Goal: Transaction & Acquisition: Book appointment/travel/reservation

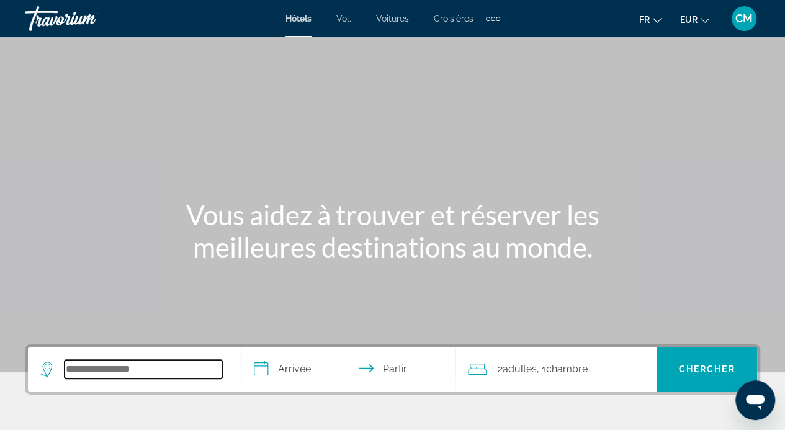
click at [172, 365] on input "Rechercher une destination hôtelière" at bounding box center [144, 369] width 158 height 19
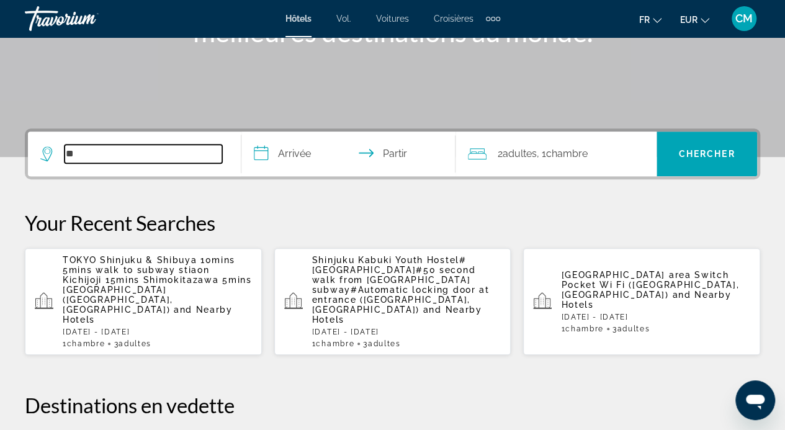
scroll to position [303, 0]
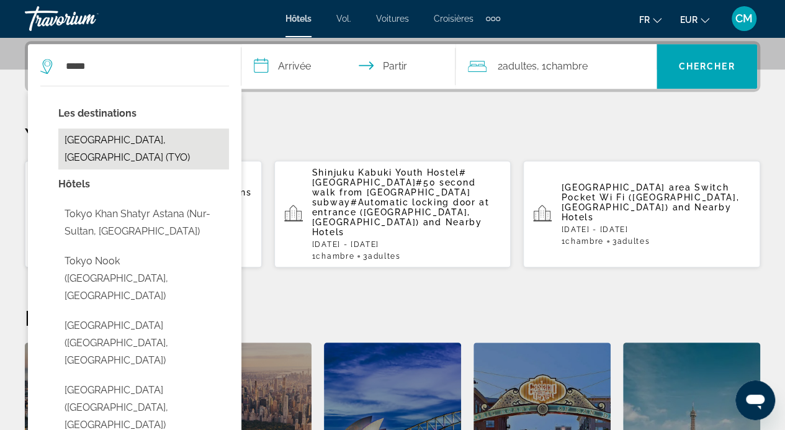
click at [171, 146] on button "[GEOGRAPHIC_DATA], [GEOGRAPHIC_DATA] (TYO)" at bounding box center [143, 148] width 171 height 41
type input "**********"
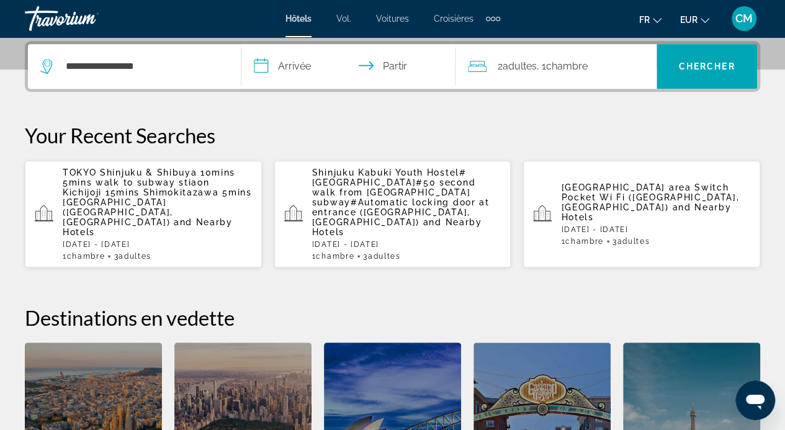
click at [302, 66] on input "**********" at bounding box center [350, 68] width 218 height 48
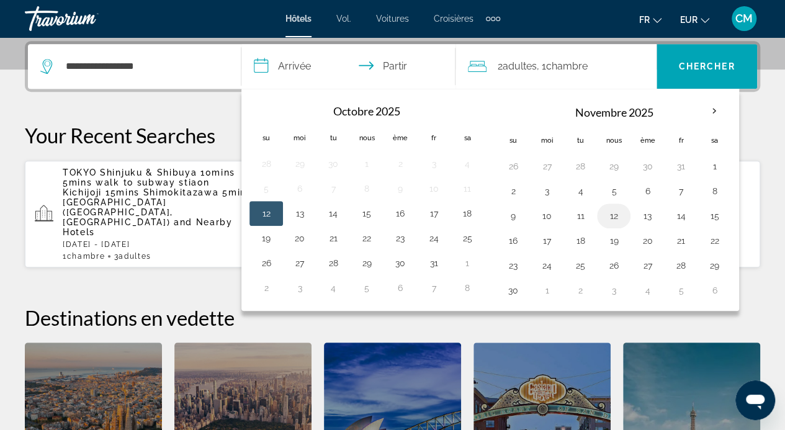
click at [605, 218] on button "12" at bounding box center [614, 215] width 20 height 17
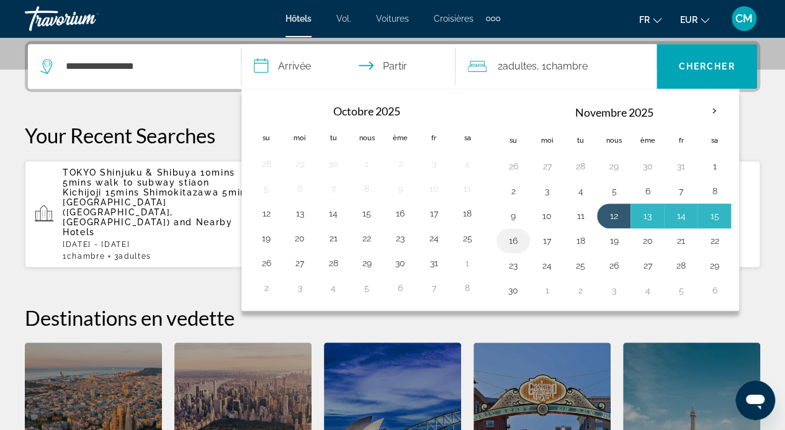
click at [519, 236] on button "16" at bounding box center [513, 240] width 20 height 17
type input "**********"
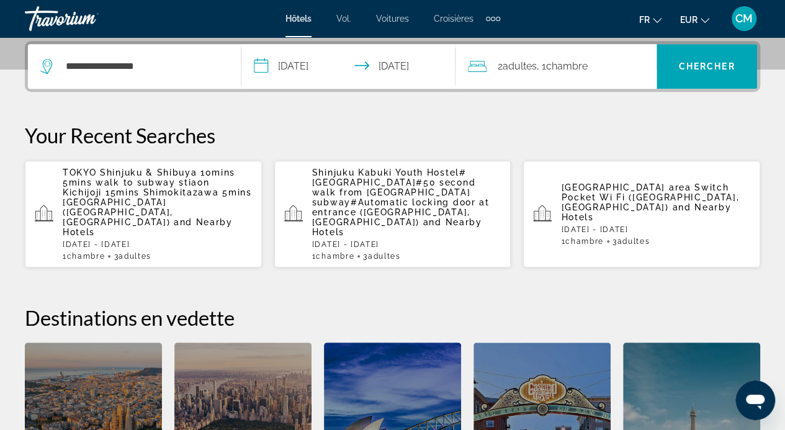
click at [638, 81] on div "2 adultes Adulte , 1 Chambre pièces" at bounding box center [562, 66] width 189 height 45
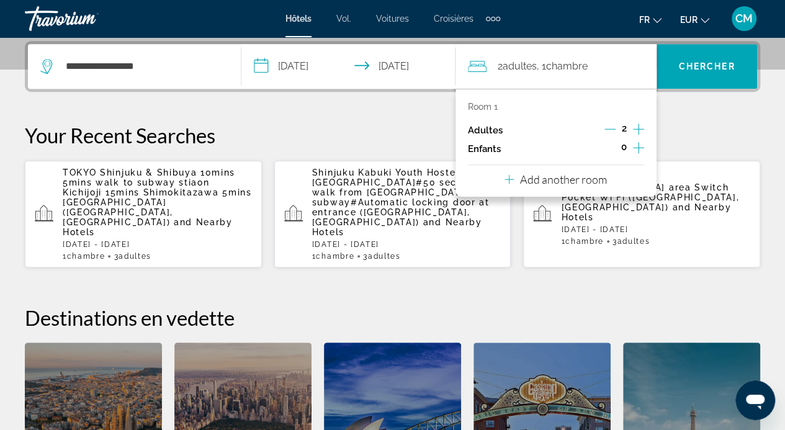
click at [639, 127] on icon "Increment adults" at bounding box center [638, 129] width 11 height 15
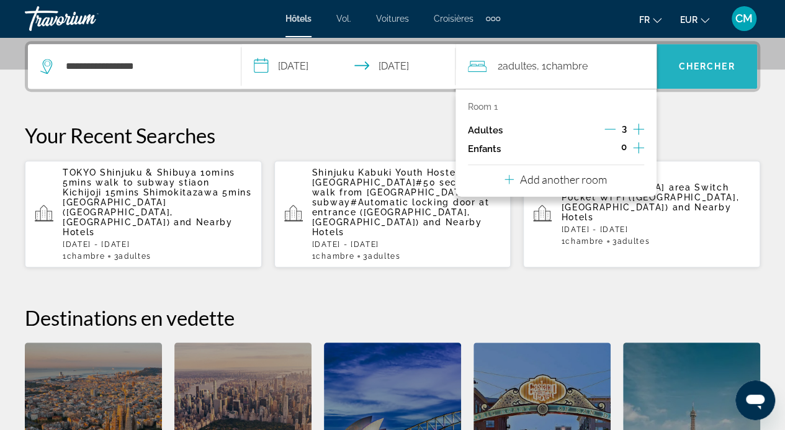
click at [699, 73] on span "Recherche" at bounding box center [706, 67] width 101 height 30
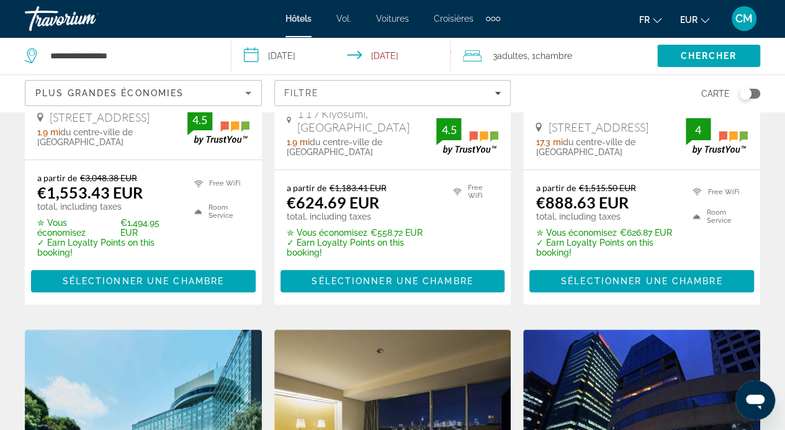
scroll to position [329, 0]
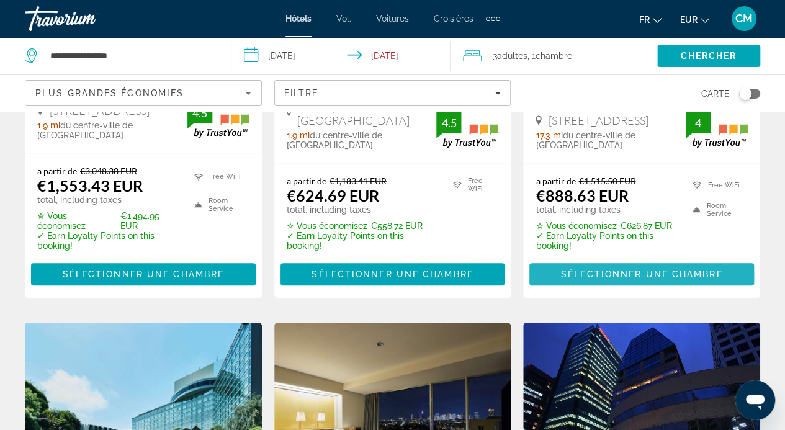
click at [643, 269] on span "Sélectionner une chambre" at bounding box center [641, 274] width 161 height 10
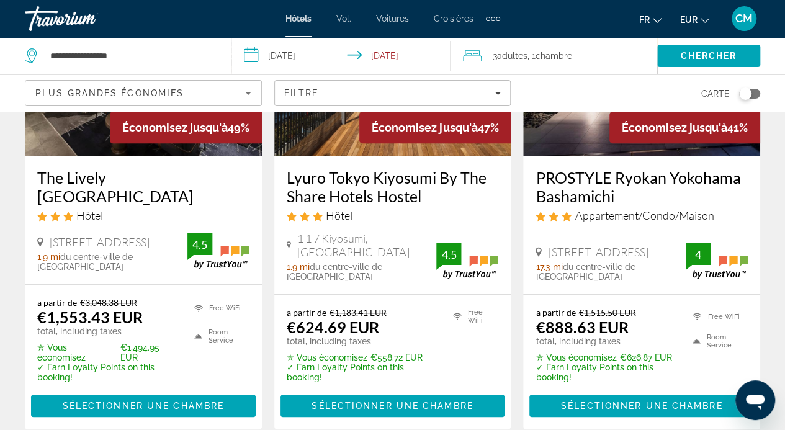
scroll to position [199, 0]
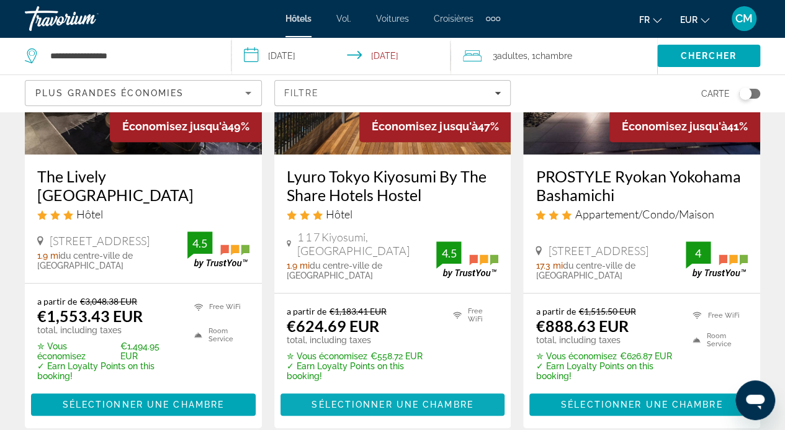
click at [369, 390] on span "Contenu principal" at bounding box center [392, 405] width 225 height 30
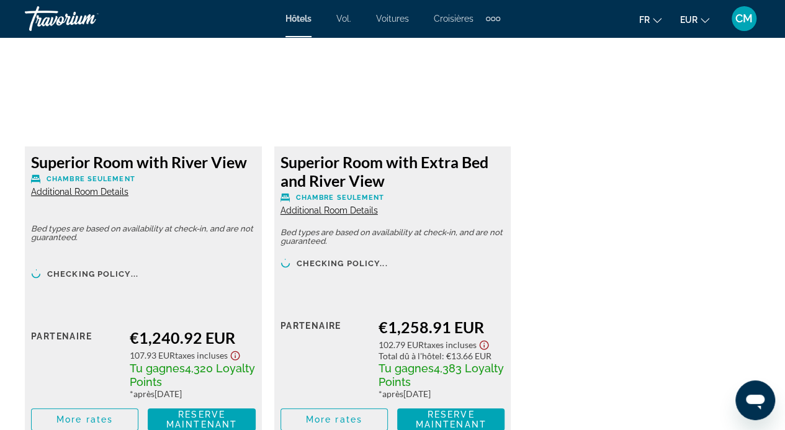
scroll to position [2462, 0]
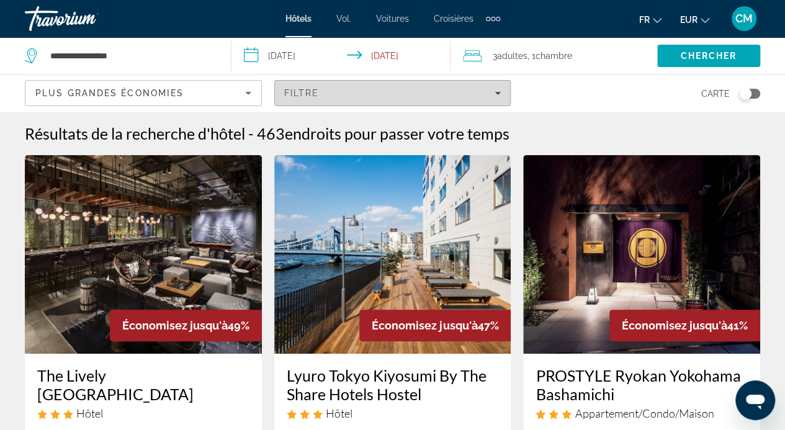
click at [299, 84] on span "Filters" at bounding box center [393, 93] width 236 height 30
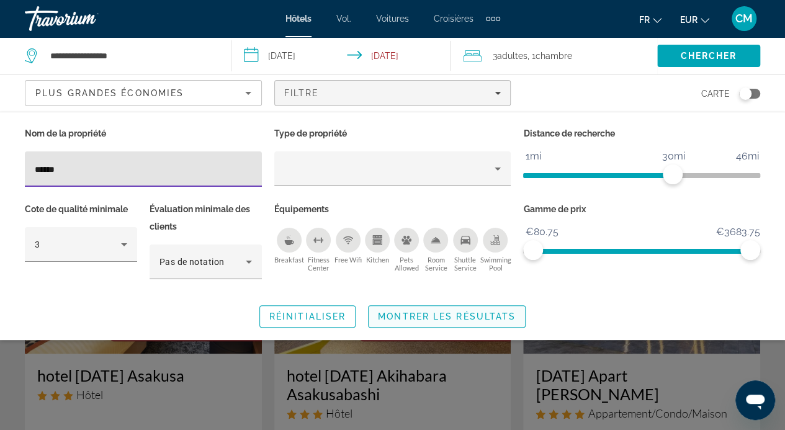
type input "******"
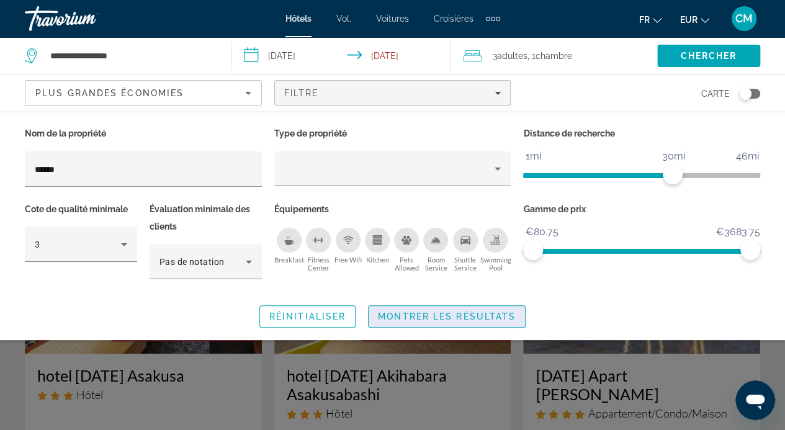
click at [429, 315] on span "Montrer les résultats" at bounding box center [447, 316] width 138 height 10
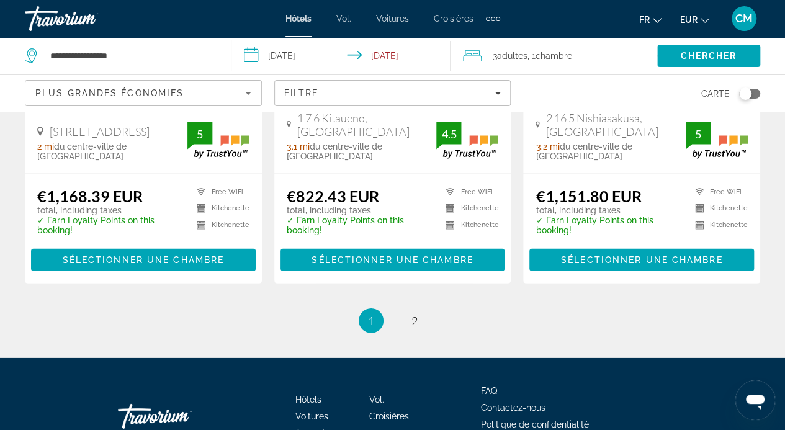
scroll to position [1759, 0]
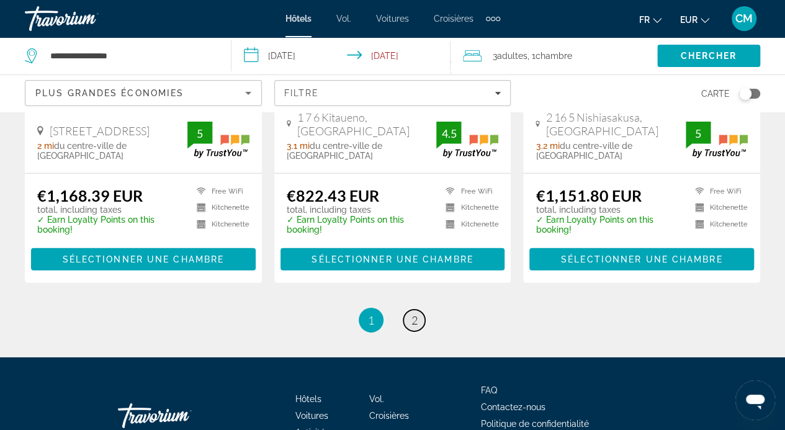
click at [411, 313] on span "2" at bounding box center [414, 320] width 6 height 14
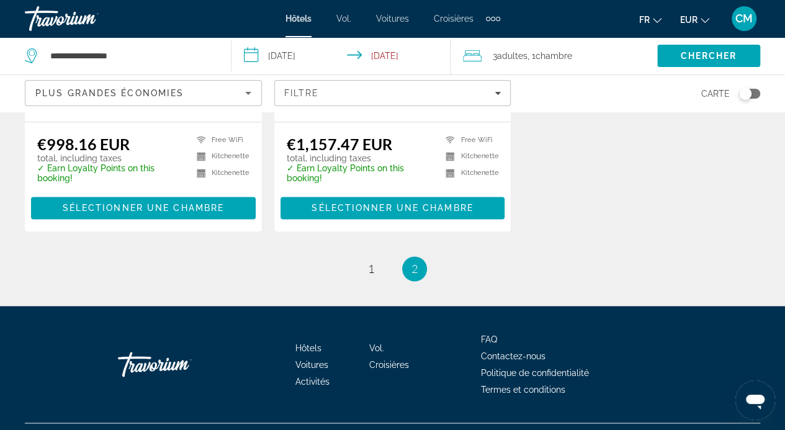
scroll to position [866, 0]
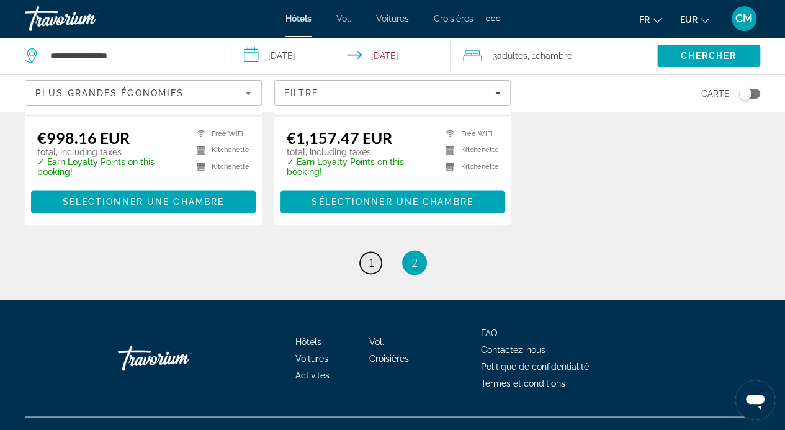
click at [371, 256] on span "1" at bounding box center [371, 263] width 6 height 14
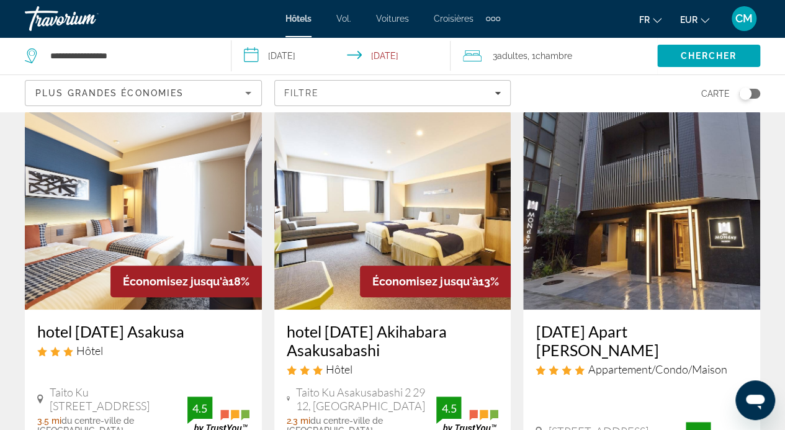
scroll to position [43, 0]
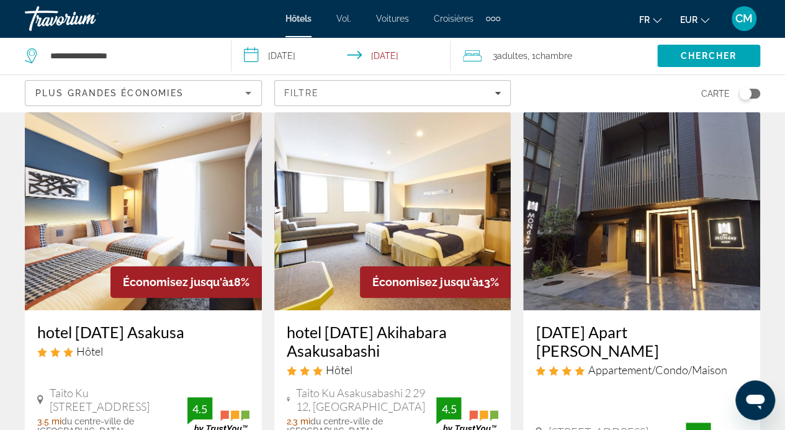
click at [371, 243] on img "Contenu principal" at bounding box center [392, 211] width 237 height 199
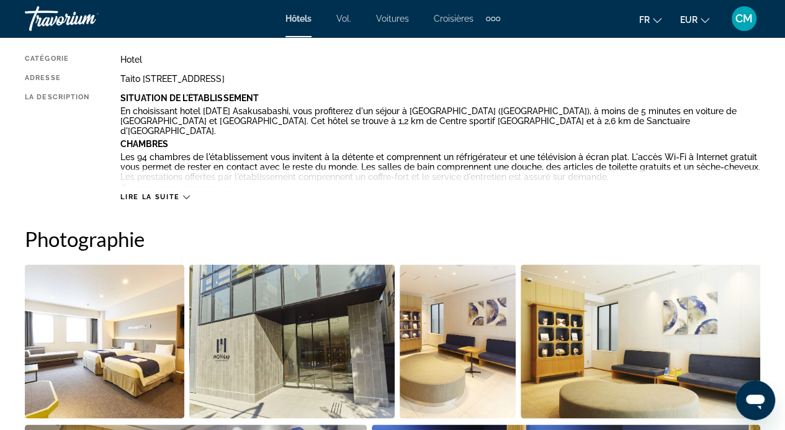
scroll to position [667, 0]
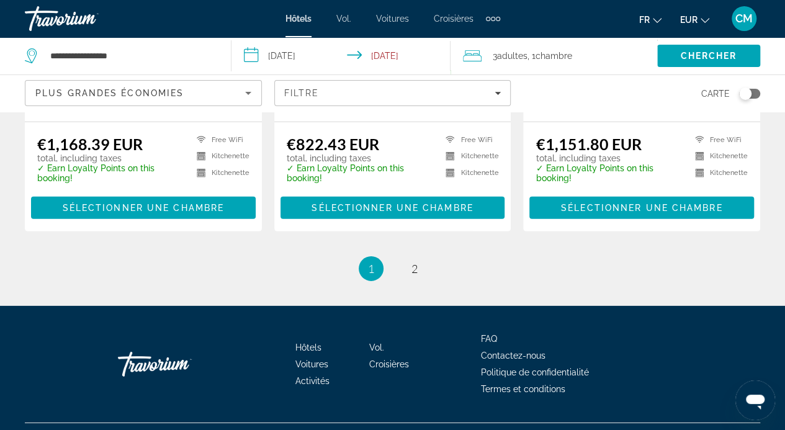
scroll to position [1811, 0]
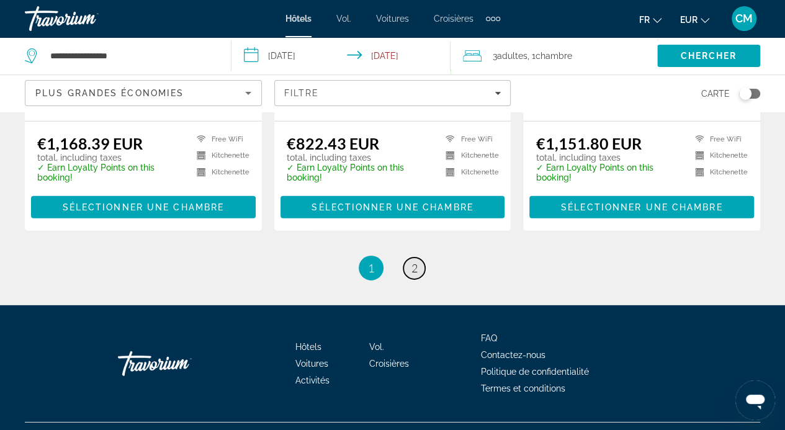
click at [415, 261] on span "2" at bounding box center [414, 268] width 6 height 14
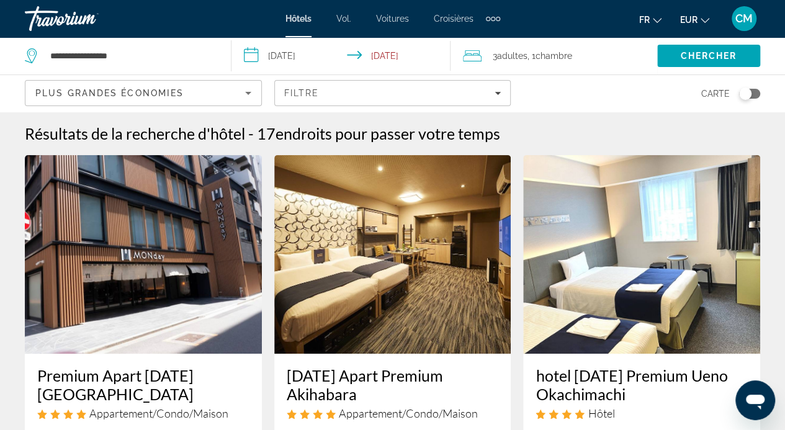
click at [749, 91] on div "Toggle map" at bounding box center [745, 93] width 12 height 12
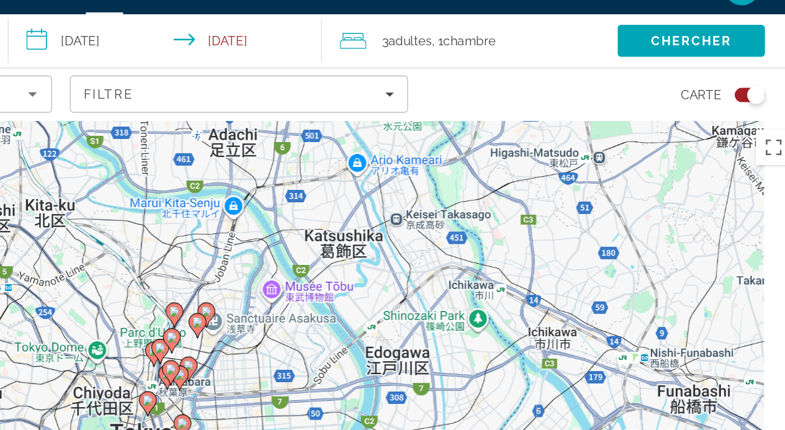
drag, startPoint x: 538, startPoint y: 212, endPoint x: 506, endPoint y: 244, distance: 45.2
click at [506, 244] on div "Pour activer le glissement avec le clavier, appuyez sur Alt+Entrée. Une fois ce…" at bounding box center [392, 271] width 785 height 318
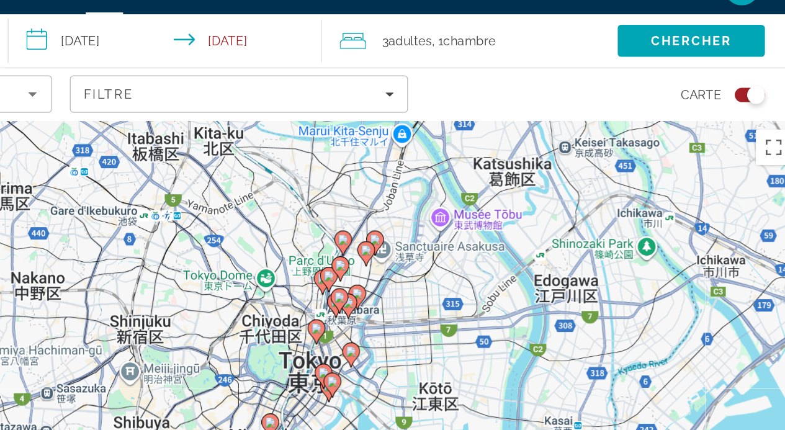
drag, startPoint x: 506, startPoint y: 244, endPoint x: 684, endPoint y: 143, distance: 204.8
click at [684, 143] on div "Pour activer le glissement avec le clavier, appuyez sur Alt+Entrée. Une fois ce…" at bounding box center [392, 271] width 785 height 318
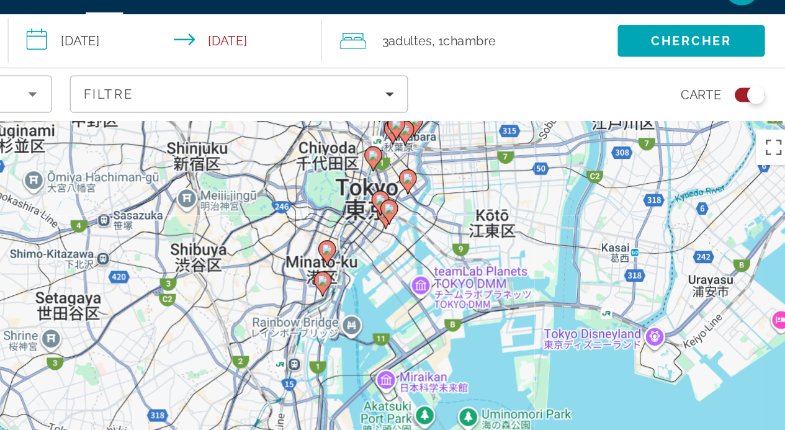
drag, startPoint x: 543, startPoint y: 282, endPoint x: 581, endPoint y: 172, distance: 116.2
click at [581, 172] on div "Pour activer le glissement avec le clavier, appuyez sur Alt+Entrée. Une fois ce…" at bounding box center [392, 271] width 785 height 318
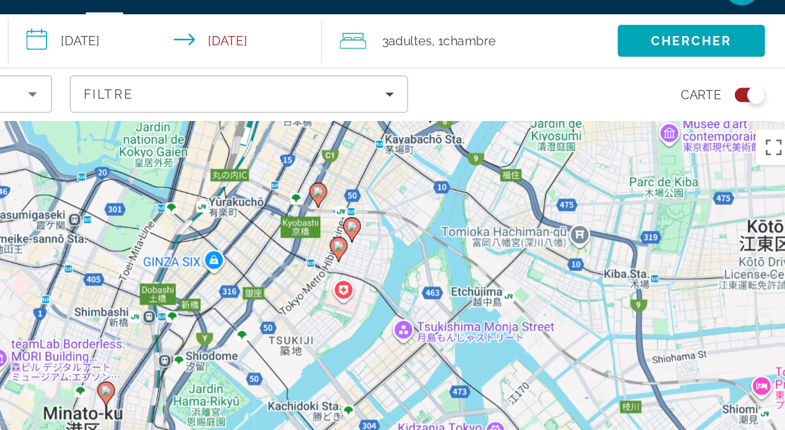
drag, startPoint x: 451, startPoint y: 199, endPoint x: 679, endPoint y: 210, distance: 228.0
click at [679, 210] on div "Pour activer le glissement avec le clavier, appuyez sur Alt+Entrée. Une fois ce…" at bounding box center [392, 271] width 785 height 318
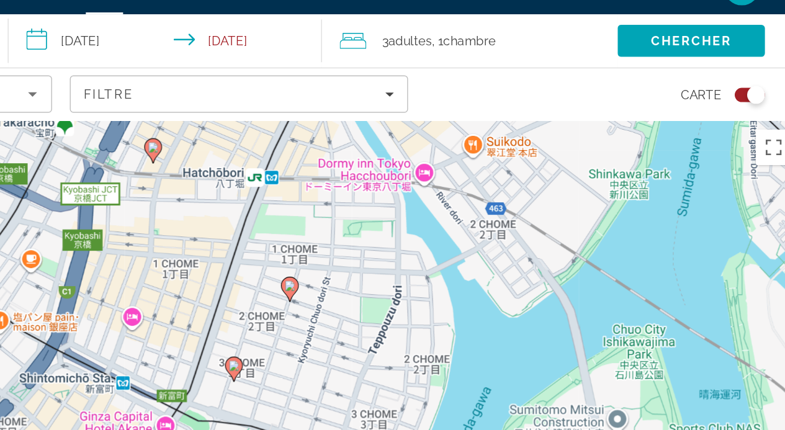
click at [426, 228] on image "Contenu principal" at bounding box center [427, 226] width 7 height 7
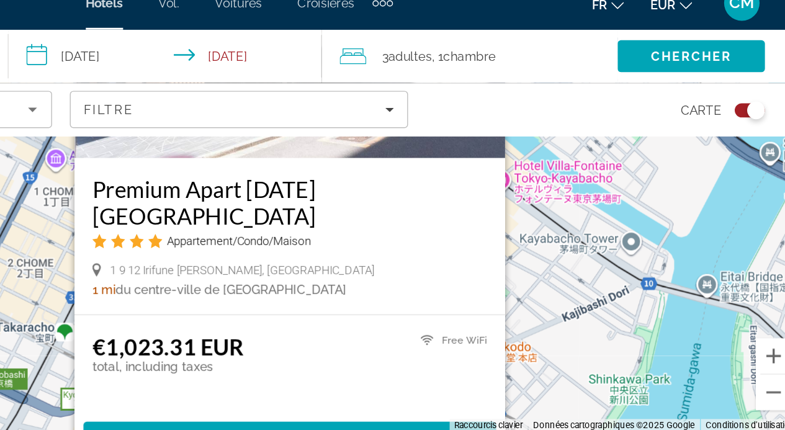
scroll to position [112, 0]
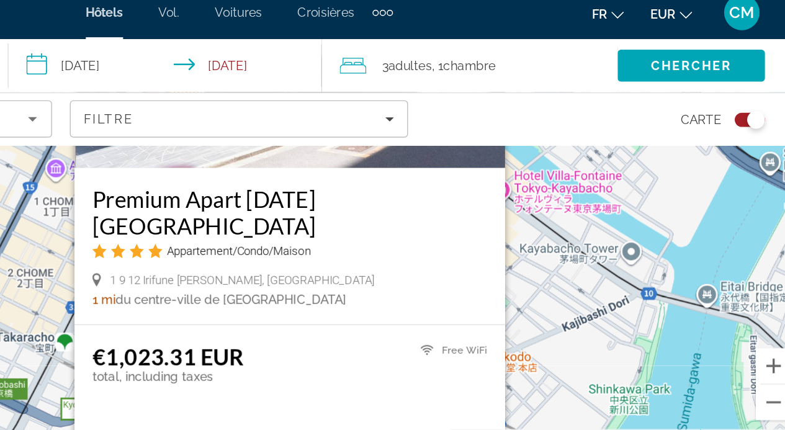
click at [630, 270] on div "Pour activer le glissement avec le clavier, appuyez sur Alt+Entrée. Une fois ce…" at bounding box center [392, 159] width 785 height 318
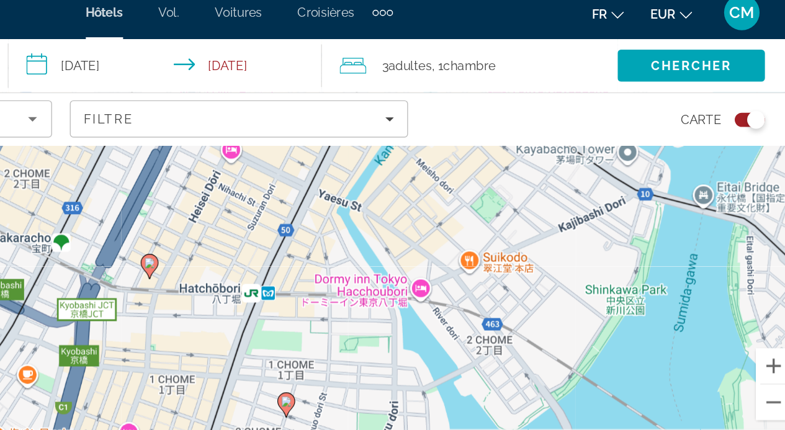
drag, startPoint x: 630, startPoint y: 270, endPoint x: 627, endPoint y: 194, distance: 76.4
click at [627, 194] on div "Pour activer le glissement avec le clavier, appuyez sur Alt+Entrée. Une fois ce…" at bounding box center [392, 159] width 785 height 318
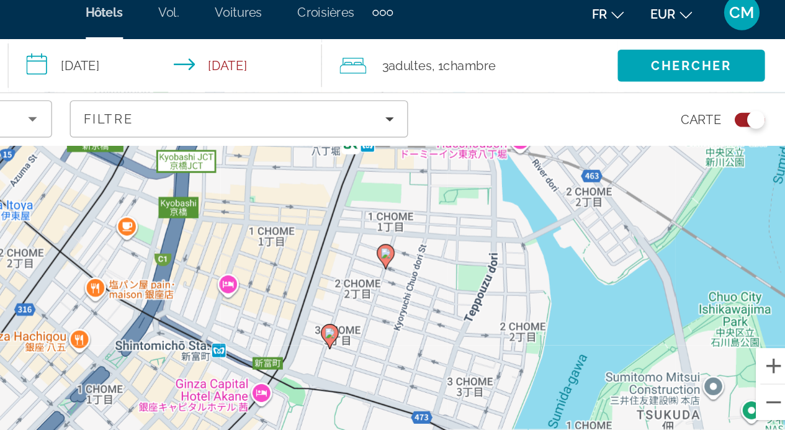
drag, startPoint x: 476, startPoint y: 241, endPoint x: 549, endPoint y: 161, distance: 107.6
click at [549, 161] on div "Pour activer le glissement avec le clavier, appuyez sur Alt+Entrée. Une fois ce…" at bounding box center [392, 159] width 785 height 318
click at [458, 247] on icon "Contenu principal" at bounding box center [455, 244] width 11 height 16
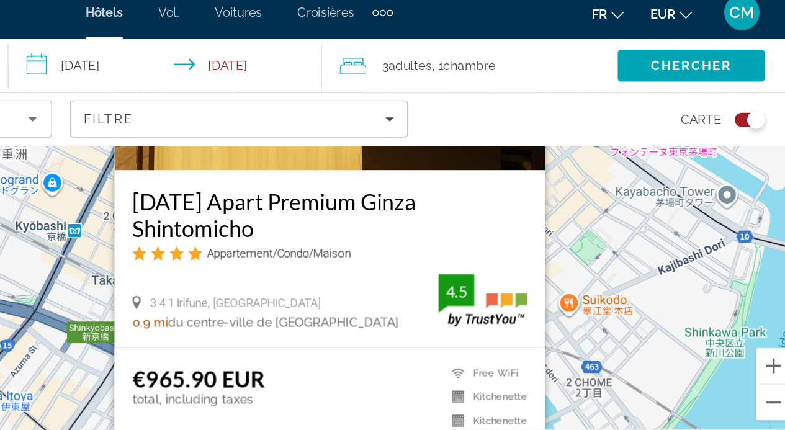
click at [679, 275] on div "Pour activer le glissement avec le clavier, appuyez sur Alt+Entrée. Une fois ce…" at bounding box center [392, 159] width 785 height 318
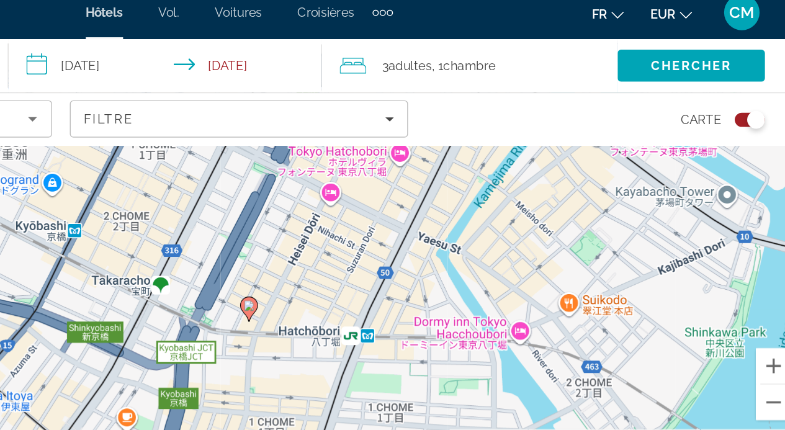
click at [403, 227] on icon "Contenu principal" at bounding box center [399, 225] width 12 height 17
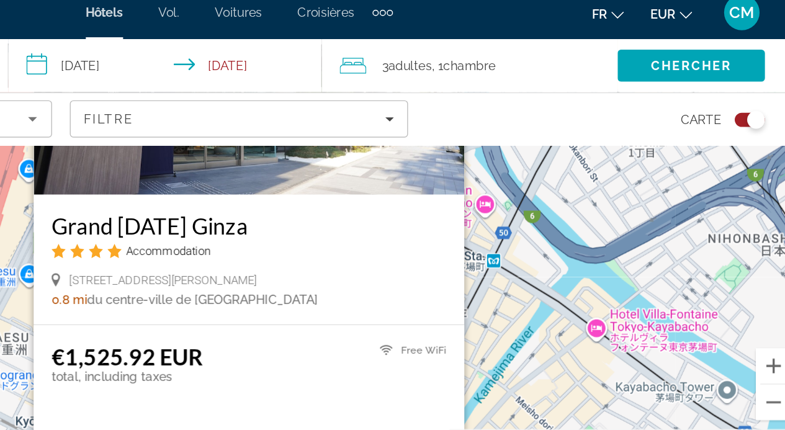
click at [619, 231] on div "Pour activer le glissement avec le clavier, appuyez sur Alt+Entrée. Une fois ce…" at bounding box center [392, 159] width 785 height 318
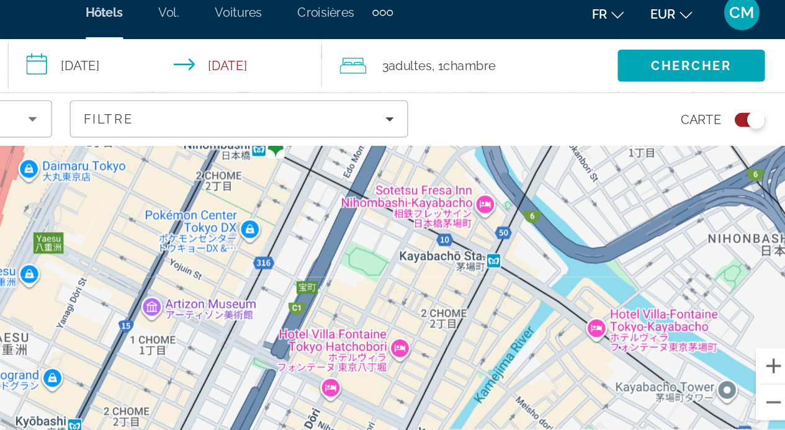
click at [619, 231] on div "Pour activer le glissement avec le clavier, appuyez sur Alt+Entrée. Une fois ce…" at bounding box center [392, 159] width 785 height 318
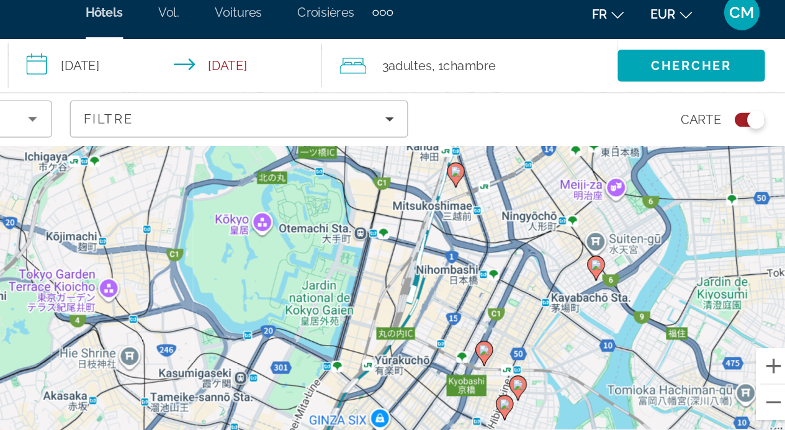
click at [557, 247] on div "Pour activer le glissement avec le clavier, appuyez sur Alt+Entrée. Une fois ce…" at bounding box center [392, 159] width 785 height 318
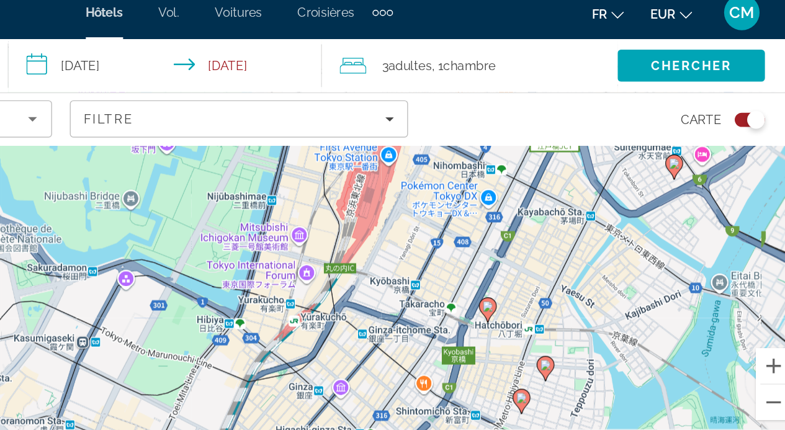
drag, startPoint x: 557, startPoint y: 247, endPoint x: 551, endPoint y: 148, distance: 98.8
click at [551, 148] on div "Pour activer le glissement avec le clavier, appuyez sur Alt+Entrée. Une fois ce…" at bounding box center [392, 159] width 785 height 318
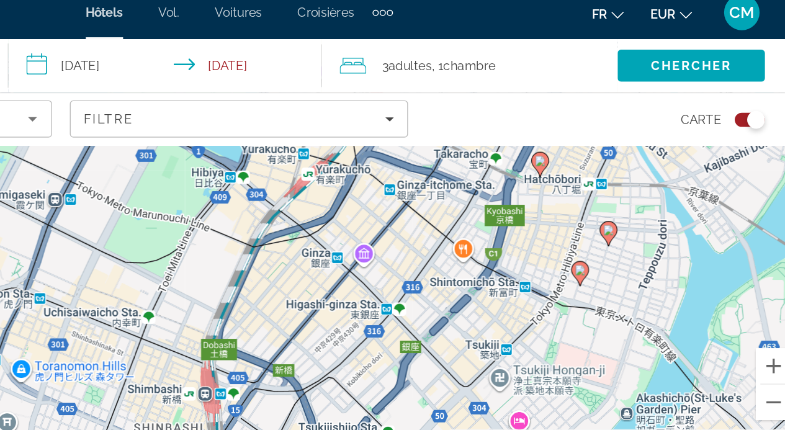
drag, startPoint x: 545, startPoint y: 246, endPoint x: 549, endPoint y: 197, distance: 49.8
click at [549, 197] on div "Pour activer le glissement avec le clavier, appuyez sur Alt+Entrée. Une fois ce…" at bounding box center [392, 159] width 785 height 318
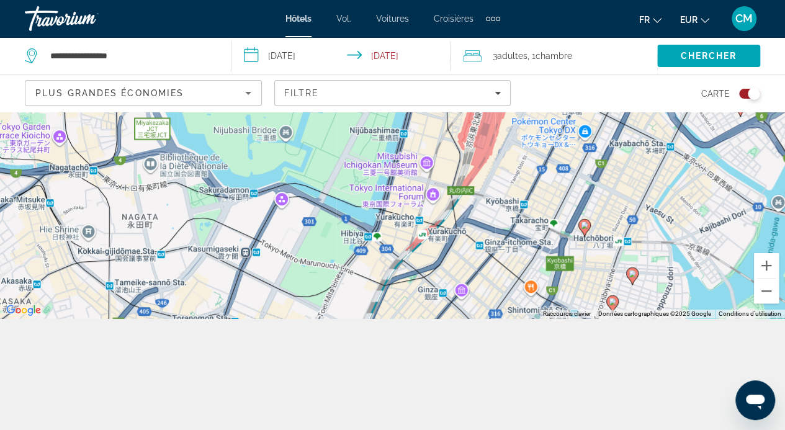
drag, startPoint x: 547, startPoint y: 162, endPoint x: 540, endPoint y: 333, distance: 171.4
click at [540, 333] on div "**********" at bounding box center [392, 215] width 785 height 430
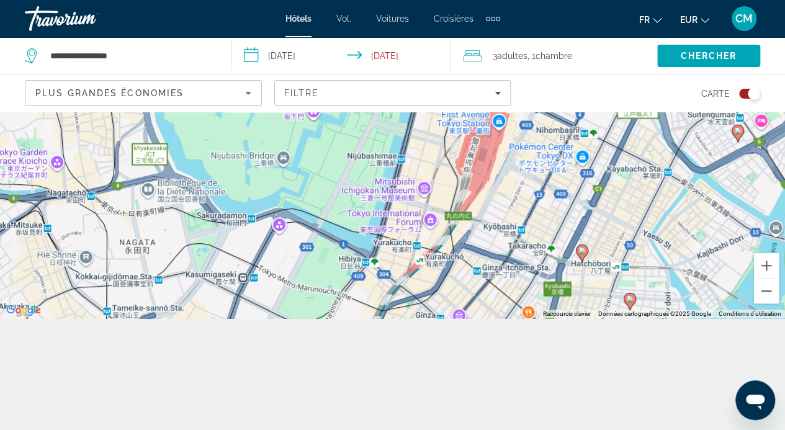
click at [737, 138] on icon "Contenu principal" at bounding box center [737, 133] width 11 height 16
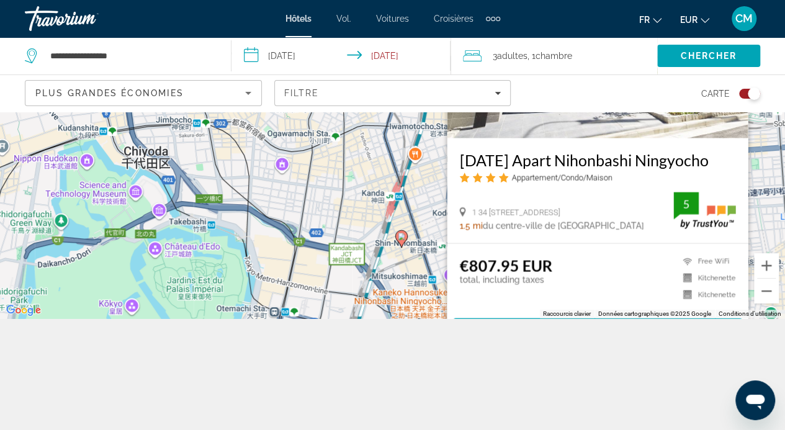
click at [404, 236] on image "Contenu principal" at bounding box center [401, 236] width 7 height 7
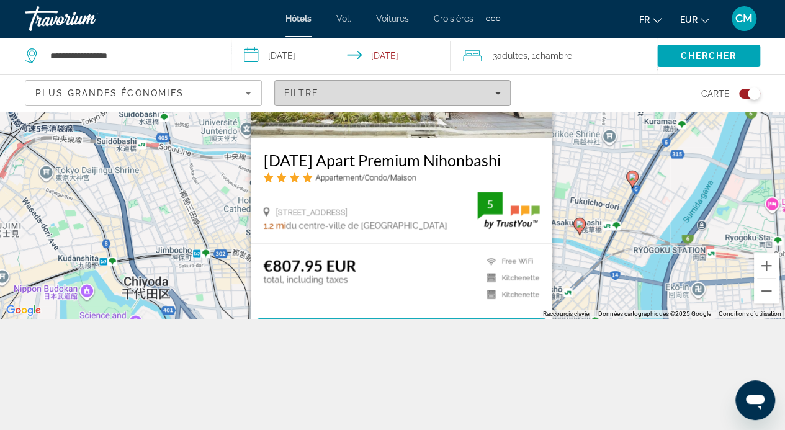
click at [376, 92] on div "Filtre" at bounding box center [392, 93] width 217 height 10
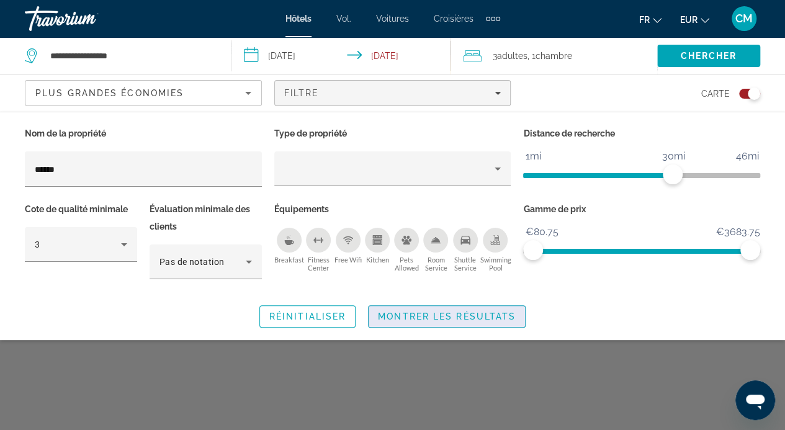
click at [486, 313] on span "Montrer les résultats" at bounding box center [447, 316] width 138 height 10
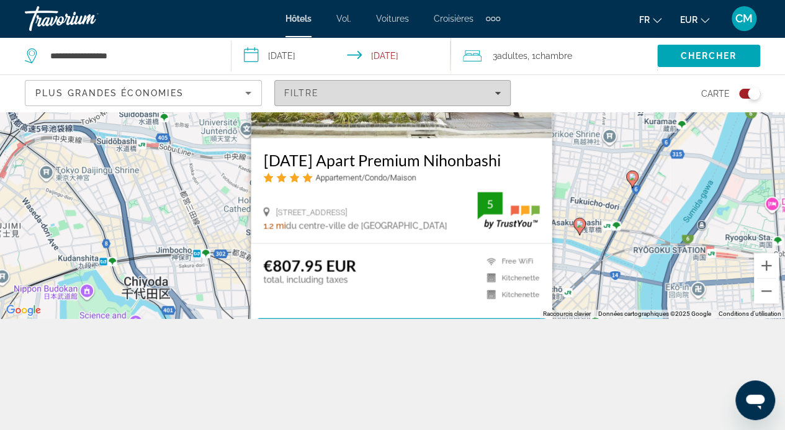
click at [504, 97] on span "Filters" at bounding box center [393, 93] width 236 height 30
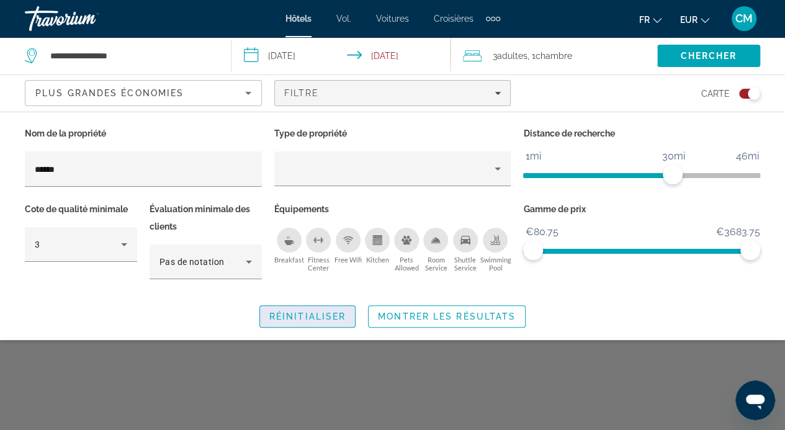
click at [294, 321] on span "Search widget" at bounding box center [307, 317] width 95 height 30
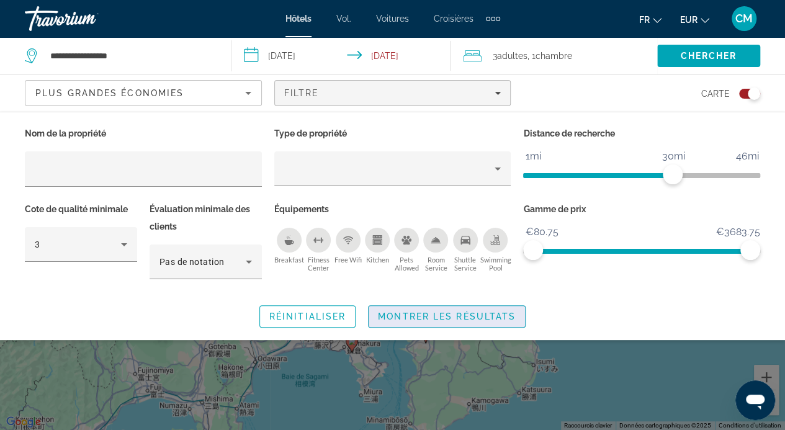
click at [447, 315] on span "Montrer les résultats" at bounding box center [447, 316] width 138 height 10
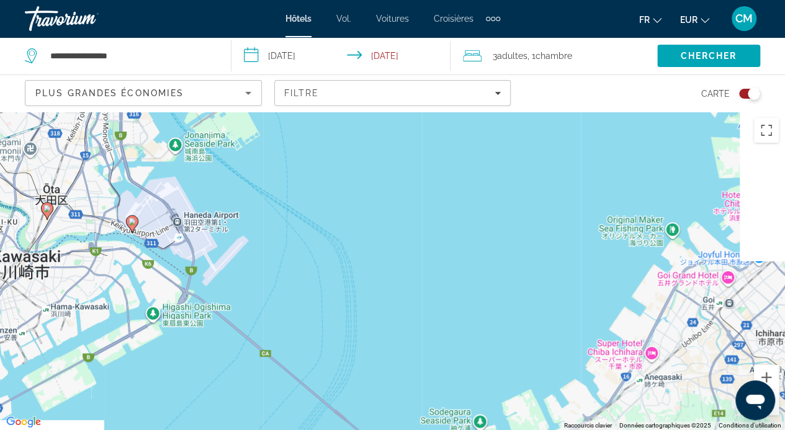
drag, startPoint x: 314, startPoint y: 243, endPoint x: 473, endPoint y: 454, distance: 264.1
click at [473, 429] on html "**********" at bounding box center [392, 215] width 785 height 430
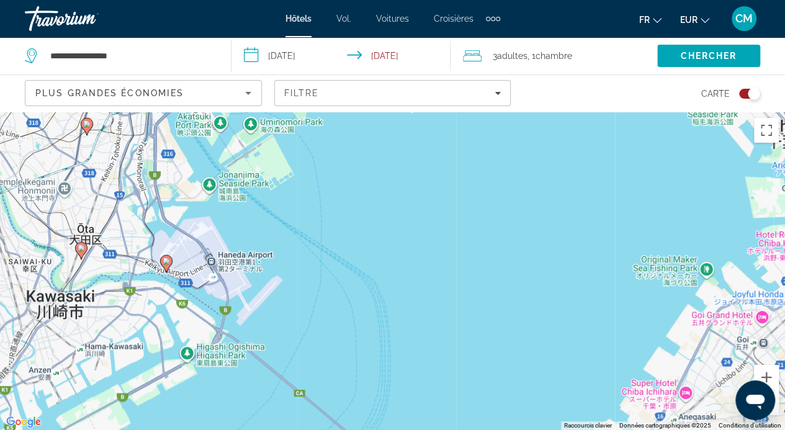
drag, startPoint x: 340, startPoint y: 282, endPoint x: 398, endPoint y: 267, distance: 60.4
click at [398, 267] on div "Pour activer le glissement avec le clavier, appuyez sur Alt+Entrée. Une fois ce…" at bounding box center [392, 271] width 785 height 318
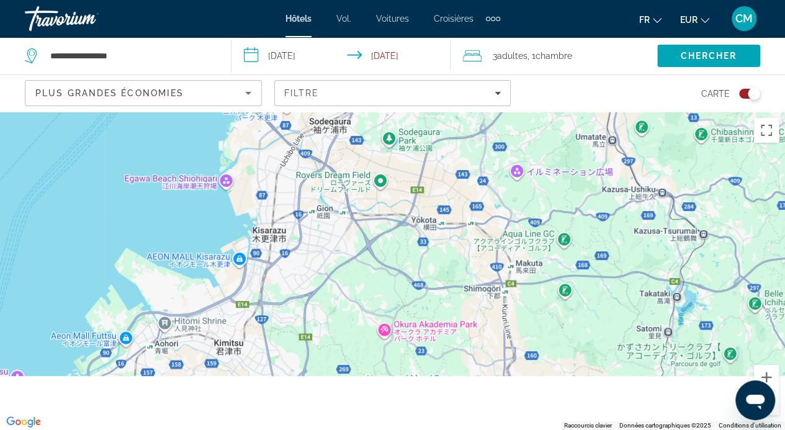
click at [398, 267] on div "Pour activer le glissement avec le clavier, appuyez sur Alt+Entrée. Une fois ce…" at bounding box center [392, 271] width 785 height 318
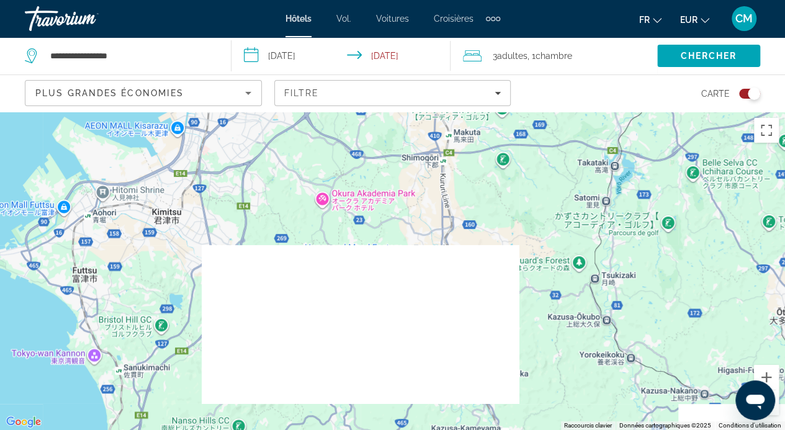
click at [398, 267] on div "Pour activer le glissement avec le clavier, appuyez sur Alt+Entrée. Une fois ce…" at bounding box center [392, 271] width 785 height 318
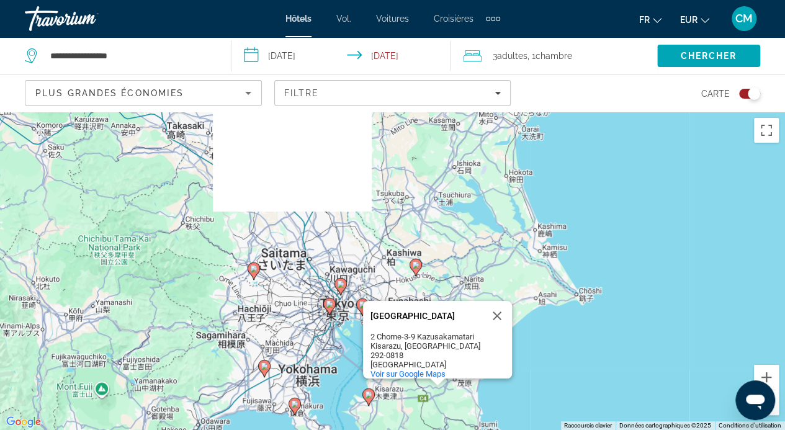
drag, startPoint x: 349, startPoint y: 177, endPoint x: 350, endPoint y: 375, distance: 198.6
click at [350, 375] on div "Pour activer le glissement avec le clavier, appuyez sur Alt+Entrée. Une fois ce…" at bounding box center [392, 271] width 785 height 318
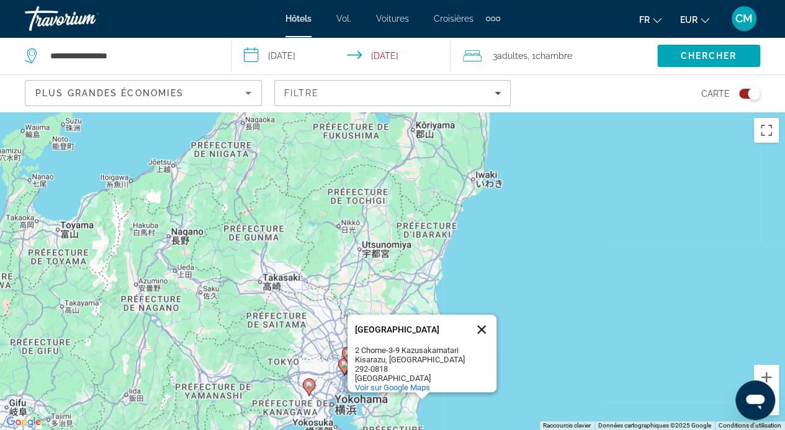
click at [482, 328] on button "Fermer" at bounding box center [482, 330] width 30 height 30
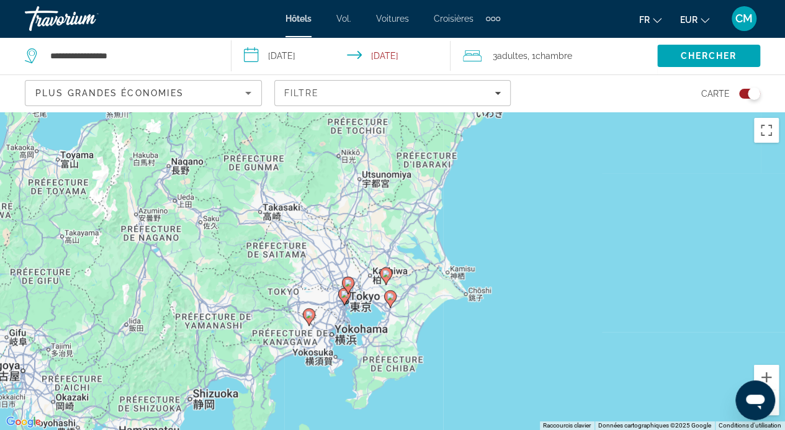
drag, startPoint x: 437, startPoint y: 402, endPoint x: 438, endPoint y: 298, distance: 103.6
click at [438, 298] on div "Pour activer le glissement avec le clavier, appuyez sur Alt+Entrée. Une fois ce…" at bounding box center [392, 271] width 785 height 318
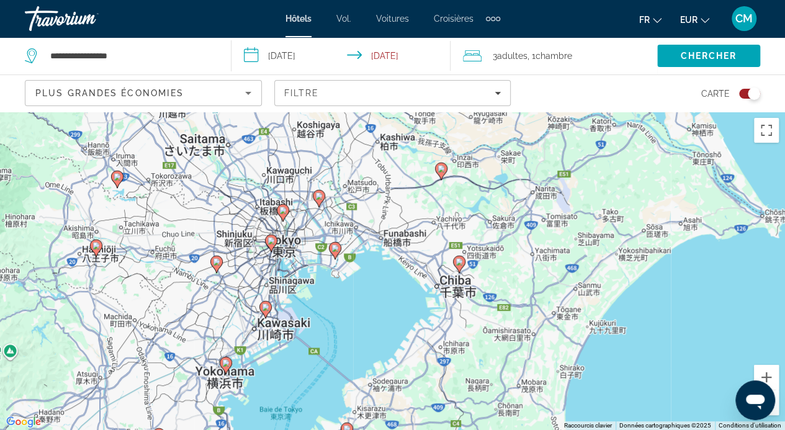
drag, startPoint x: 222, startPoint y: 212, endPoint x: 437, endPoint y: 325, distance: 242.3
click at [437, 325] on div "Pour activer le glissement avec le clavier, appuyez sur Alt+Entrée. Une fois ce…" at bounding box center [392, 271] width 785 height 318
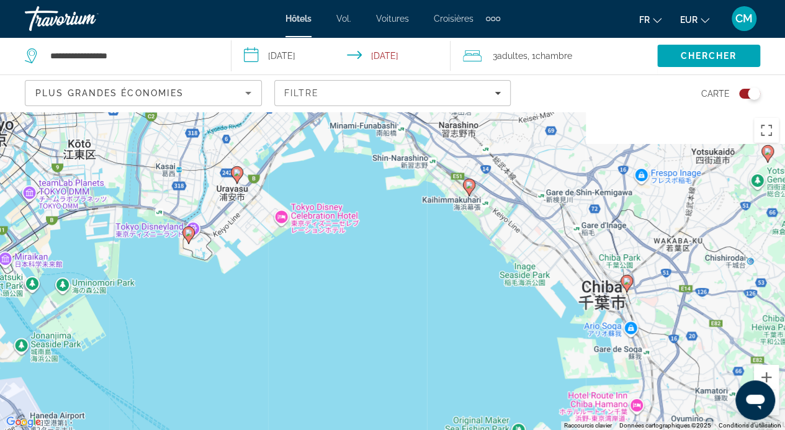
drag, startPoint x: 188, startPoint y: 225, endPoint x: 382, endPoint y: 363, distance: 238.1
click at [382, 363] on div "Pour activer le glissement avec le clavier, appuyez sur Alt+Entrée. Une fois ce…" at bounding box center [392, 271] width 785 height 318
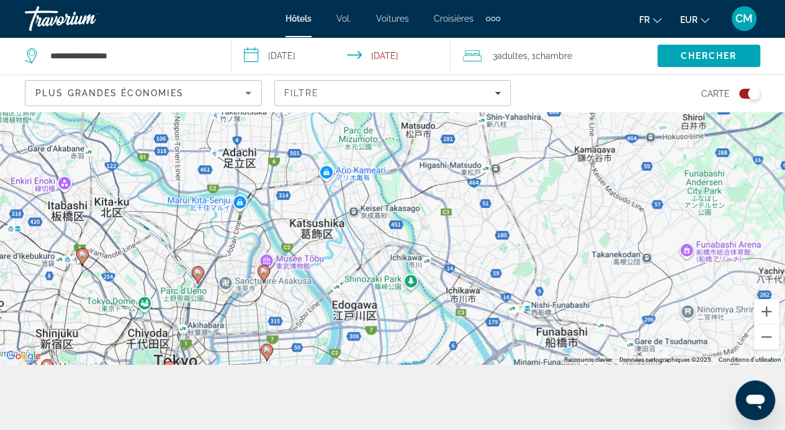
scroll to position [112, 0]
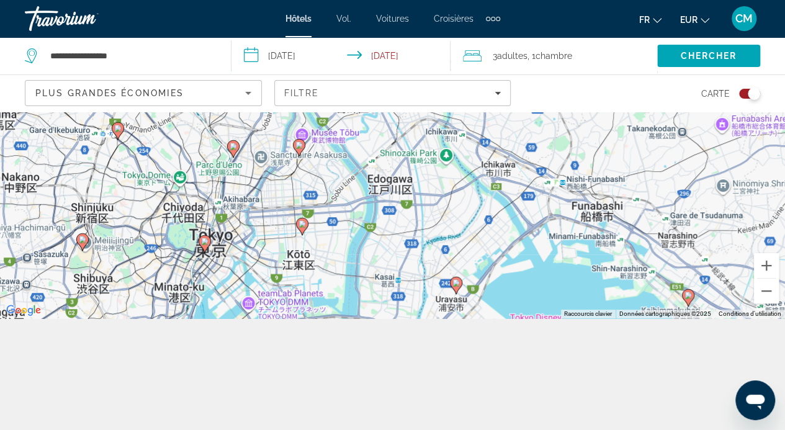
drag, startPoint x: 224, startPoint y: 254, endPoint x: 421, endPoint y: 357, distance: 222.0
click at [421, 357] on div "**********" at bounding box center [392, 215] width 785 height 430
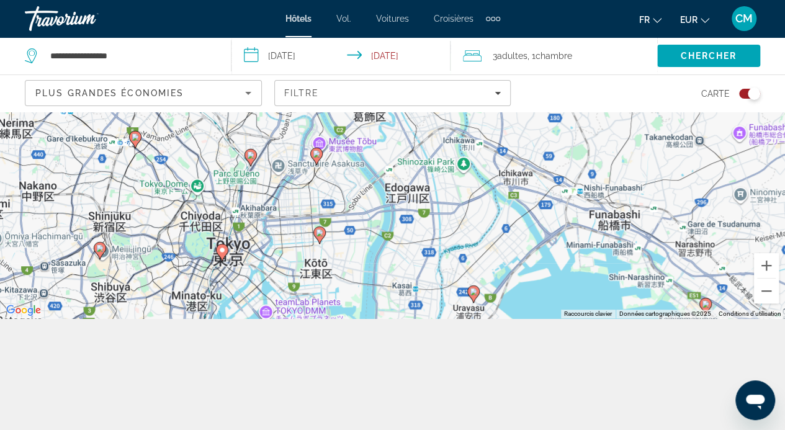
drag, startPoint x: 421, startPoint y: 257, endPoint x: 439, endPoint y: 269, distance: 21.5
click at [439, 269] on div "Pour activer le glissement avec le clavier, appuyez sur Alt+Entrée. Une fois ce…" at bounding box center [392, 159] width 785 height 318
drag, startPoint x: 424, startPoint y: 366, endPoint x: 458, endPoint y: 359, distance: 34.3
click at [458, 359] on div "**********" at bounding box center [392, 215] width 785 height 430
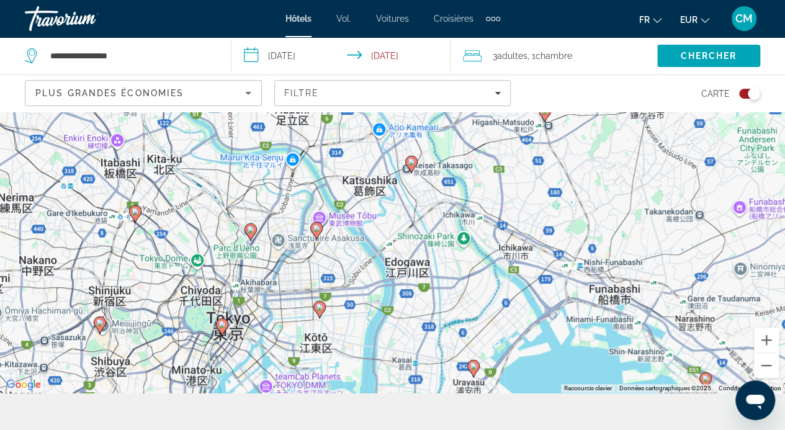
scroll to position [36, 0]
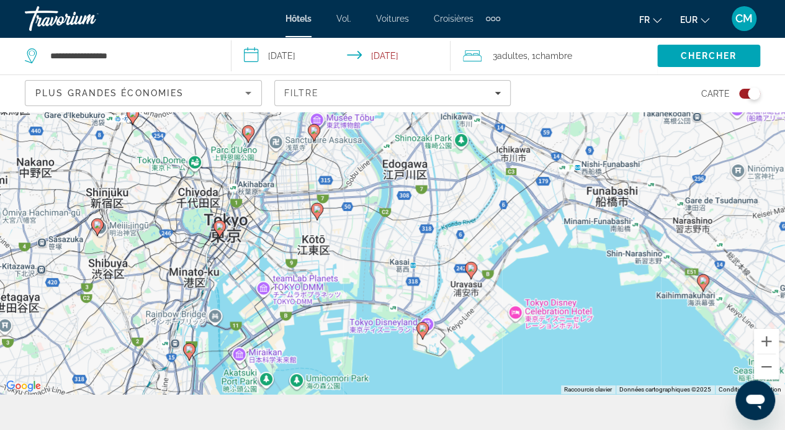
drag, startPoint x: 459, startPoint y: 374, endPoint x: 457, endPoint y: 233, distance: 141.5
click at [457, 233] on div "Pour activer le glissement avec le clavier, appuyez sur Alt+Entrée. Une fois ce…" at bounding box center [392, 235] width 785 height 318
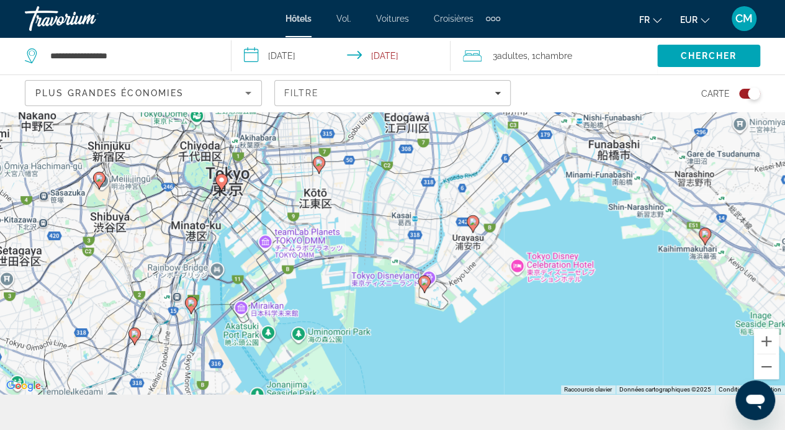
drag, startPoint x: 460, startPoint y: 396, endPoint x: 468, endPoint y: 406, distance: 12.7
click at [468, 406] on div "**********" at bounding box center [392, 291] width 785 height 430
drag, startPoint x: 468, startPoint y: 406, endPoint x: 668, endPoint y: 385, distance: 200.2
click at [668, 385] on div "**********" at bounding box center [392, 291] width 785 height 430
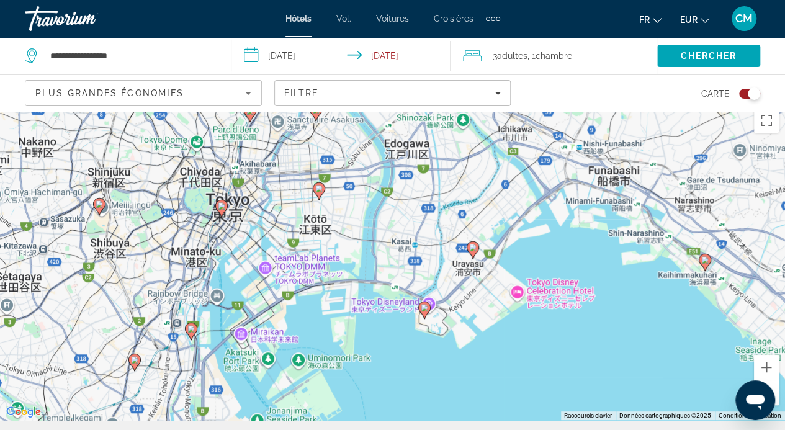
scroll to position [1, 0]
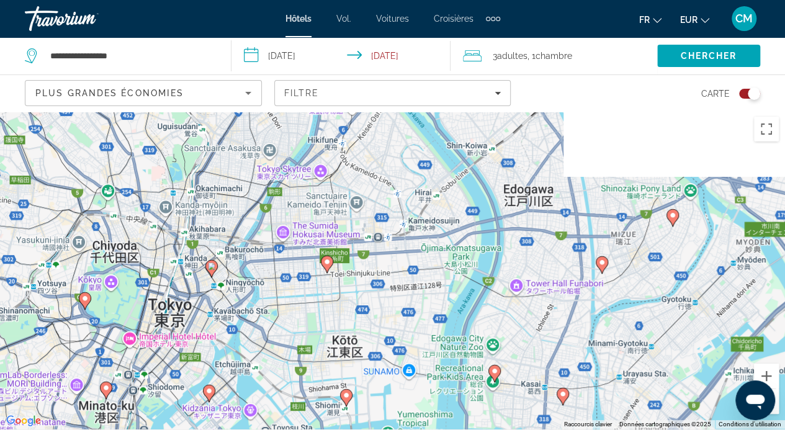
drag, startPoint x: 213, startPoint y: 195, endPoint x: 250, endPoint y: 414, distance: 222.1
click at [250, 414] on div "Pour activer le glissement avec le clavier, appuyez sur Alt+Entrée. Une fois ce…" at bounding box center [392, 269] width 785 height 318
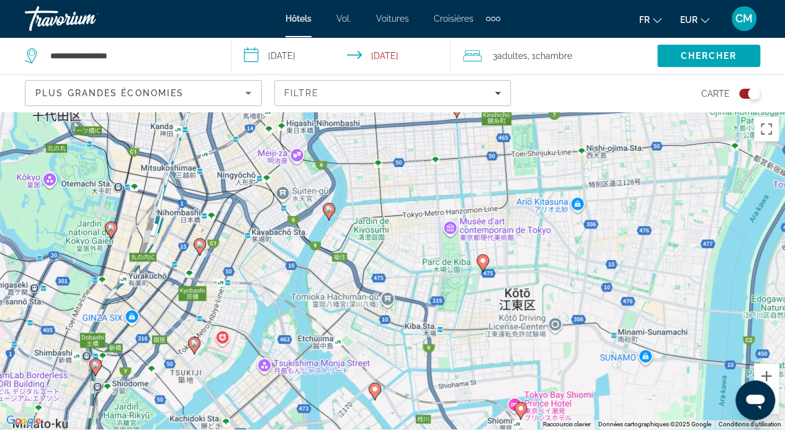
drag, startPoint x: 200, startPoint y: 354, endPoint x: 263, endPoint y: 287, distance: 91.3
click at [263, 287] on div "Pour activer le glissement avec le clavier, appuyez sur Alt+Entrée. Une fois ce…" at bounding box center [392, 269] width 785 height 318
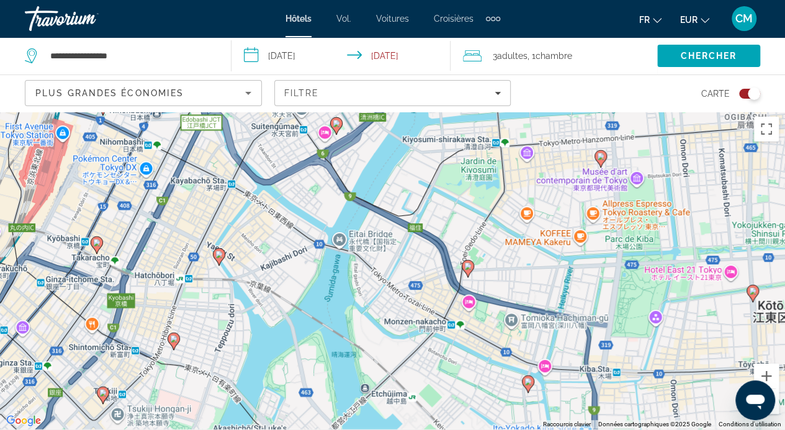
click at [220, 256] on image "Contenu principal" at bounding box center [218, 254] width 7 height 7
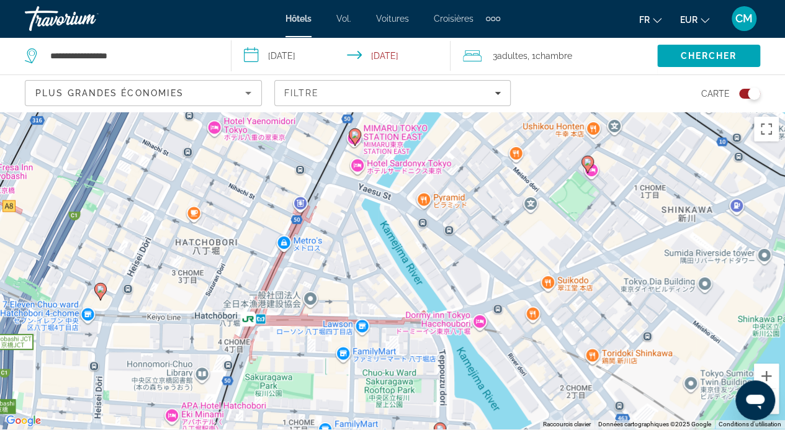
click at [353, 131] on icon "Contenu principal" at bounding box center [354, 136] width 11 height 16
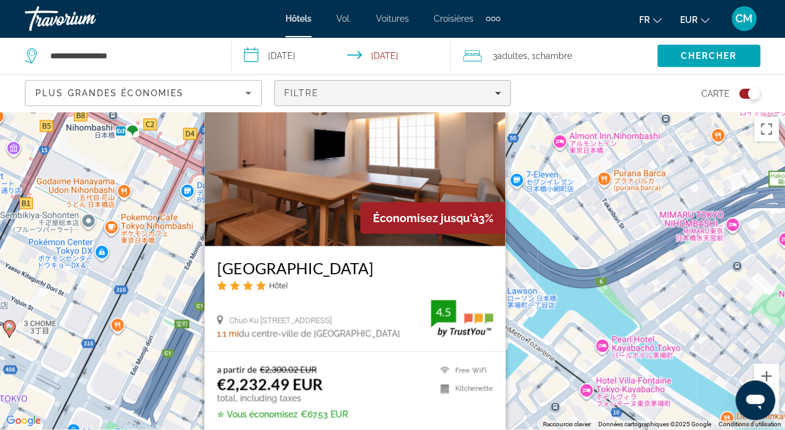
click at [357, 79] on span "Filters" at bounding box center [393, 93] width 236 height 30
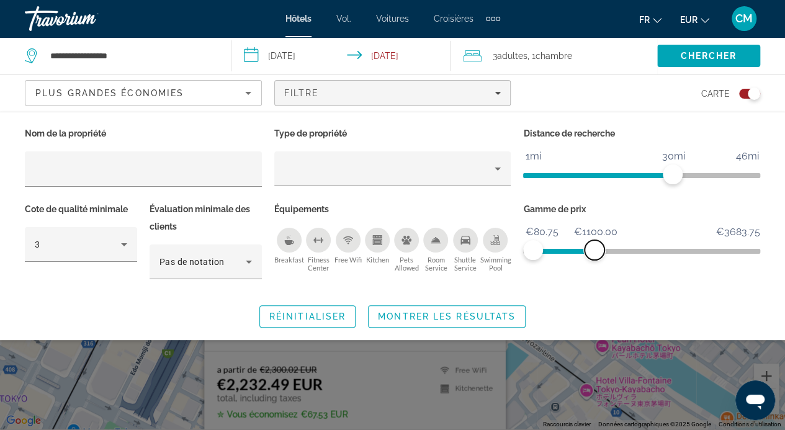
drag, startPoint x: 751, startPoint y: 246, endPoint x: 594, endPoint y: 251, distance: 157.1
click at [594, 251] on span "ngx-slider-max" at bounding box center [595, 250] width 20 height 20
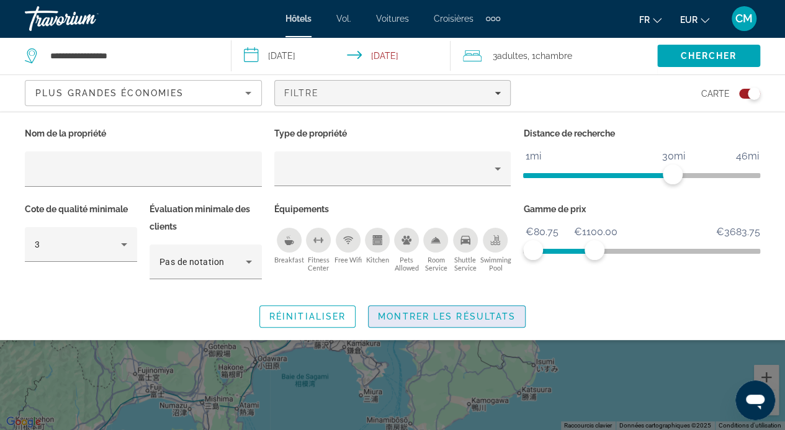
click at [496, 311] on span "Montrer les résultats" at bounding box center [447, 316] width 138 height 10
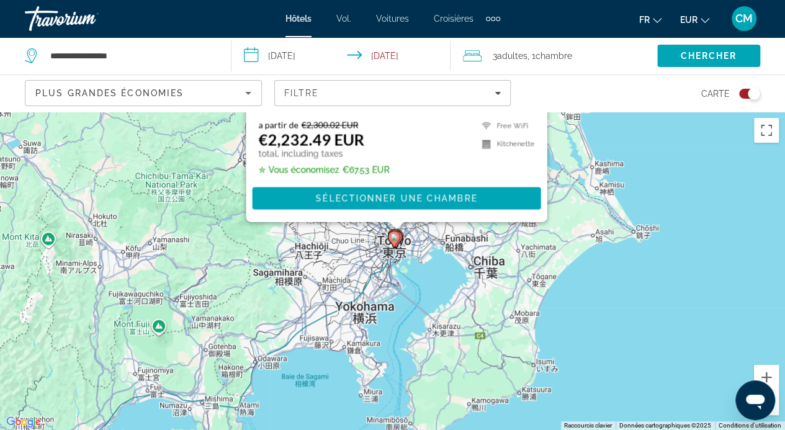
click at [379, 298] on div "Pour activer le glissement avec le clavier, appuyez sur Alt+Entrée. Une fois ce…" at bounding box center [392, 271] width 785 height 318
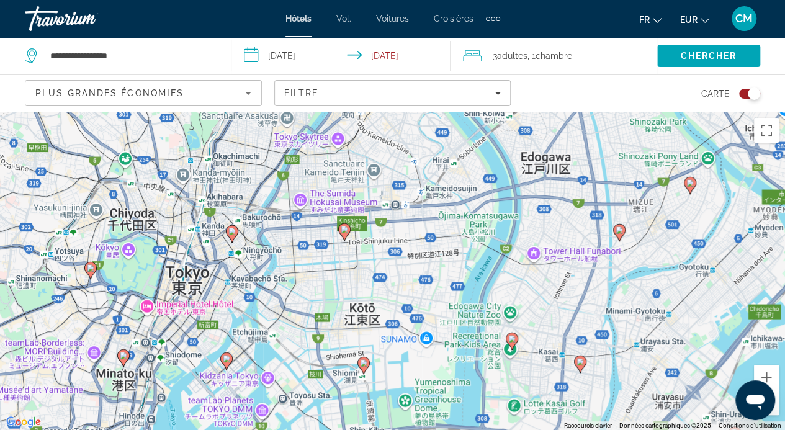
drag, startPoint x: 232, startPoint y: 195, endPoint x: 345, endPoint y: 306, distance: 158.0
click at [345, 306] on div "Pour activer le glissement avec le clavier, appuyez sur Alt+Entrée. Une fois ce…" at bounding box center [392, 271] width 785 height 318
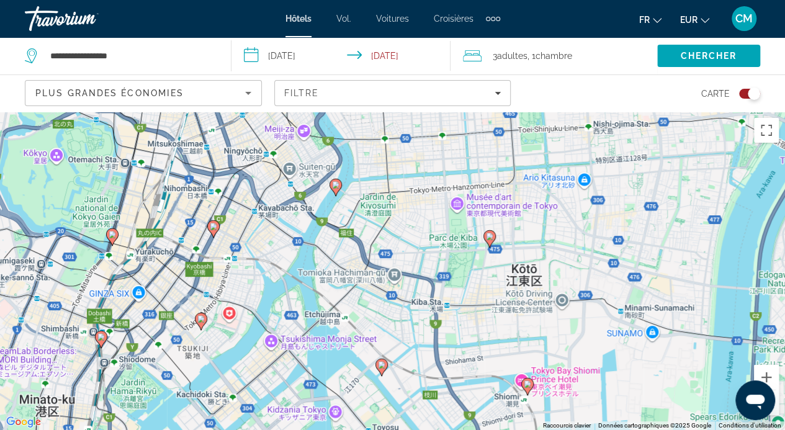
drag, startPoint x: 163, startPoint y: 353, endPoint x: 310, endPoint y: 307, distance: 154.2
click at [310, 307] on div "Pour activer le glissement avec le clavier, appuyez sur Alt+Entrée. Une fois ce…" at bounding box center [392, 271] width 785 height 318
click at [114, 239] on icon "Contenu principal" at bounding box center [111, 236] width 11 height 16
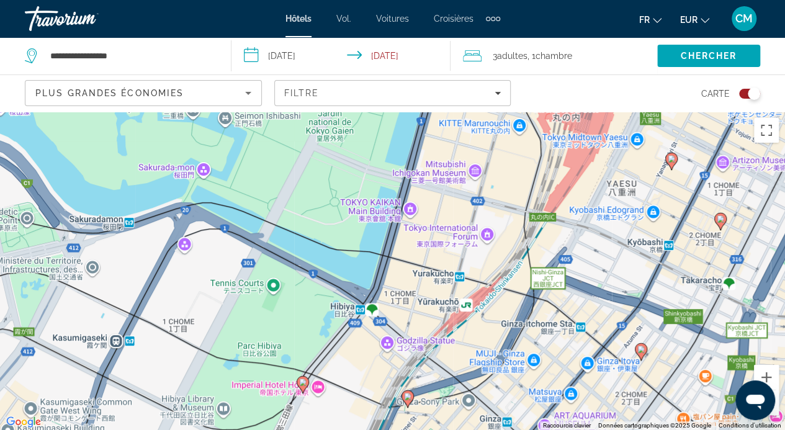
click at [410, 396] on image "Contenu principal" at bounding box center [407, 396] width 7 height 7
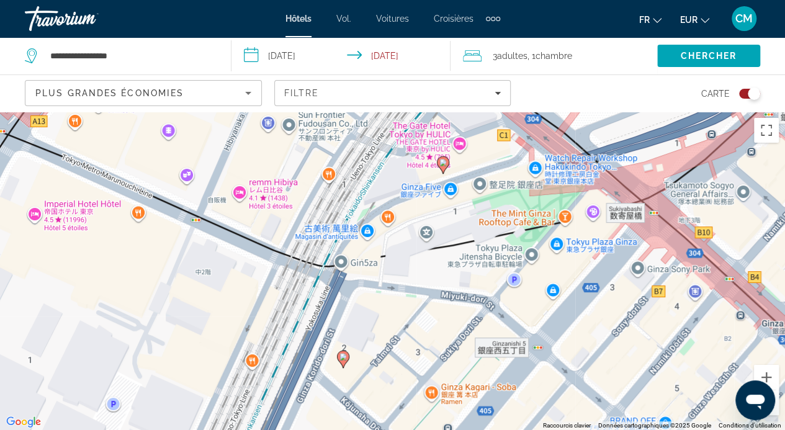
click at [344, 361] on icon "Contenu principal" at bounding box center [342, 359] width 11 height 16
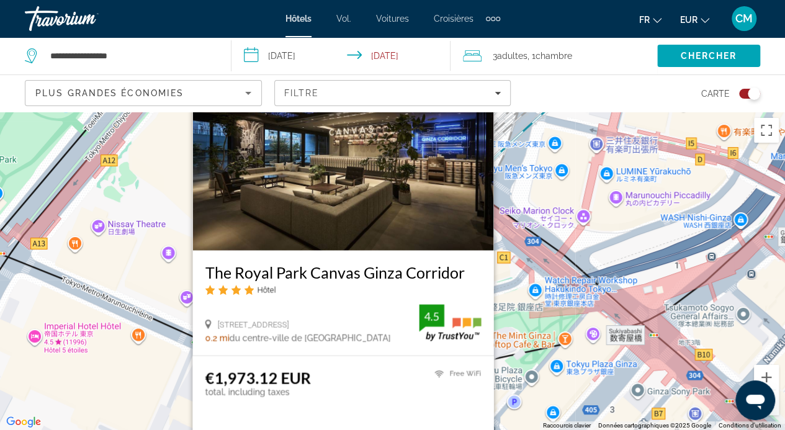
click at [535, 351] on div "Pour activer le glissement avec le clavier, appuyez sur Alt+Entrée. Une fois ce…" at bounding box center [392, 271] width 785 height 318
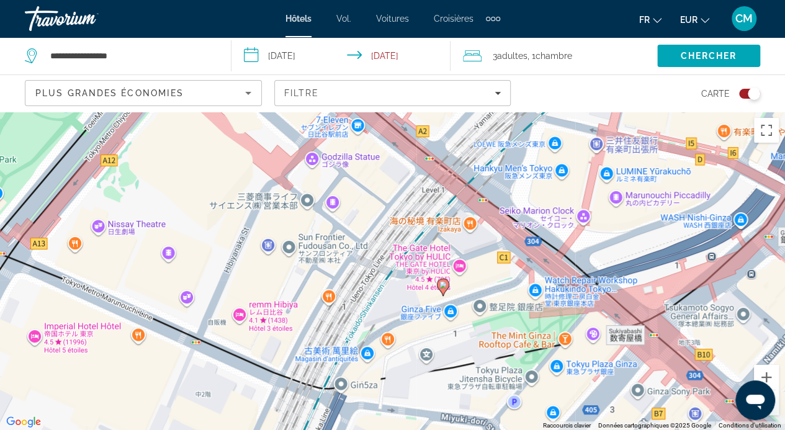
click at [442, 286] on image "Contenu principal" at bounding box center [442, 284] width 7 height 7
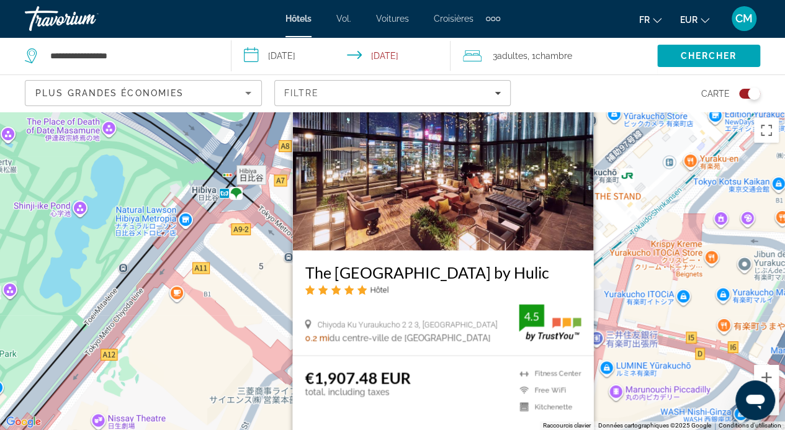
click at [699, 290] on div "Pour activer le glissement avec le clavier, appuyez sur Alt+Entrée. Une fois ce…" at bounding box center [392, 271] width 785 height 318
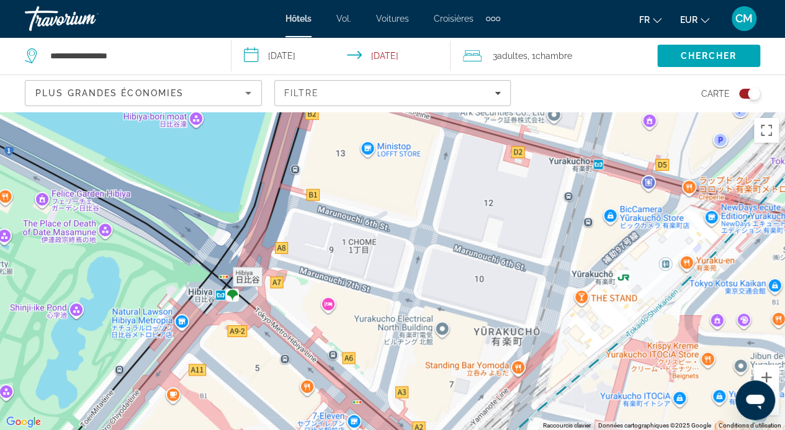
drag, startPoint x: 558, startPoint y: 307, endPoint x: 526, endPoint y: 454, distance: 150.6
click at [526, 429] on html "**********" at bounding box center [392, 215] width 785 height 430
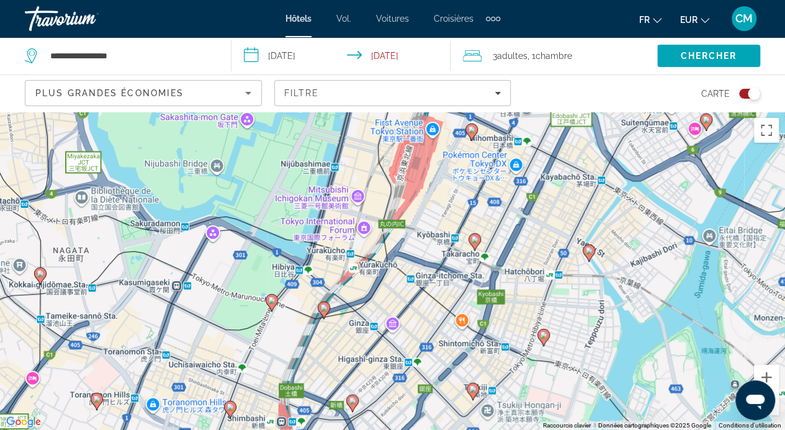
click at [475, 243] on icon "Contenu principal" at bounding box center [473, 241] width 11 height 16
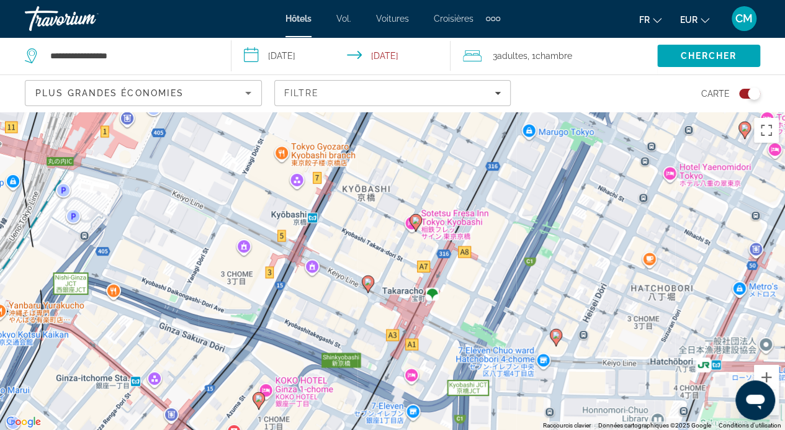
click at [371, 289] on gmp-advanced-marker "Contenu principal" at bounding box center [368, 284] width 12 height 19
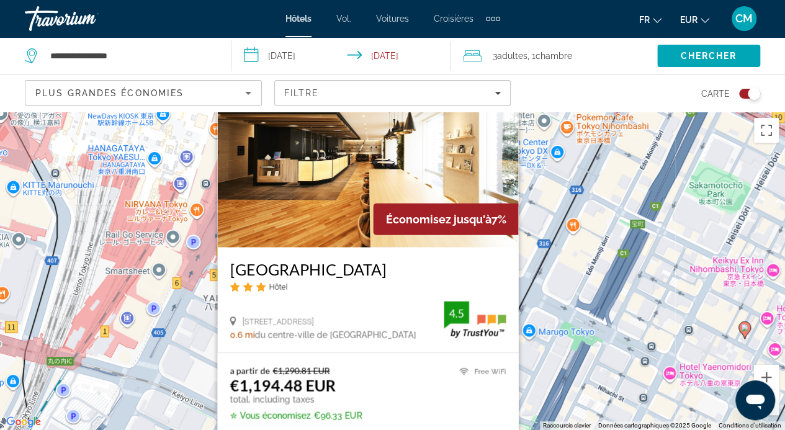
click at [573, 325] on div "Pour activer le glissement avec le clavier, appuyez sur Alt+Entrée. Une fois ce…" at bounding box center [392, 271] width 785 height 318
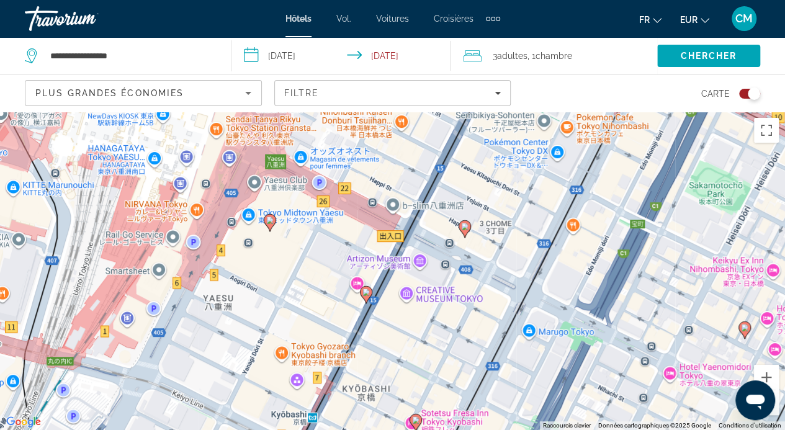
click at [468, 225] on image "Contenu principal" at bounding box center [464, 226] width 7 height 7
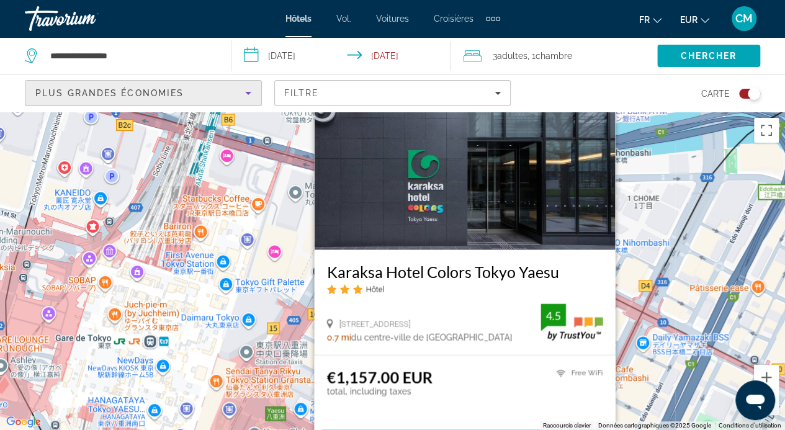
click at [170, 91] on span "Plus grandes économies" at bounding box center [109, 93] width 148 height 10
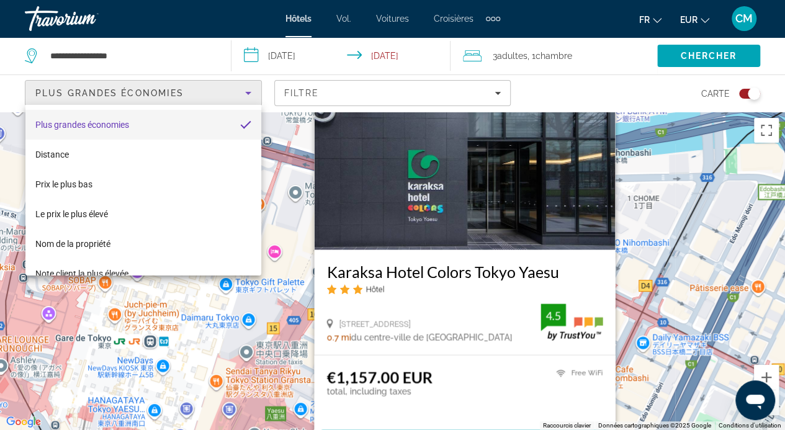
click at [501, 94] on div at bounding box center [392, 215] width 785 height 430
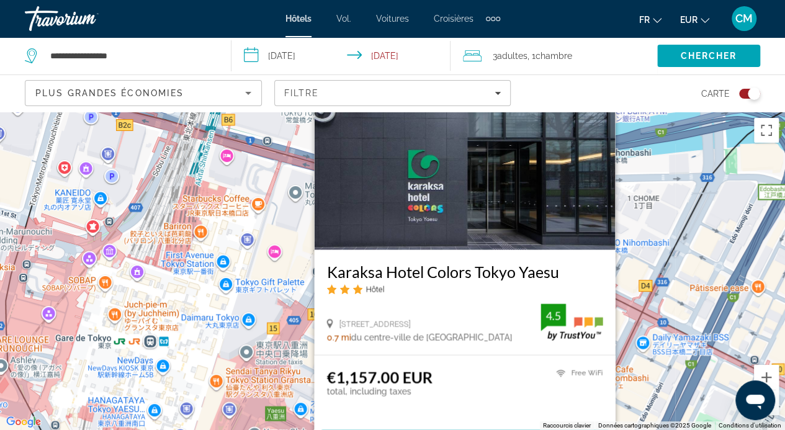
click at [222, 101] on div "Plus grandes économies" at bounding box center [143, 98] width 216 height 35
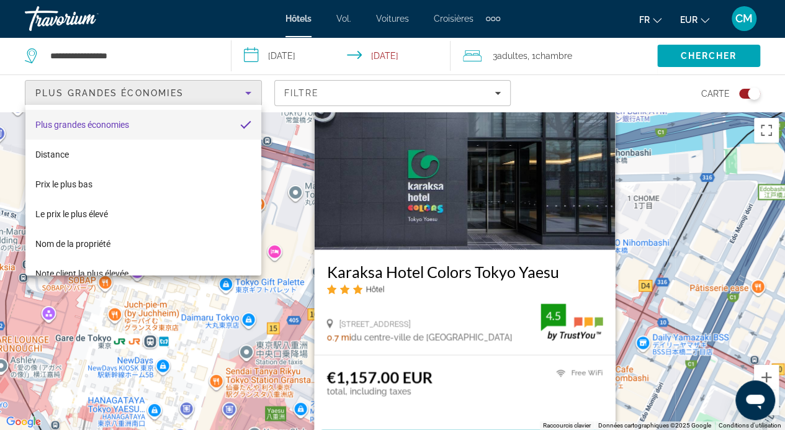
click at [743, 92] on div at bounding box center [392, 215] width 785 height 430
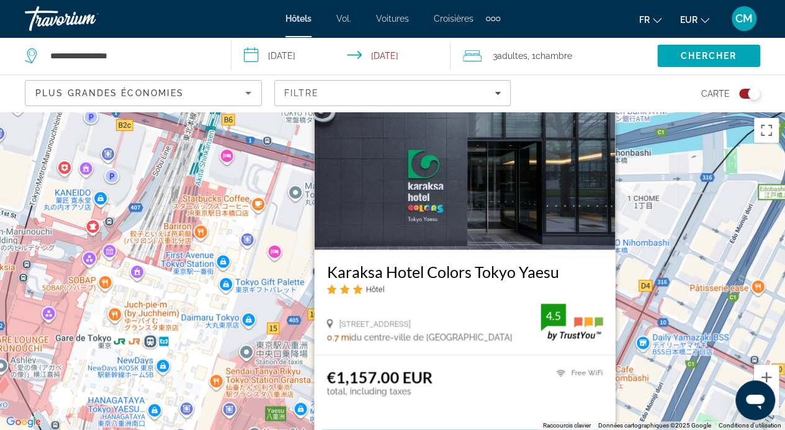
click at [750, 95] on div "Toggle map" at bounding box center [754, 93] width 12 height 12
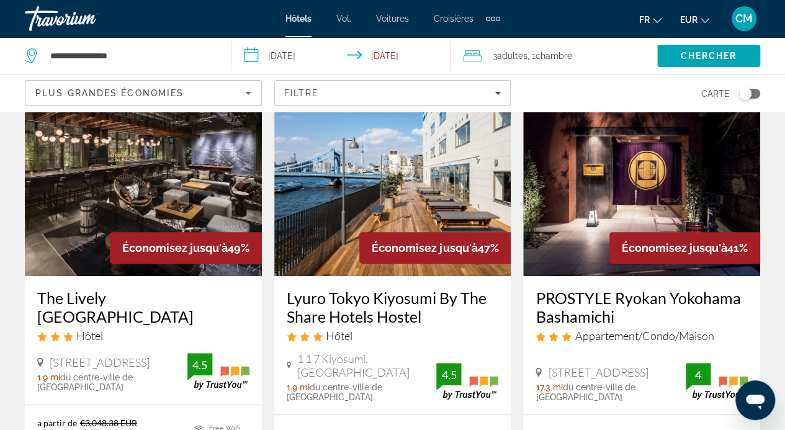
scroll to position [77, 0]
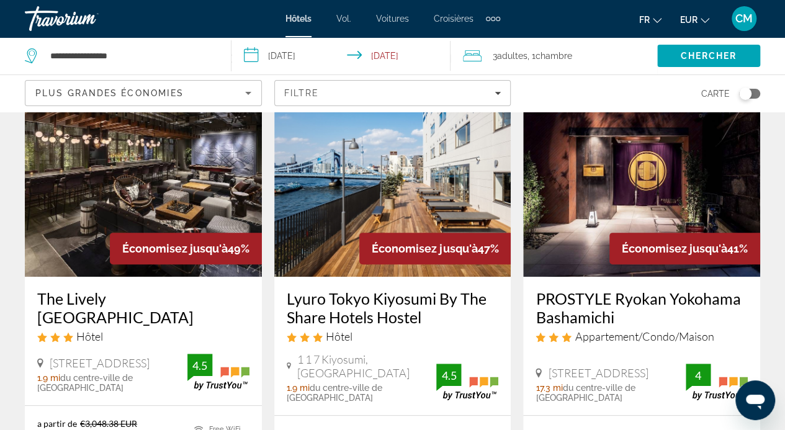
click at [405, 186] on img "Contenu principal" at bounding box center [392, 177] width 237 height 199
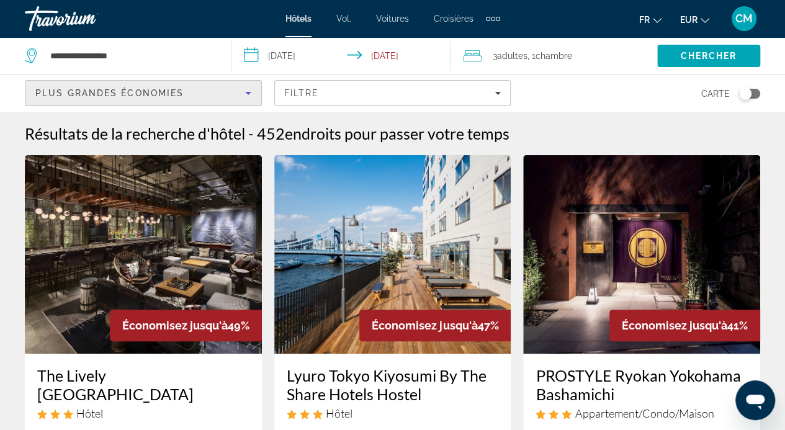
click at [202, 92] on div "Plus grandes économies" at bounding box center [140, 93] width 210 height 15
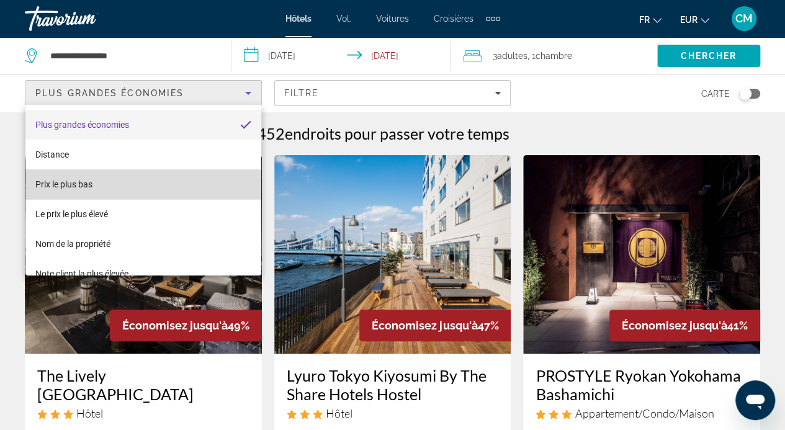
click at [166, 184] on mat-option "Prix ​​le plus bas" at bounding box center [143, 184] width 236 height 30
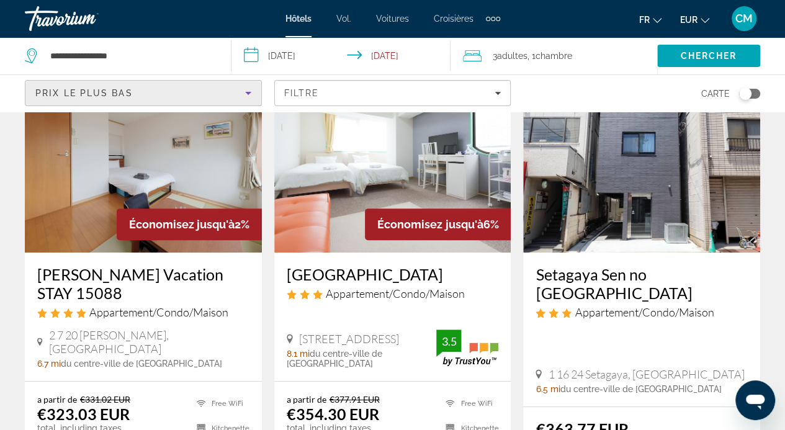
scroll to position [101, 0]
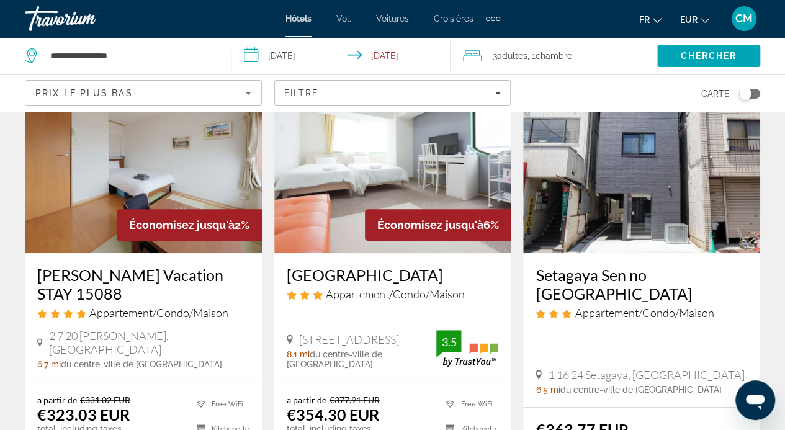
click at [156, 169] on img "Contenu principal" at bounding box center [143, 154] width 237 height 199
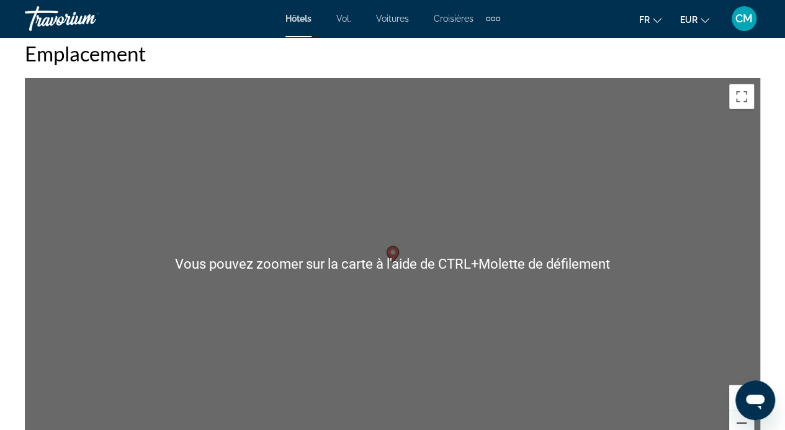
scroll to position [1387, 0]
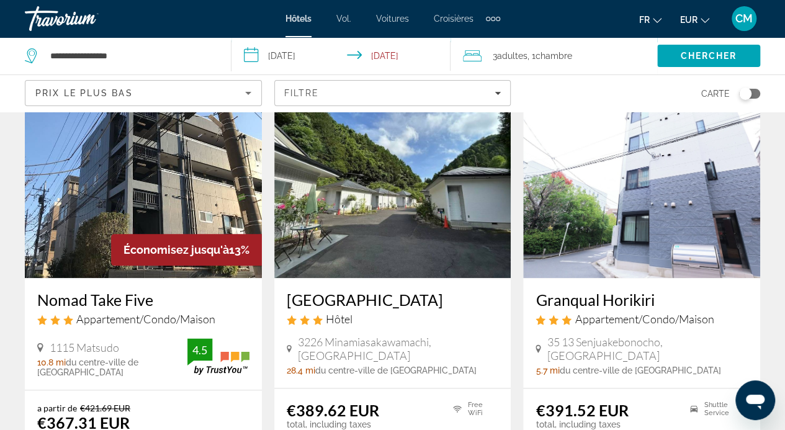
scroll to position [565, 0]
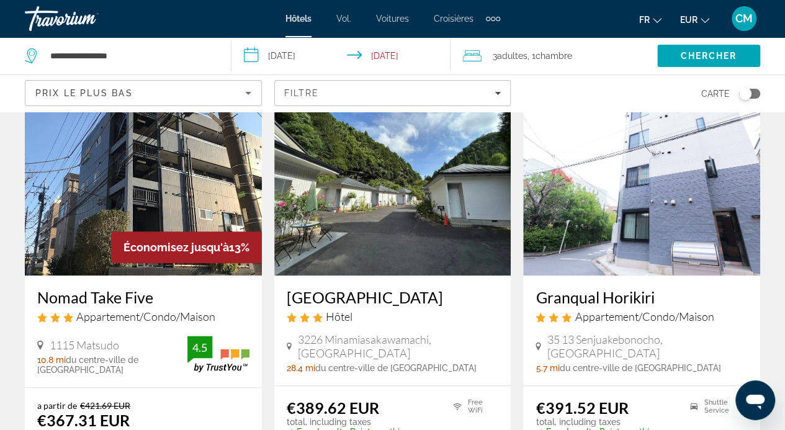
click at [352, 197] on img "Contenu principal" at bounding box center [392, 176] width 237 height 199
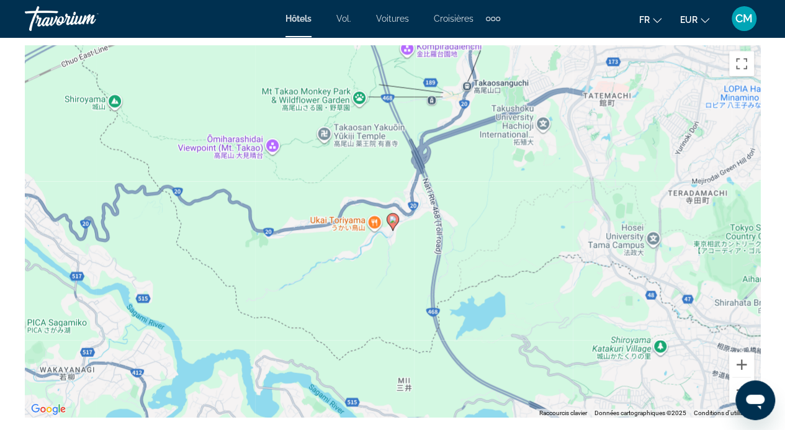
scroll to position [1420, 0]
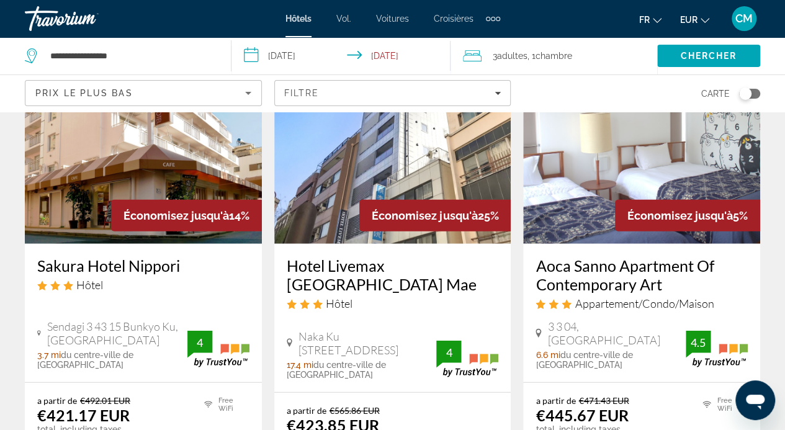
scroll to position [1536, 0]
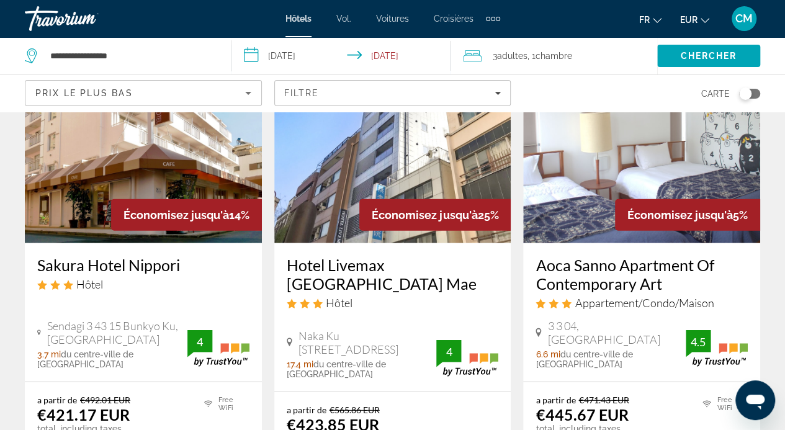
click at [71, 164] on img "Contenu principal" at bounding box center [143, 144] width 237 height 199
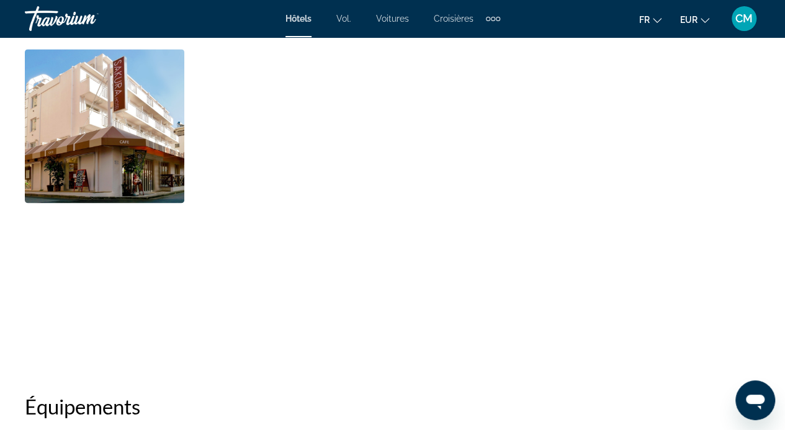
scroll to position [887, 0]
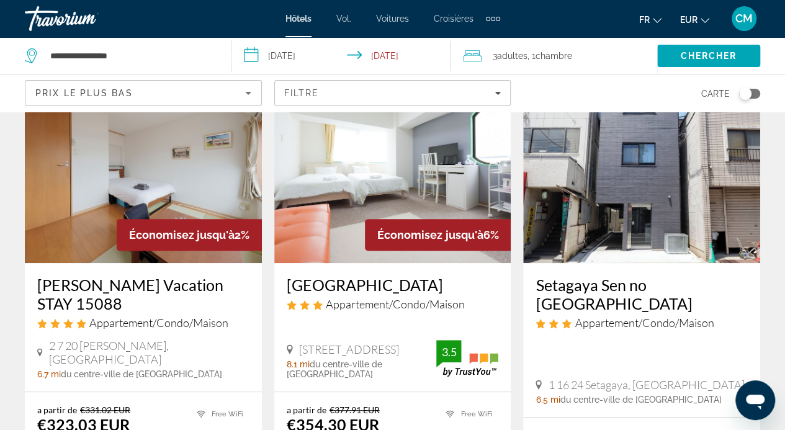
scroll to position [92, 0]
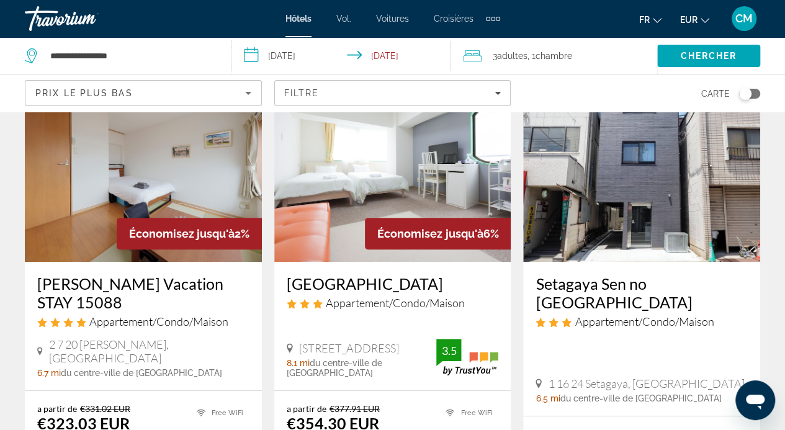
click at [619, 218] on img "Contenu principal" at bounding box center [641, 162] width 237 height 199
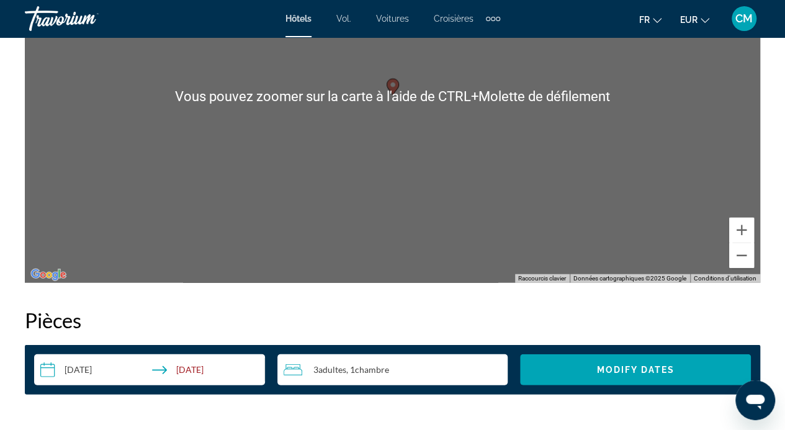
scroll to position [1485, 0]
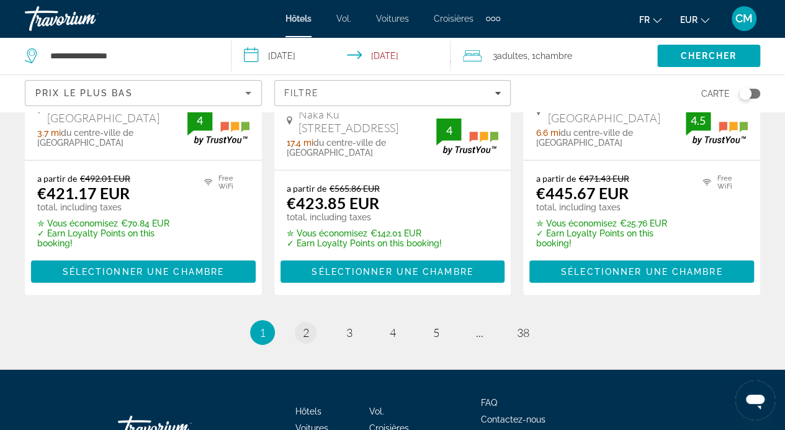
scroll to position [1757, 0]
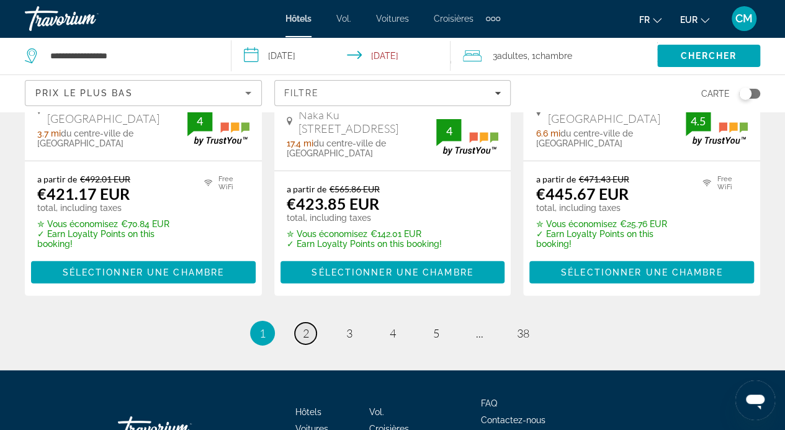
click at [303, 323] on link "page 2" at bounding box center [306, 334] width 22 height 22
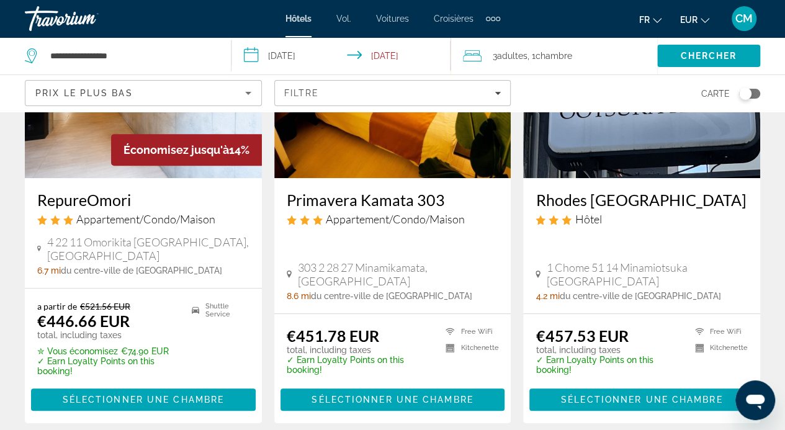
scroll to position [176, 0]
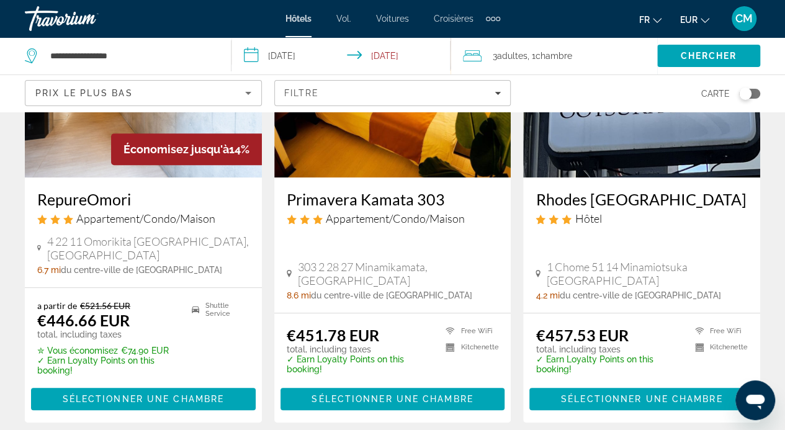
click at [541, 133] on img "Contenu principal" at bounding box center [641, 78] width 237 height 199
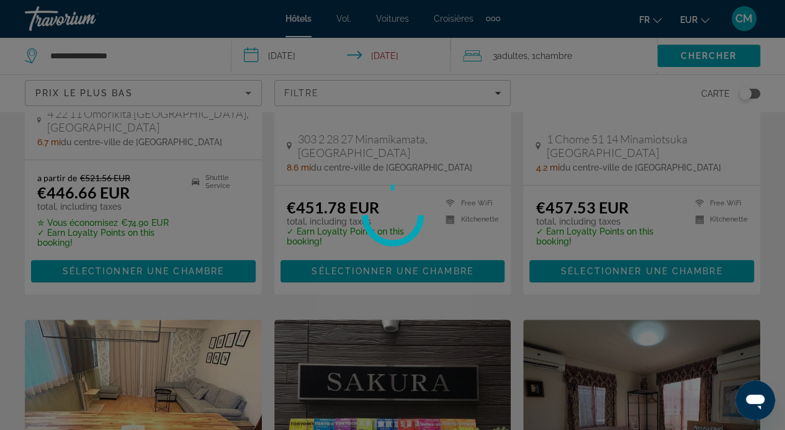
scroll to position [305, 0]
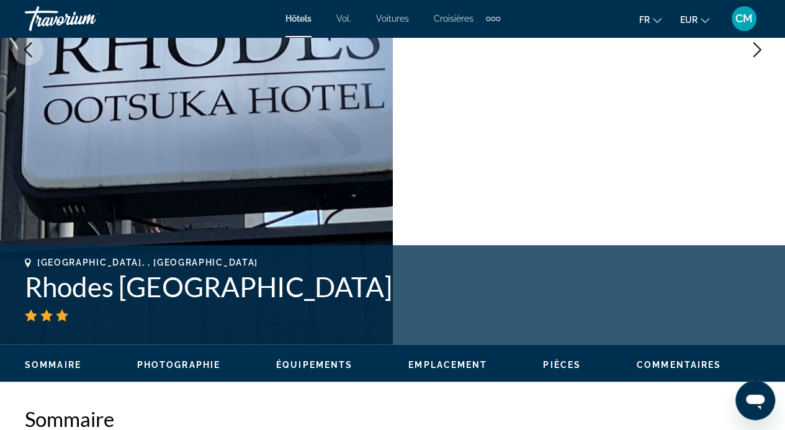
scroll to position [285, 0]
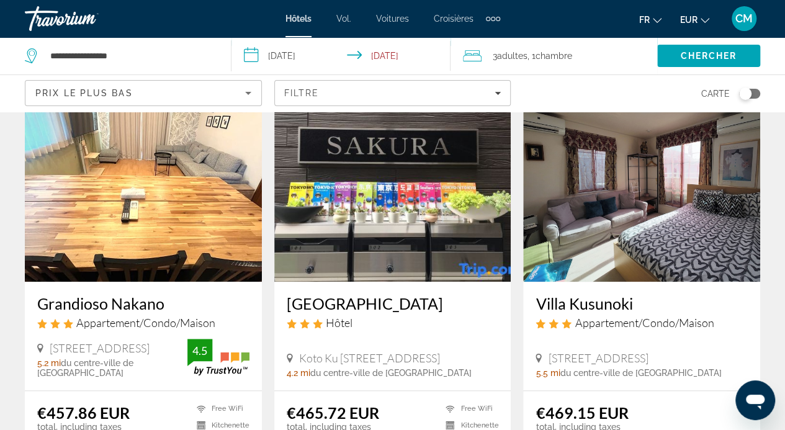
scroll to position [539, 0]
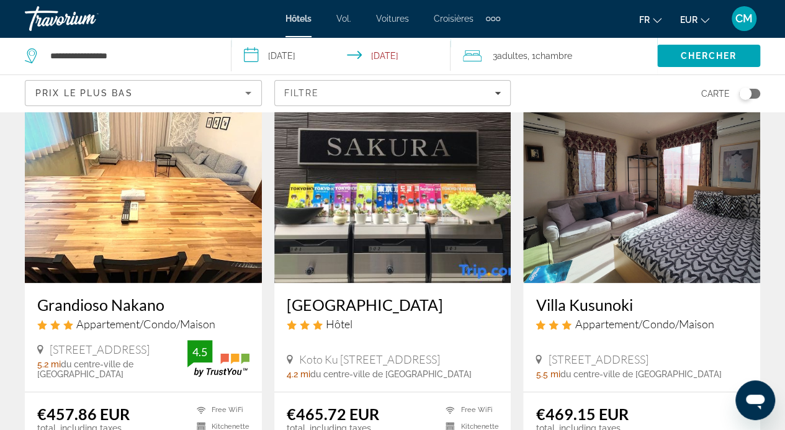
click at [77, 197] on img "Contenu principal" at bounding box center [143, 183] width 237 height 199
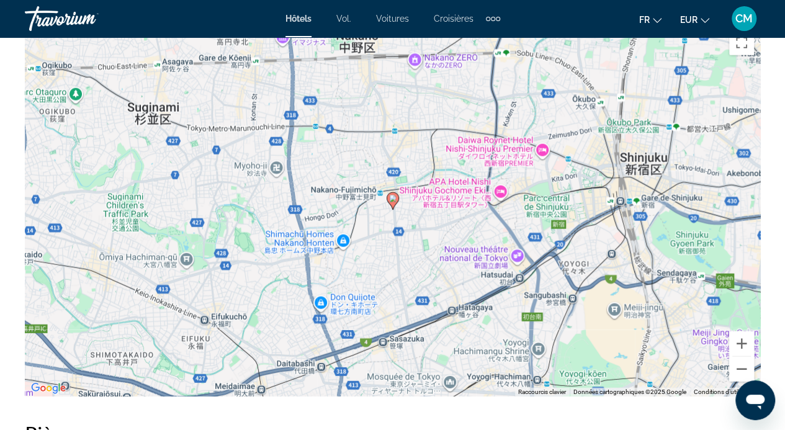
scroll to position [1443, 0]
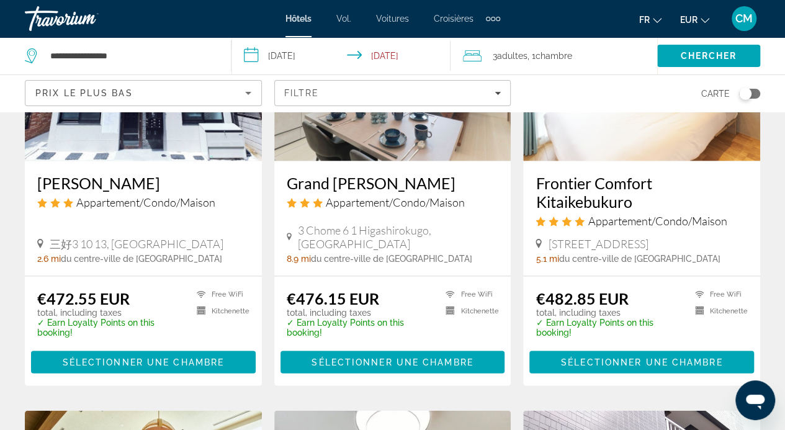
scroll to position [1104, 0]
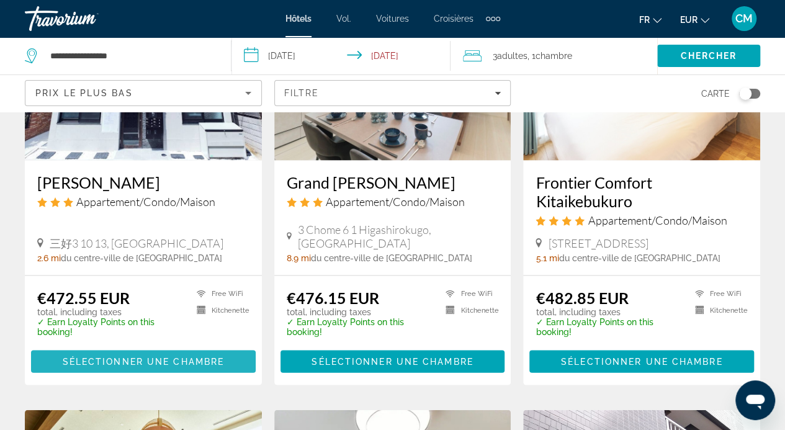
click at [138, 356] on span "Sélectionner une chambre" at bounding box center [143, 361] width 161 height 10
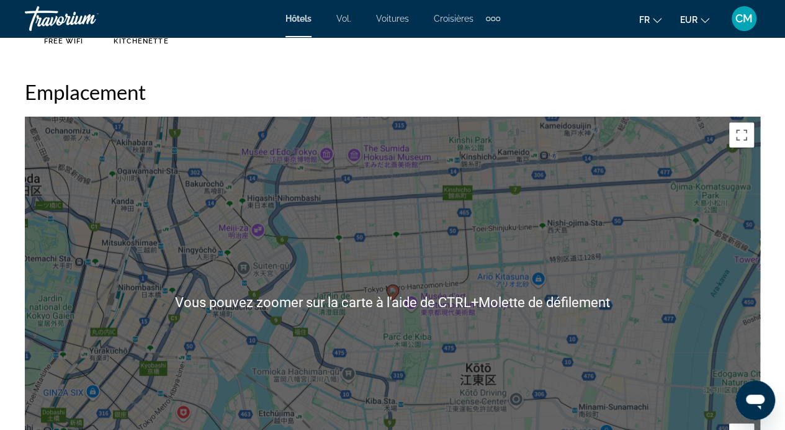
scroll to position [1351, 0]
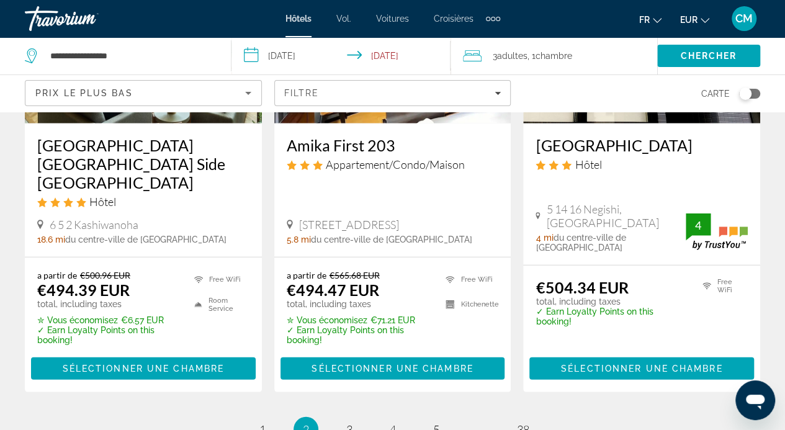
scroll to position [1589, 0]
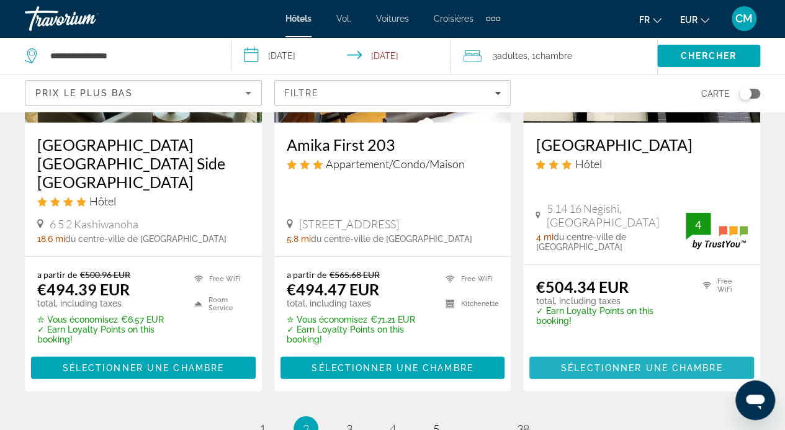
click at [617, 363] on span "Sélectionner une chambre" at bounding box center [641, 368] width 161 height 10
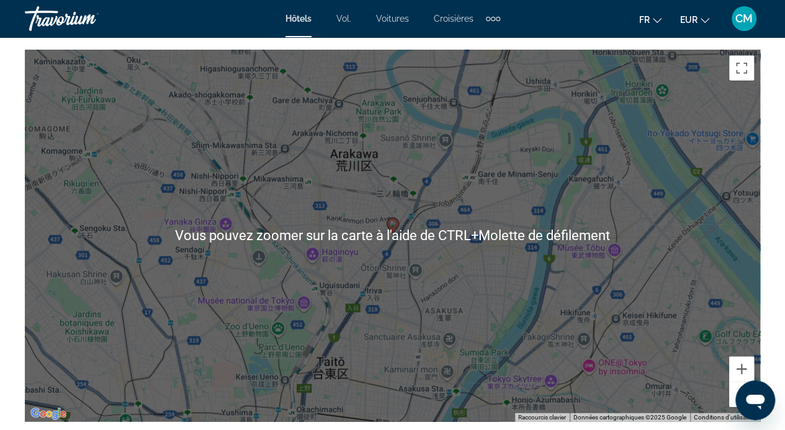
scroll to position [1418, 0]
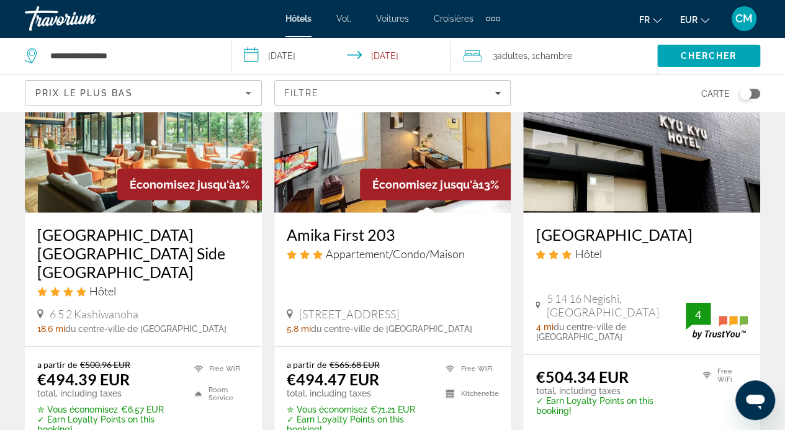
scroll to position [1745, 0]
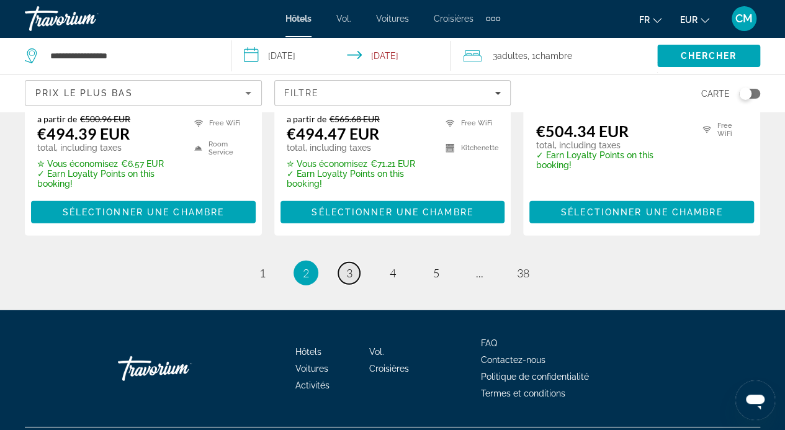
click at [352, 266] on span "3" at bounding box center [349, 273] width 6 height 14
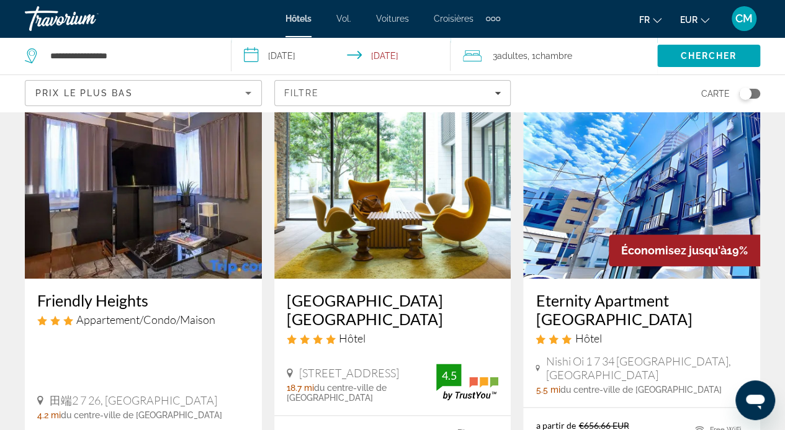
scroll to position [545, 0]
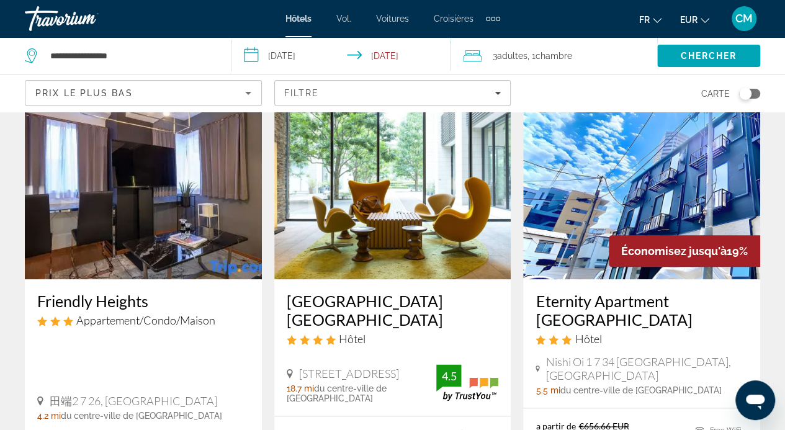
click at [220, 240] on img "Contenu principal" at bounding box center [143, 180] width 237 height 199
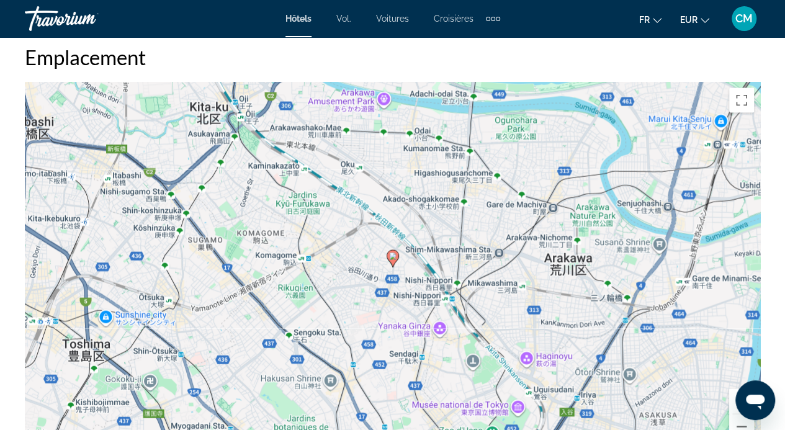
scroll to position [1222, 0]
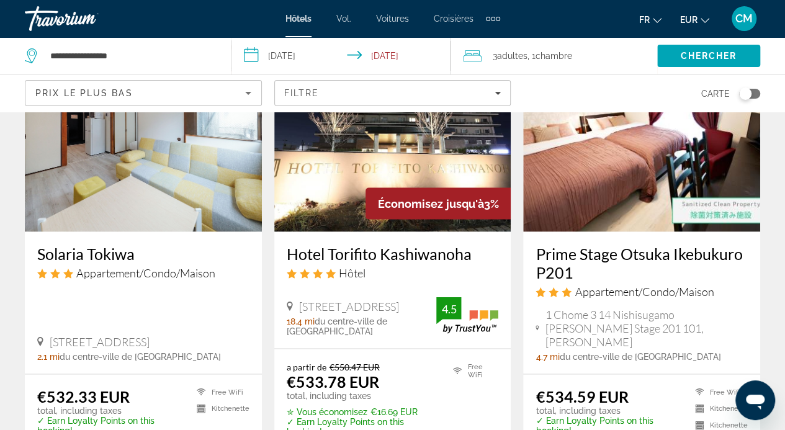
scroll to position [1079, 0]
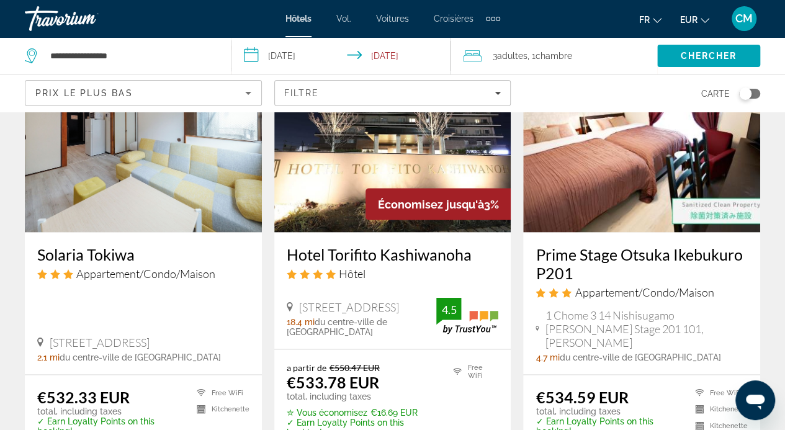
click at [149, 220] on img "Contenu principal" at bounding box center [143, 133] width 237 height 199
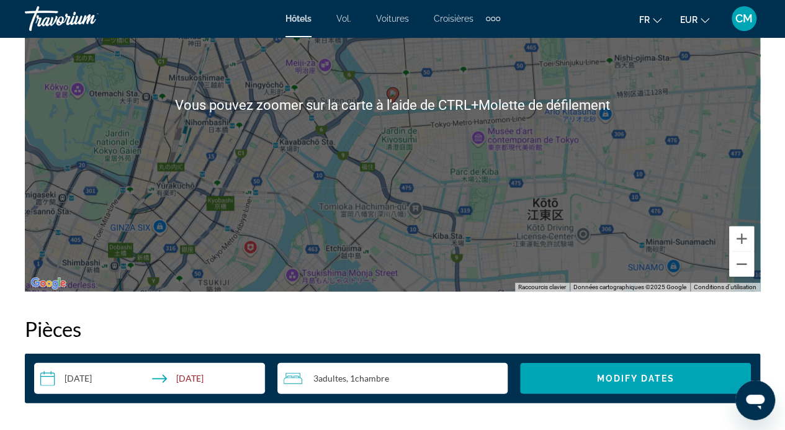
scroll to position [1498, 0]
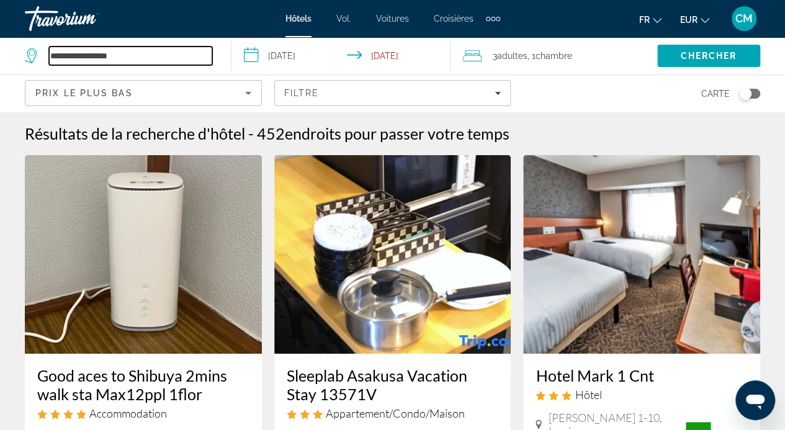
click at [187, 60] on input "**********" at bounding box center [130, 56] width 163 height 19
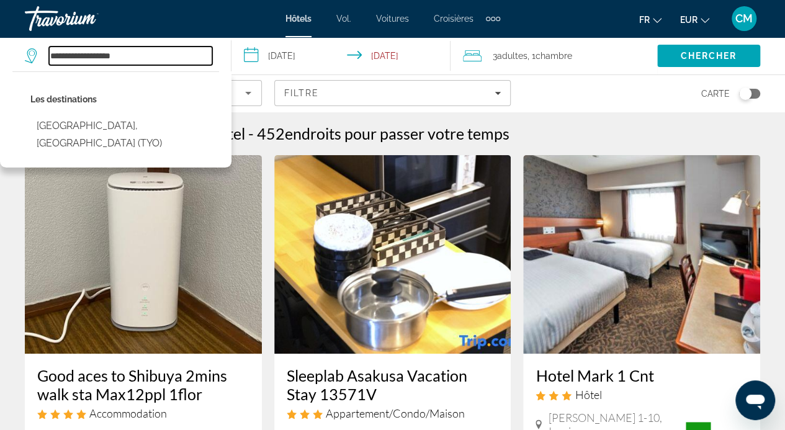
type input "**********"
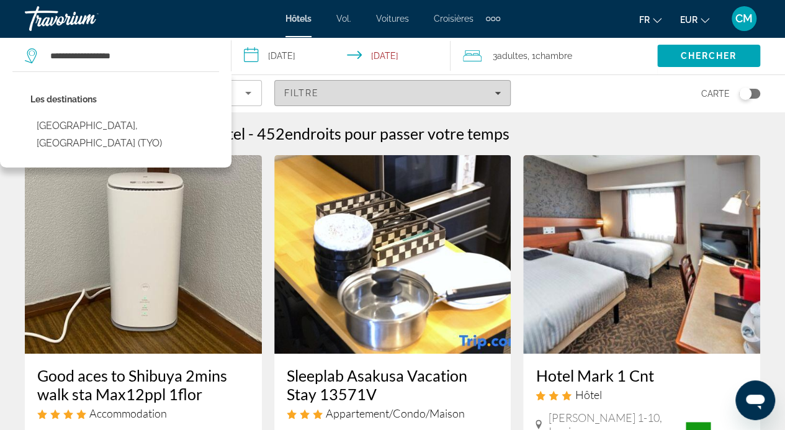
click at [302, 94] on span "Filtre" at bounding box center [301, 93] width 35 height 10
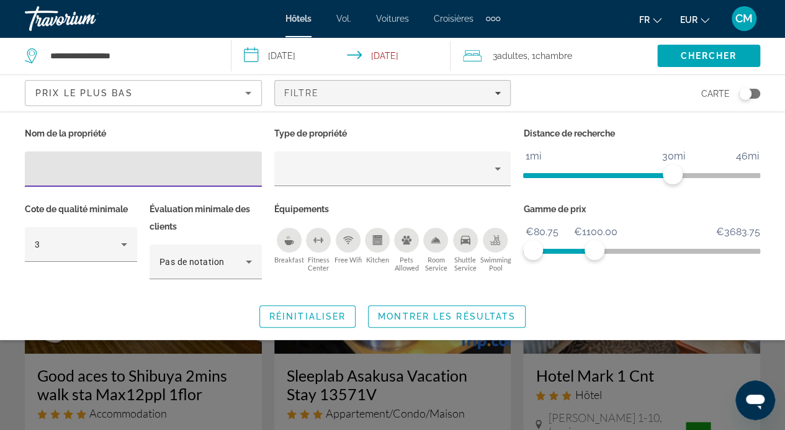
click at [218, 164] on input "Hotel Filters" at bounding box center [143, 169] width 217 height 15
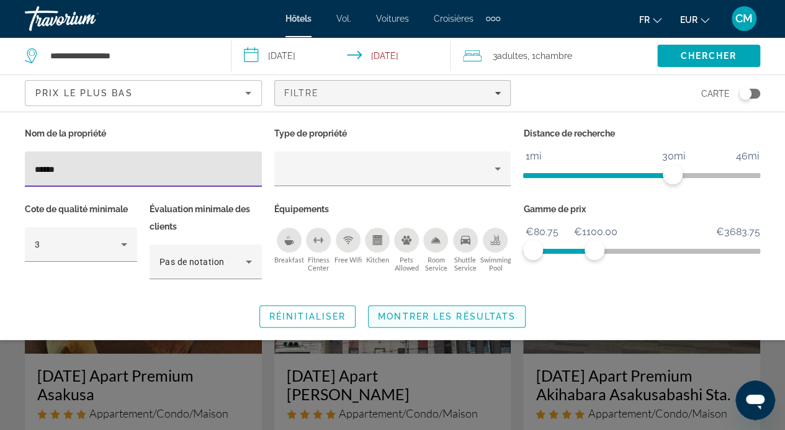
type input "******"
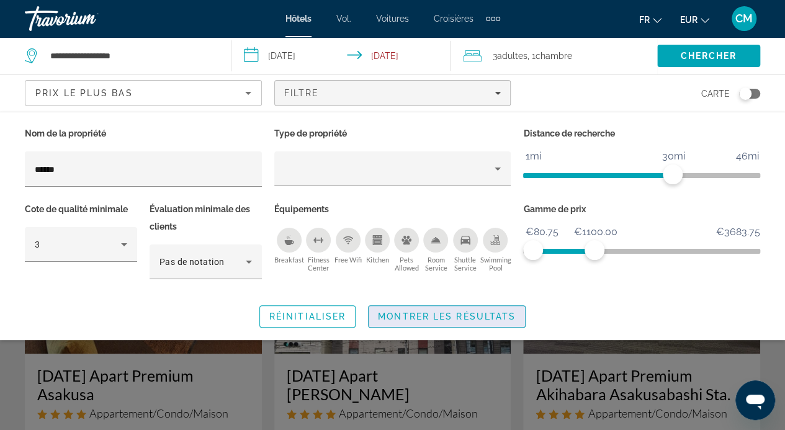
click at [427, 313] on span "Montrer les résultats" at bounding box center [447, 316] width 138 height 10
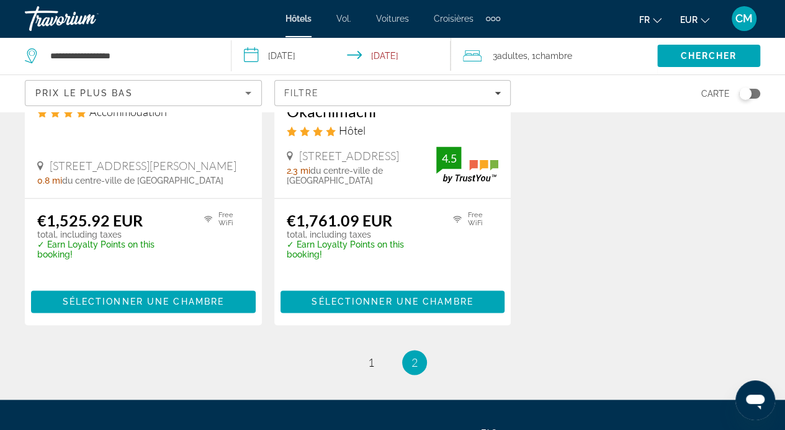
scroll to position [755, 0]
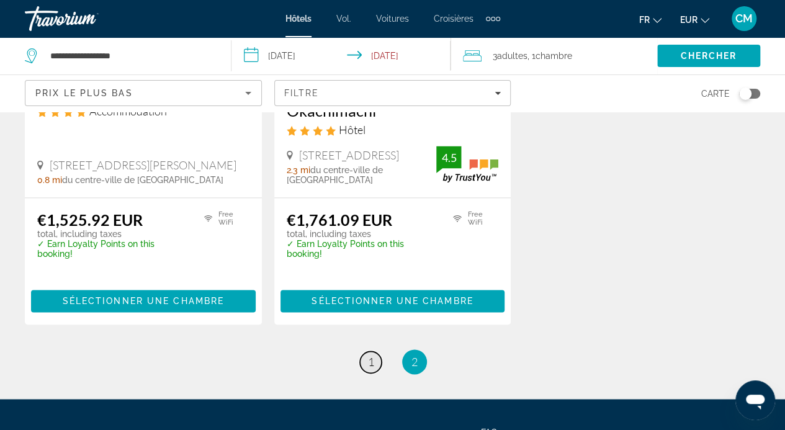
click at [369, 356] on span "1" at bounding box center [371, 362] width 6 height 14
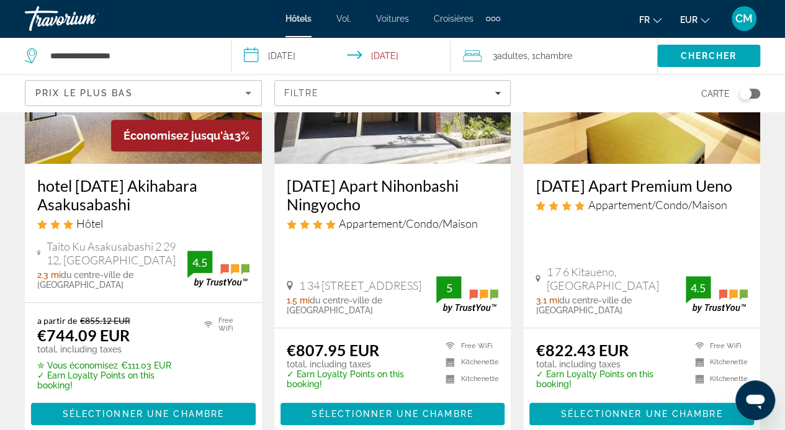
scroll to position [186, 0]
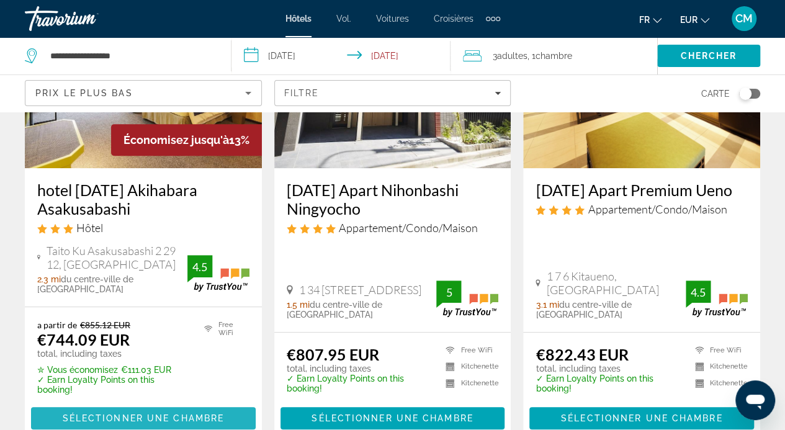
click at [215, 413] on span "Sélectionner une chambre" at bounding box center [143, 418] width 161 height 10
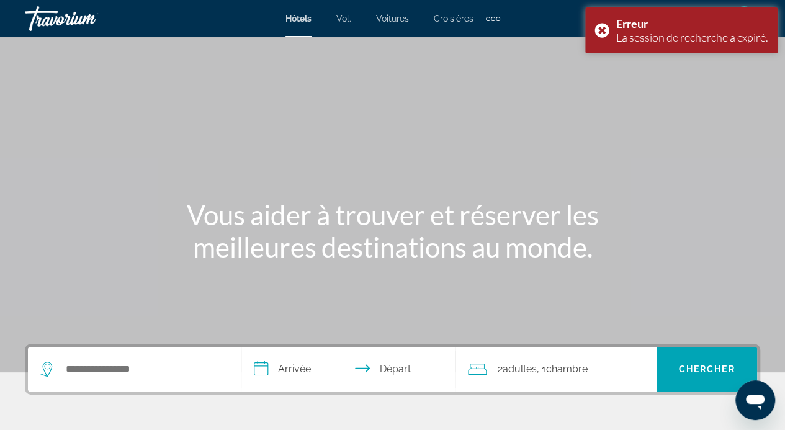
click at [490, 19] on div "Éléments de navigation supplémentaires" at bounding box center [493, 18] width 14 height 19
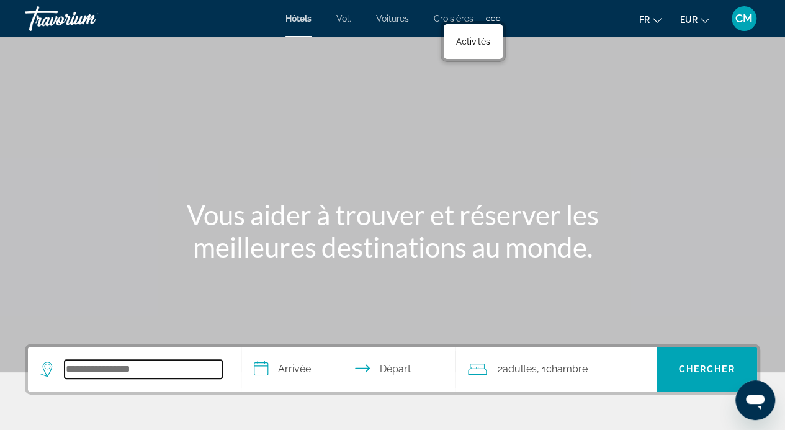
click at [139, 374] on input "Search hotel destination" at bounding box center [144, 369] width 158 height 19
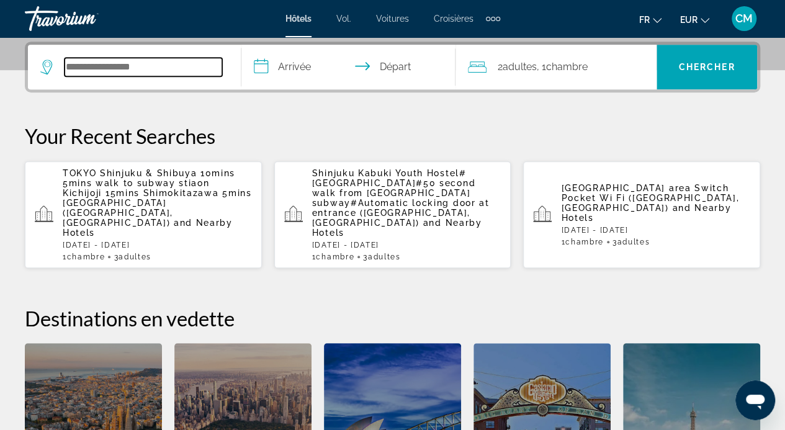
scroll to position [303, 0]
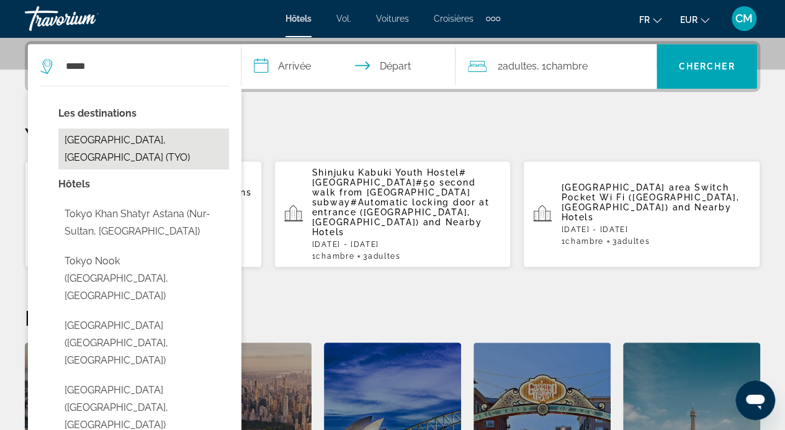
click at [114, 143] on button "[GEOGRAPHIC_DATA], [GEOGRAPHIC_DATA] (TYO)" at bounding box center [143, 148] width 171 height 41
type input "**********"
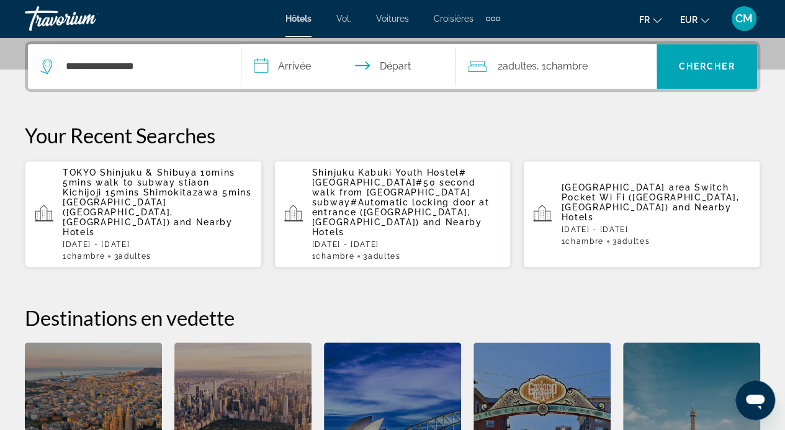
click at [290, 65] on input "**********" at bounding box center [350, 68] width 218 height 48
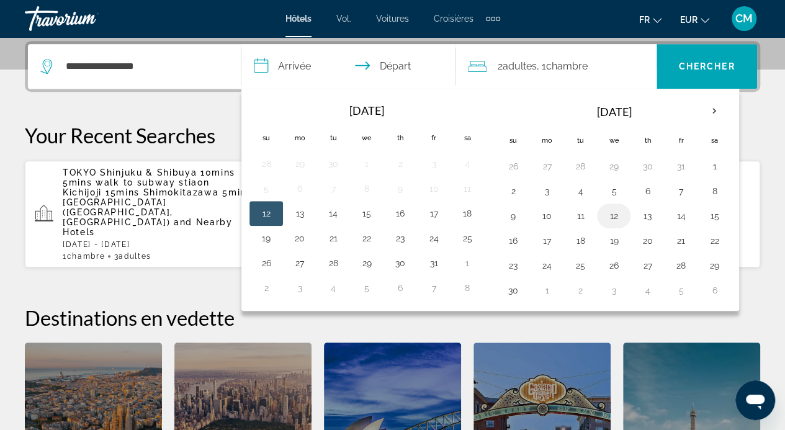
click at [604, 210] on button "12" at bounding box center [614, 215] width 20 height 17
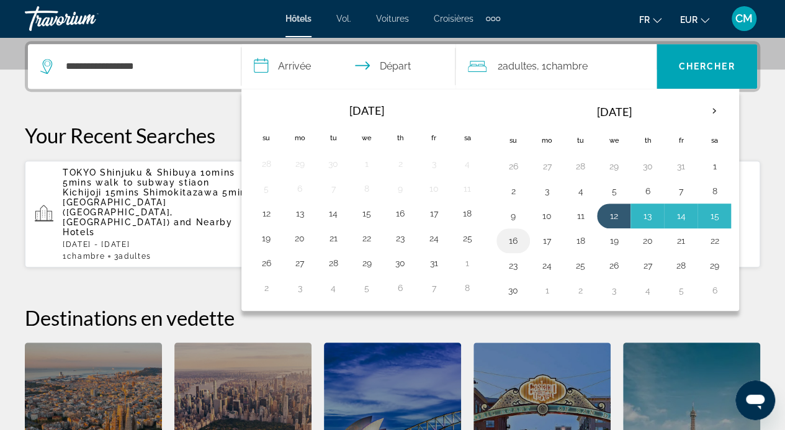
click at [509, 238] on button "16" at bounding box center [513, 240] width 20 height 17
type input "**********"
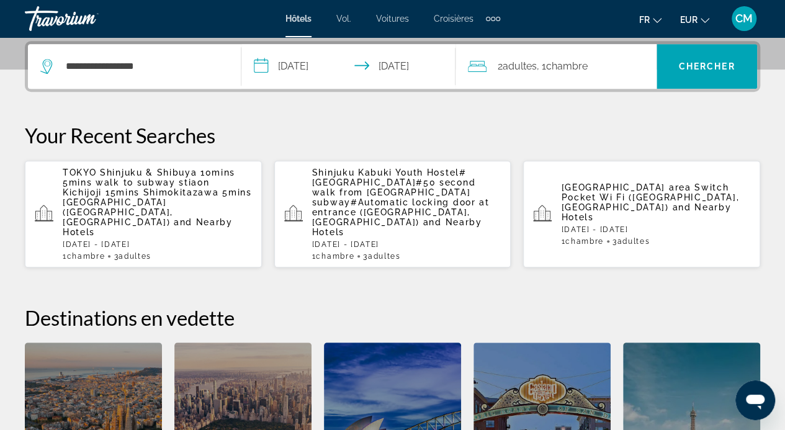
click at [597, 69] on div "2 Adulte Adultes , 1 Chambre pièces" at bounding box center [562, 66] width 189 height 17
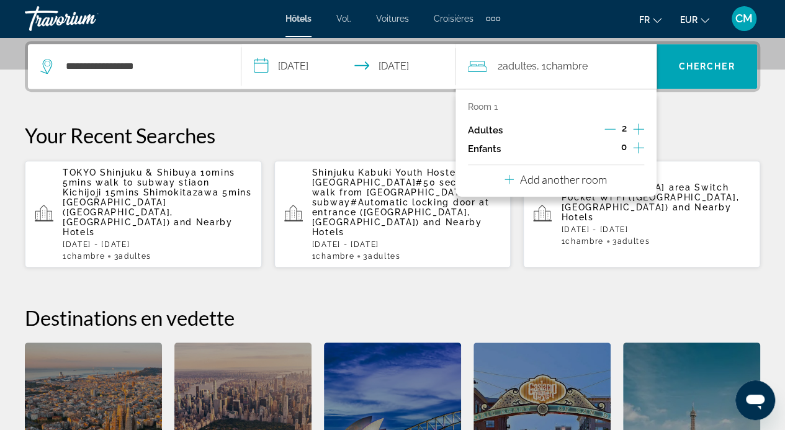
click at [639, 129] on icon "Increment adults" at bounding box center [638, 129] width 11 height 15
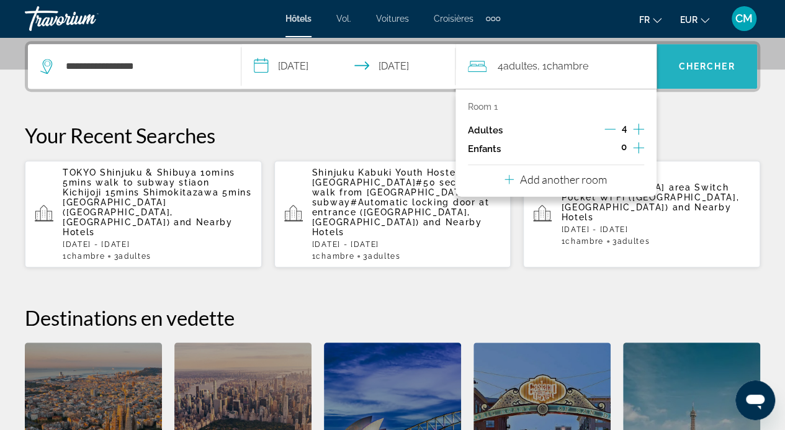
click at [704, 69] on span "Chercher" at bounding box center [707, 66] width 56 height 10
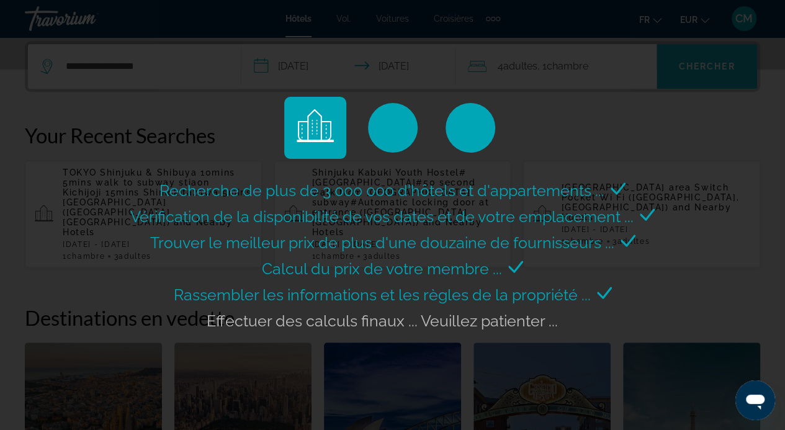
click at [704, 69] on div "Recherche de plus de 3 000 000 d'hôtels et d'appartements ... Vérification de l…" at bounding box center [392, 215] width 785 height 430
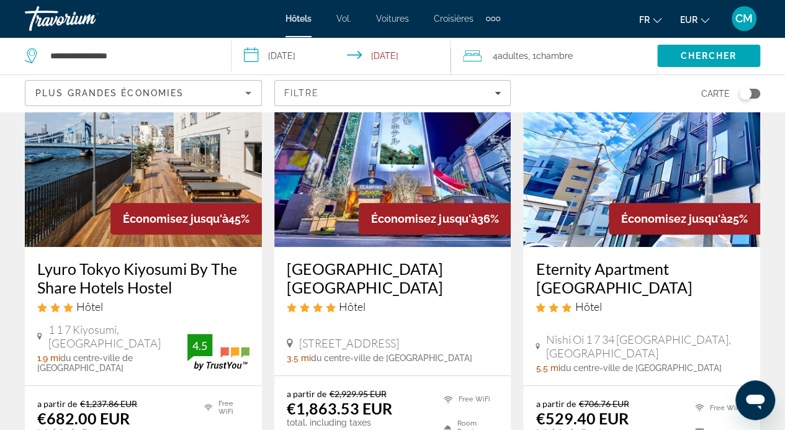
scroll to position [109, 0]
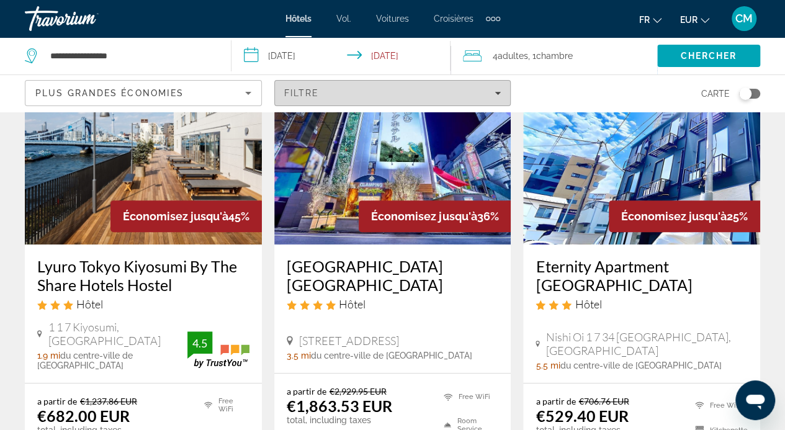
click at [437, 89] on div "Filtre" at bounding box center [392, 93] width 217 height 10
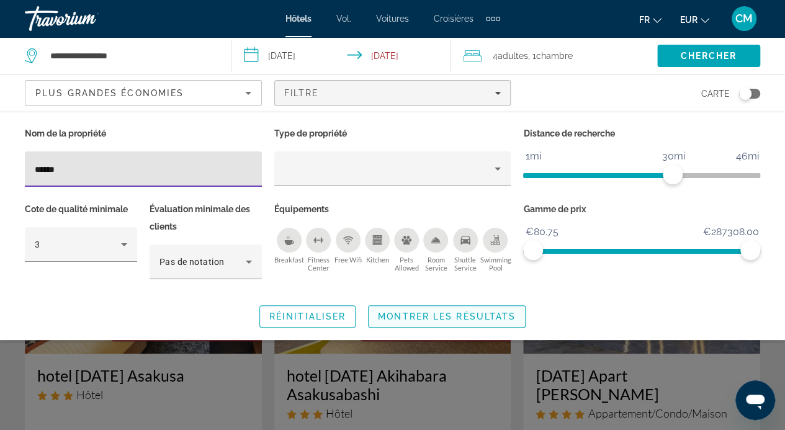
type input "******"
click at [496, 313] on span "Montrer les résultats" at bounding box center [447, 316] width 138 height 10
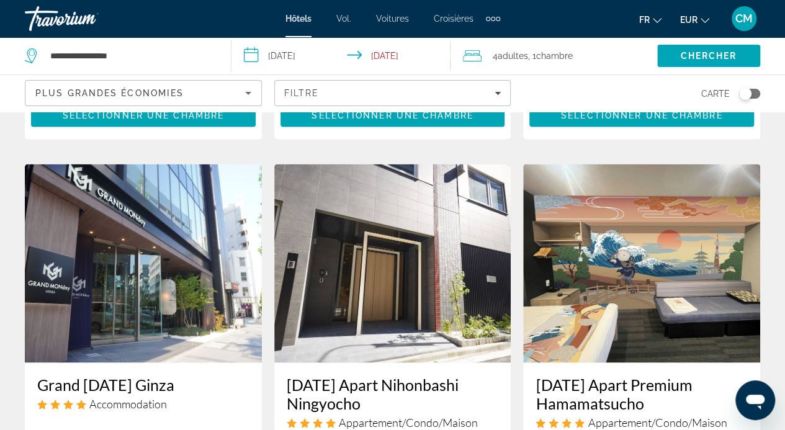
scroll to position [961, 0]
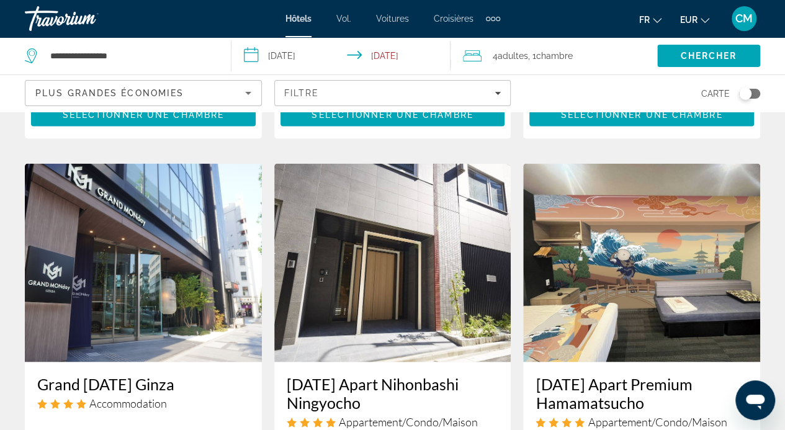
click at [576, 62] on div "4 Adulte Adultes , 1 Chambre pièces" at bounding box center [560, 55] width 194 height 17
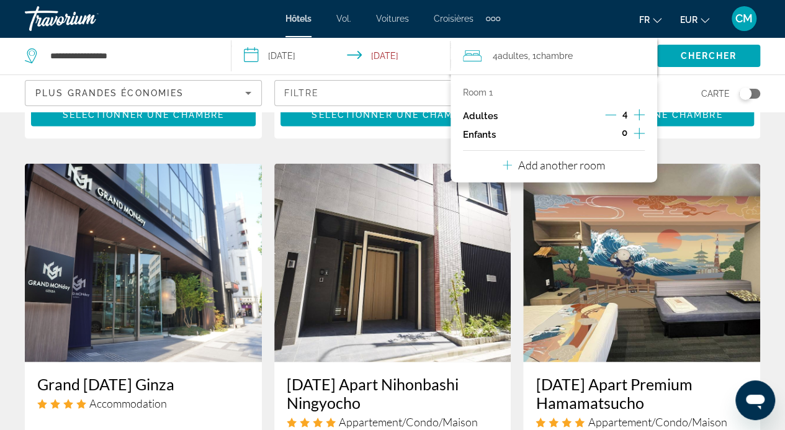
click at [607, 117] on icon "Decrement adults" at bounding box center [610, 114] width 11 height 11
click at [700, 51] on span "Chercher" at bounding box center [708, 56] width 56 height 10
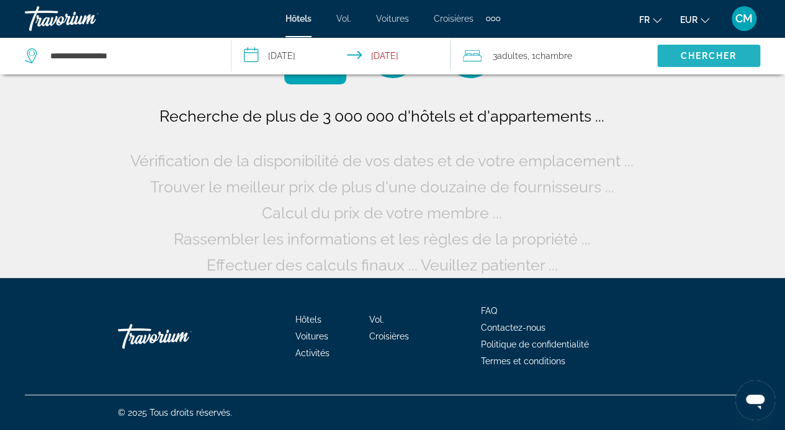
scroll to position [70, 0]
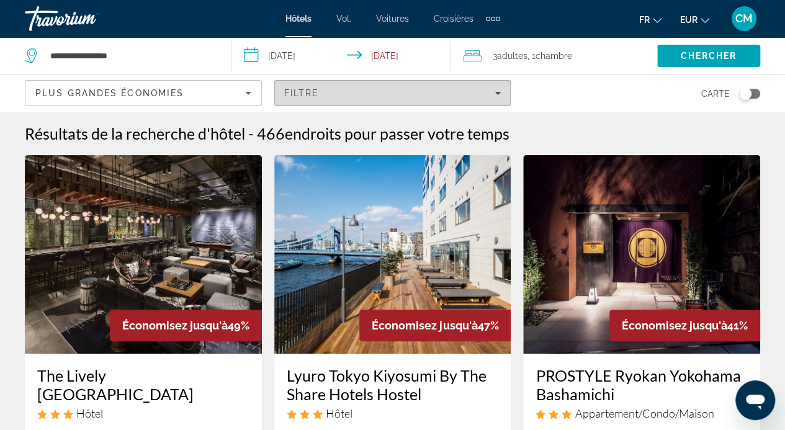
click at [395, 99] on span "Filters" at bounding box center [393, 93] width 236 height 30
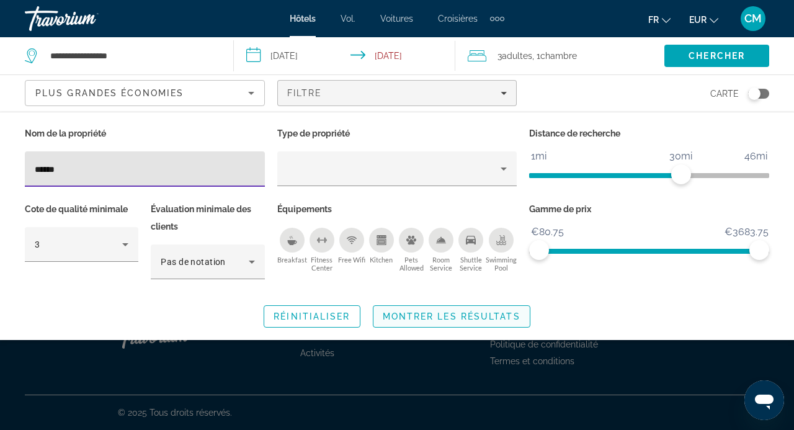
type input "******"
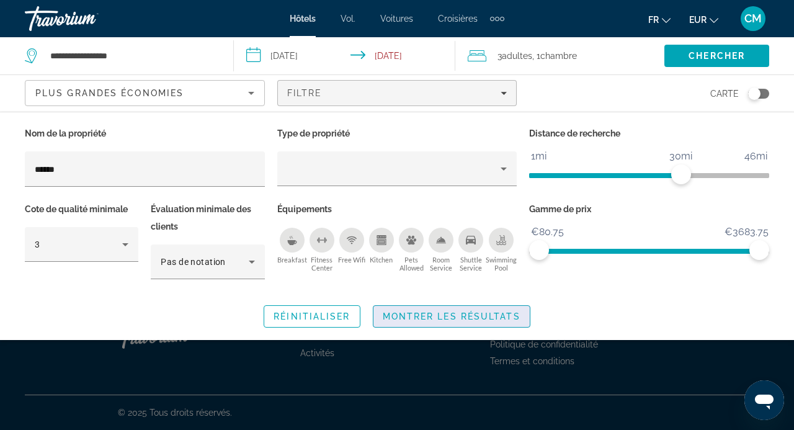
click at [470, 307] on span "Search widget" at bounding box center [452, 317] width 156 height 30
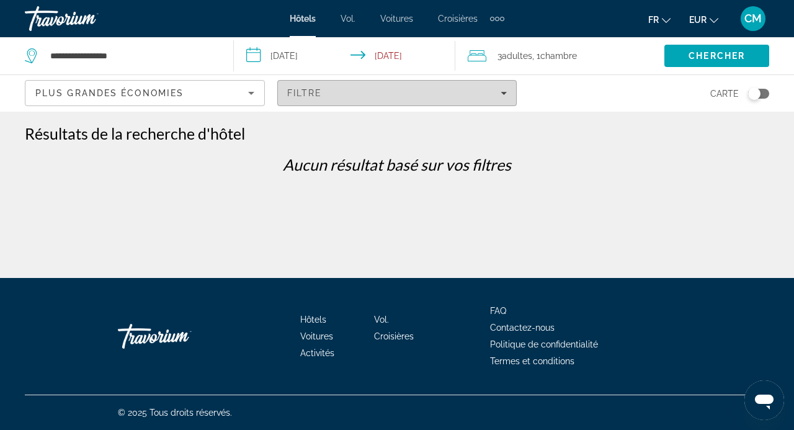
click at [363, 96] on div "Filtre" at bounding box center [397, 93] width 220 height 10
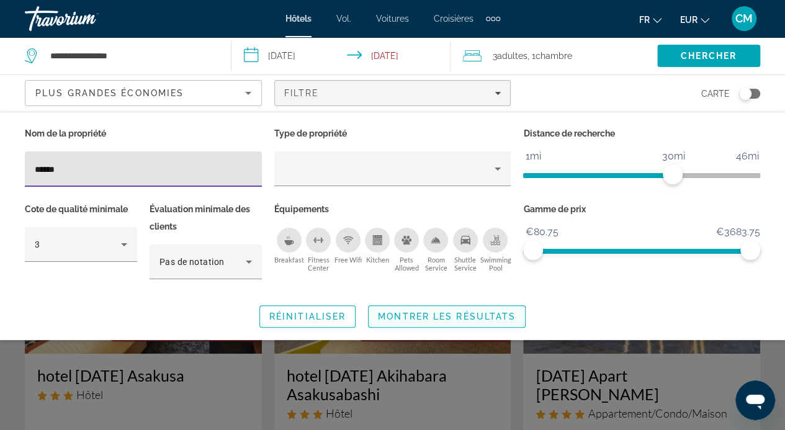
type input "******"
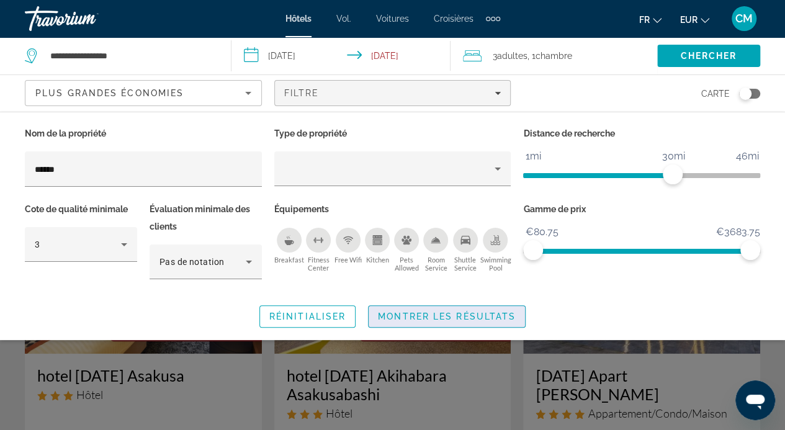
click at [397, 311] on span "Montrer les résultats" at bounding box center [447, 316] width 138 height 10
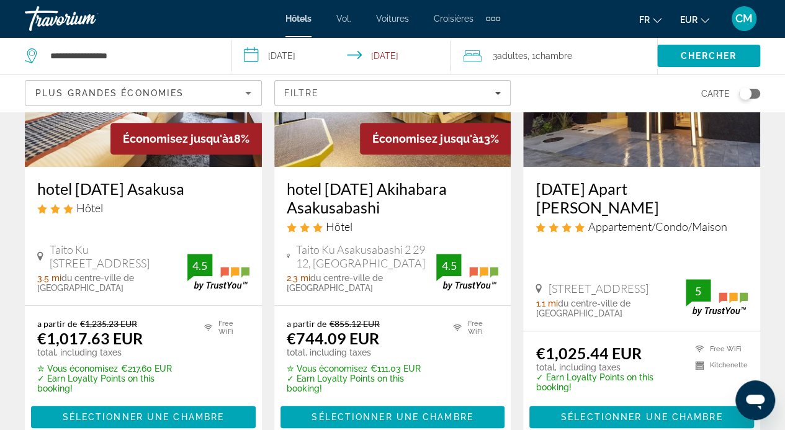
scroll to position [187, 0]
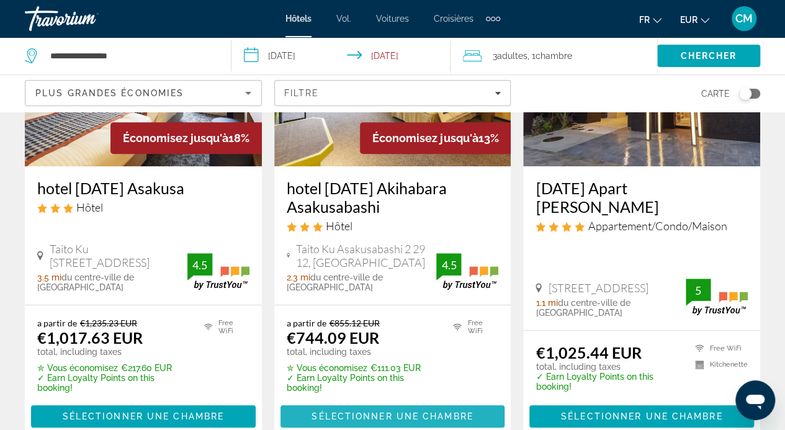
click at [432, 413] on span "Contenu principal" at bounding box center [392, 416] width 225 height 30
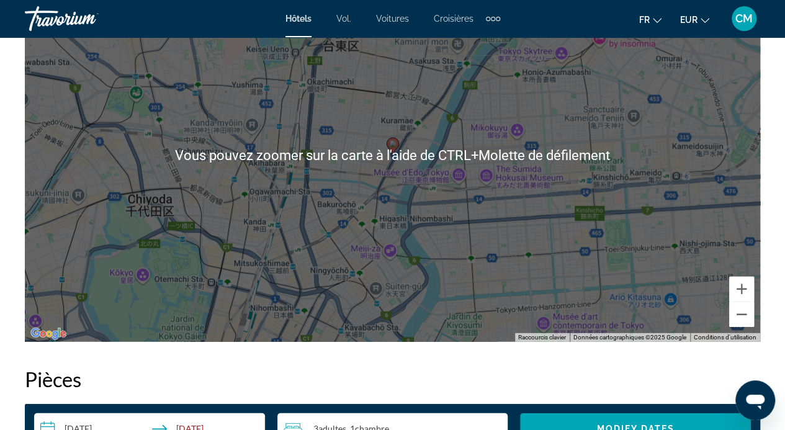
scroll to position [1496, 0]
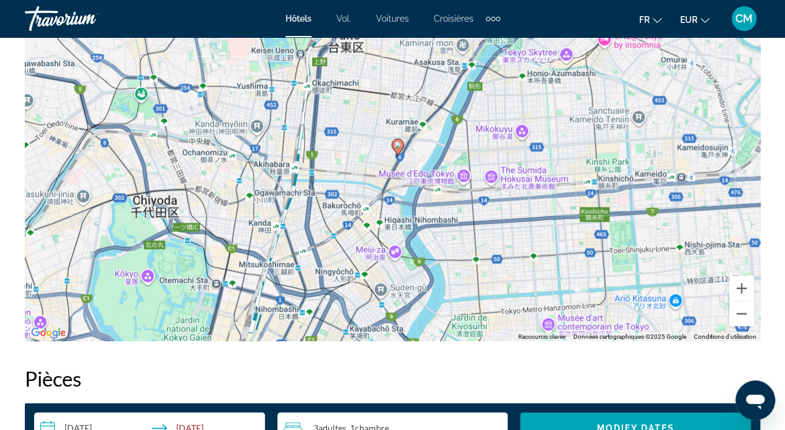
click at [465, 310] on div "Pour activer le glissement avec le clavier, appuyez sur Alt+Entrée. Une fois ce…" at bounding box center [392, 155] width 735 height 372
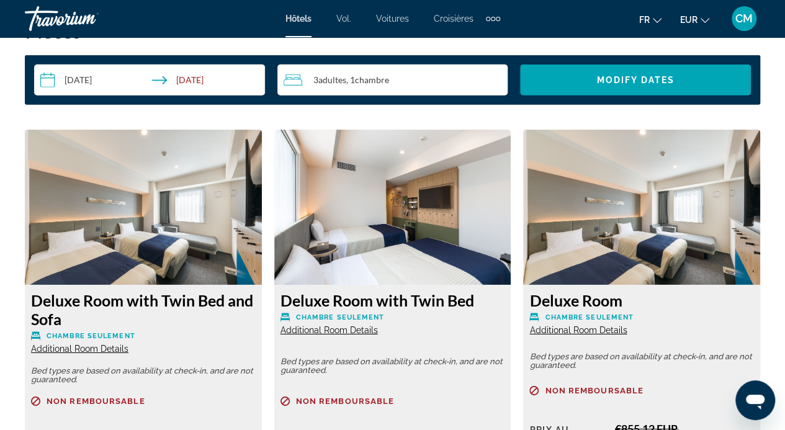
scroll to position [1845, 0]
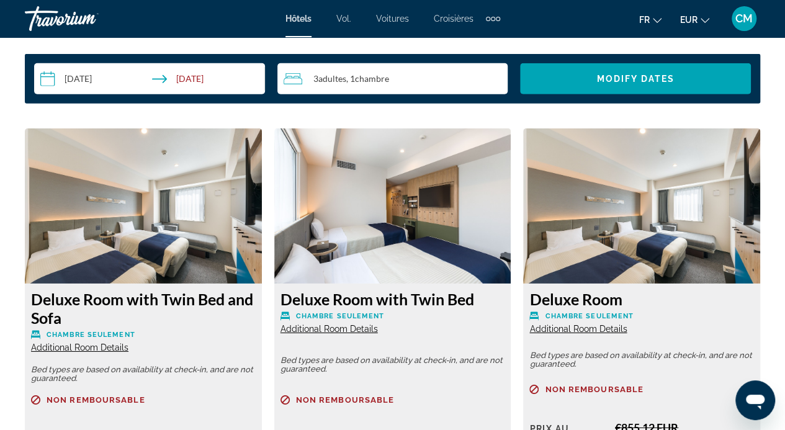
click at [139, 219] on img "Contenu principal" at bounding box center [143, 205] width 237 height 155
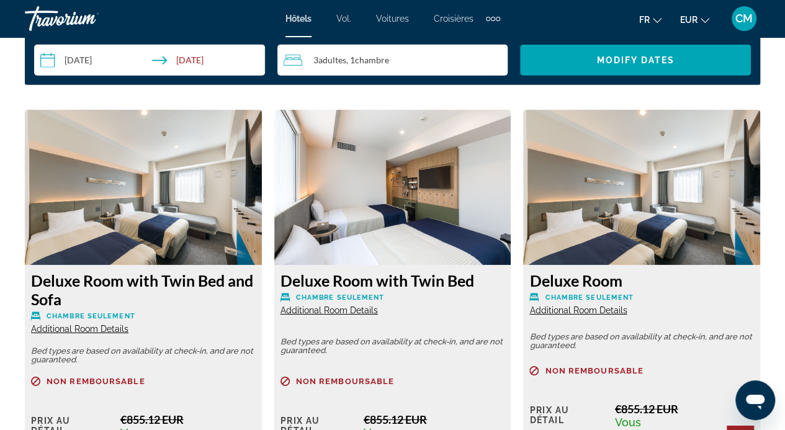
scroll to position [1868, 0]
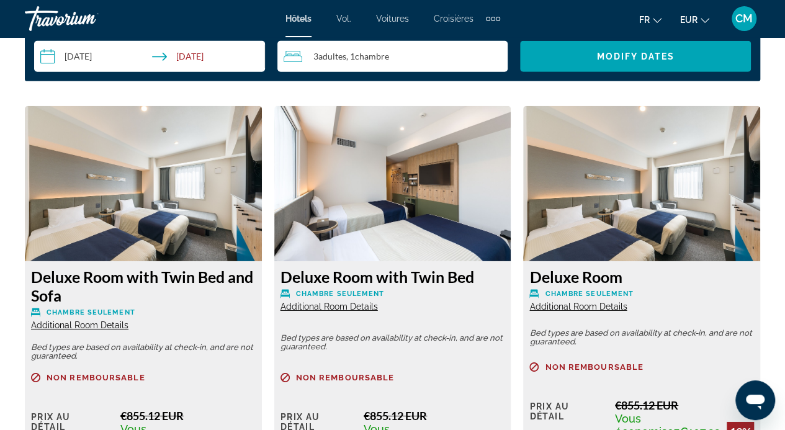
click at [72, 323] on span "Additional Room Details" at bounding box center [79, 325] width 97 height 10
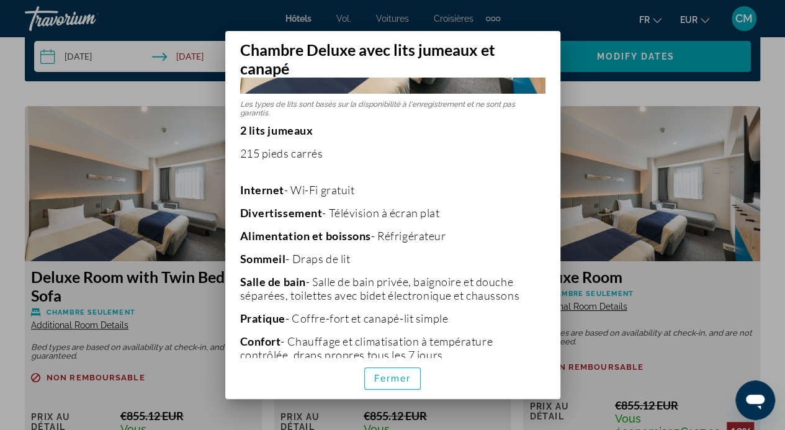
scroll to position [209, 0]
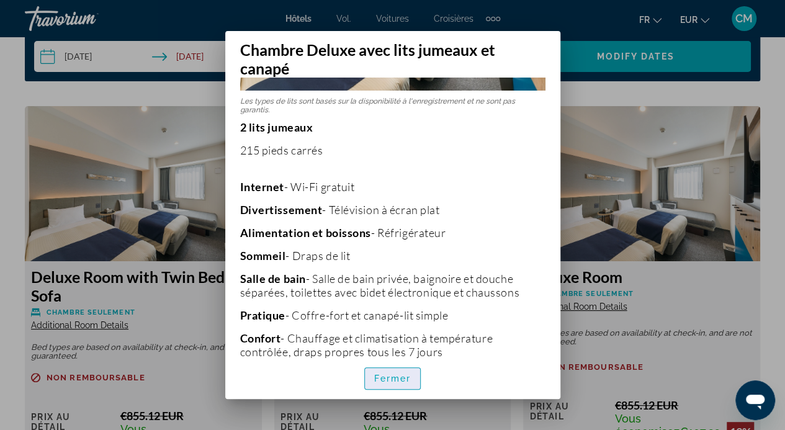
click at [399, 385] on span "button" at bounding box center [393, 379] width 56 height 30
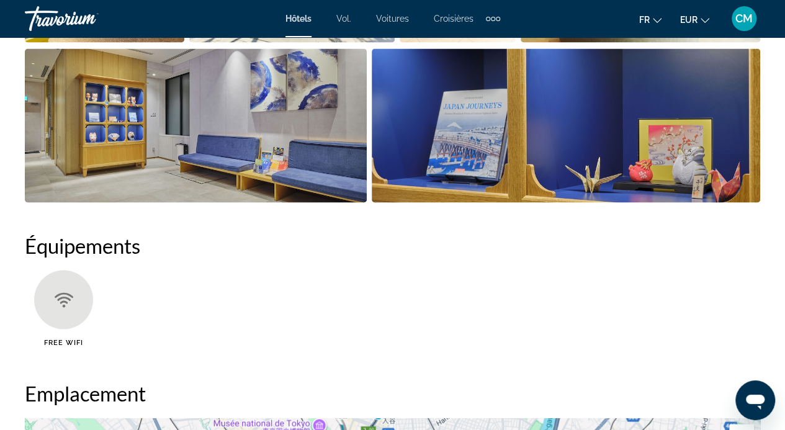
scroll to position [1049, 0]
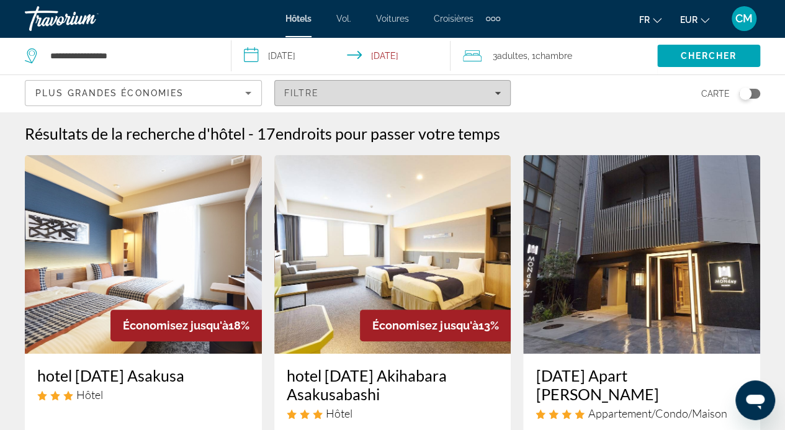
click at [375, 90] on div "Filtre" at bounding box center [392, 93] width 217 height 10
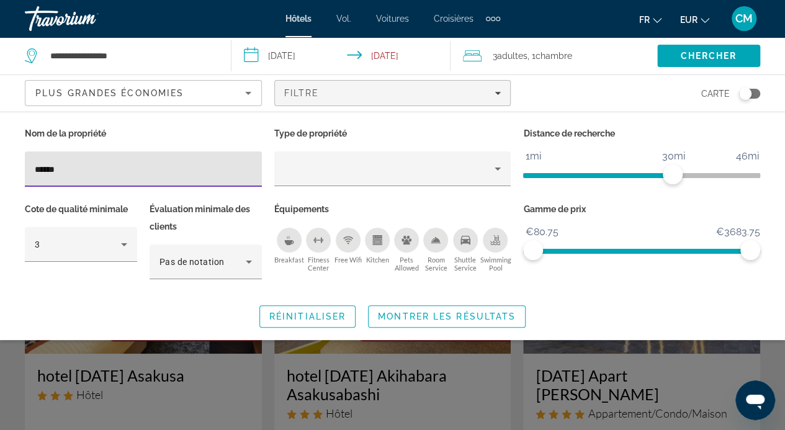
click at [107, 170] on input "******" at bounding box center [143, 169] width 217 height 15
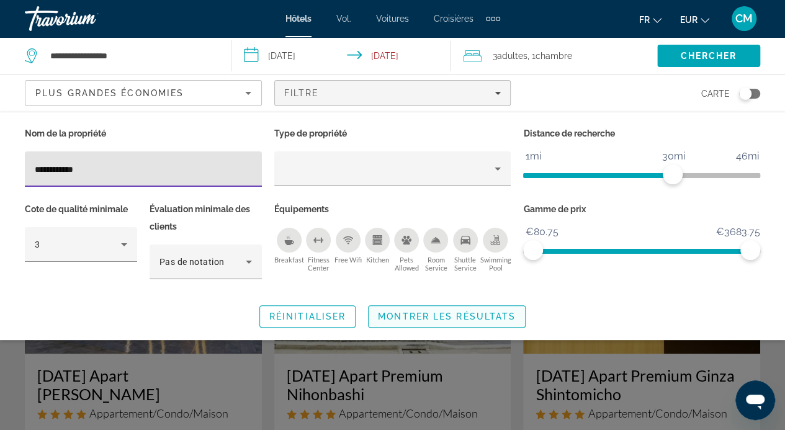
type input "**********"
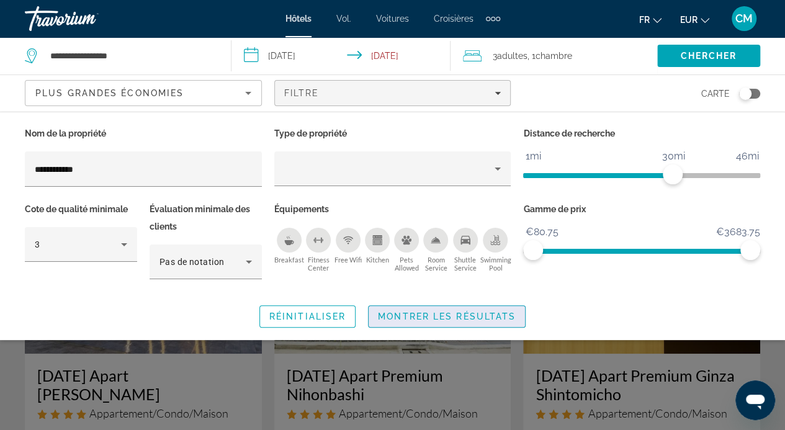
click at [396, 318] on span "Montrer les résultats" at bounding box center [447, 316] width 138 height 10
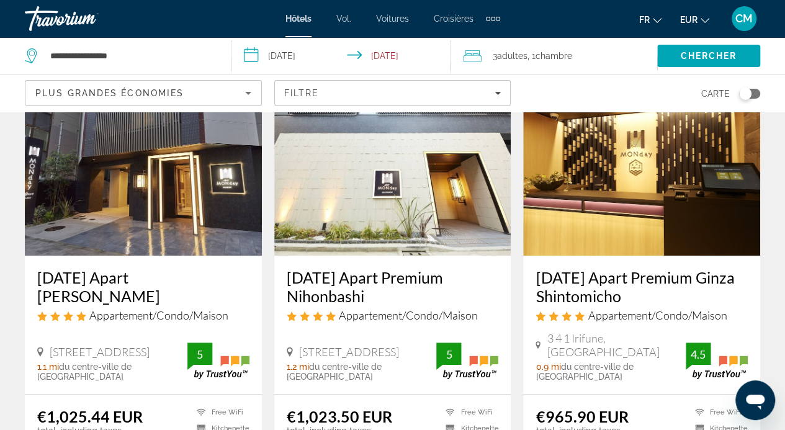
scroll to position [99, 0]
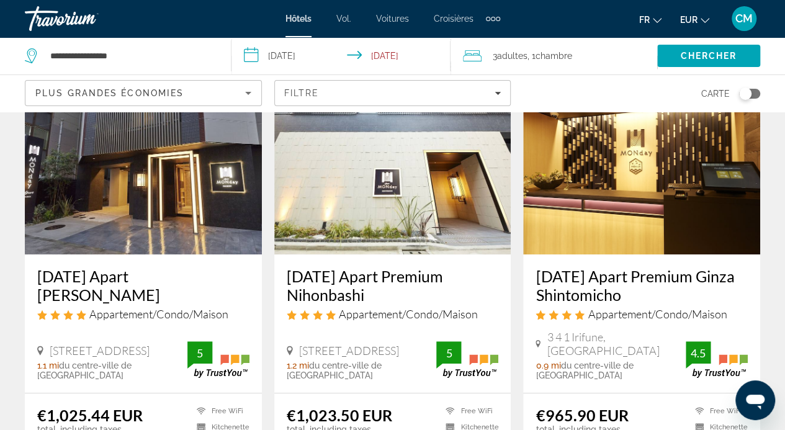
click at [388, 205] on img "Contenu principal" at bounding box center [392, 155] width 237 height 199
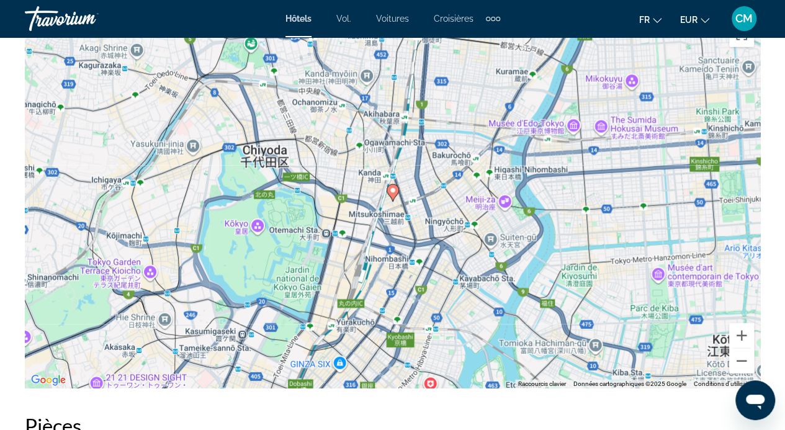
scroll to position [1449, 0]
click at [395, 191] on image "Contenu principal" at bounding box center [392, 189] width 7 height 7
click at [391, 193] on image "Contenu principal" at bounding box center [392, 189] width 7 height 7
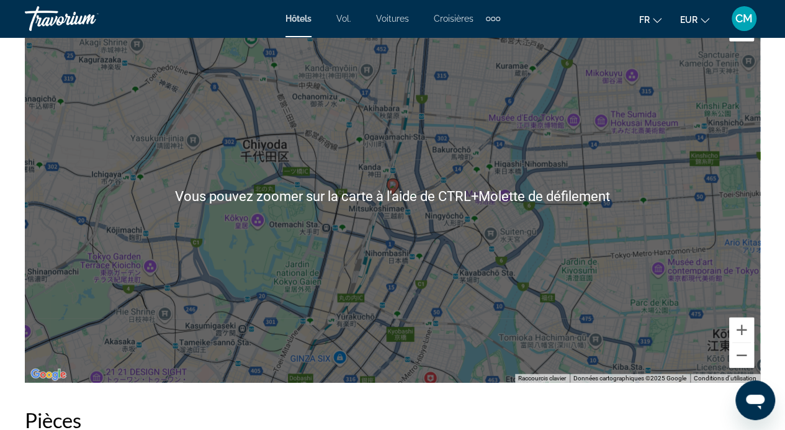
scroll to position [1455, 0]
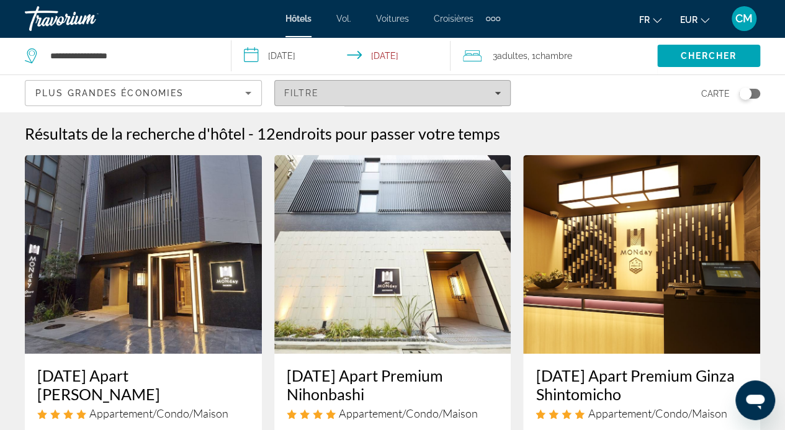
click at [349, 91] on div "Filtre" at bounding box center [392, 93] width 217 height 10
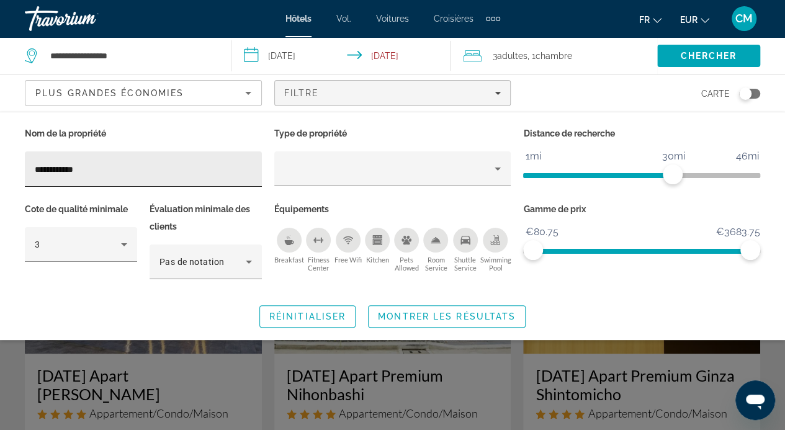
click at [184, 177] on div "**********" at bounding box center [143, 168] width 217 height 35
type input "*"
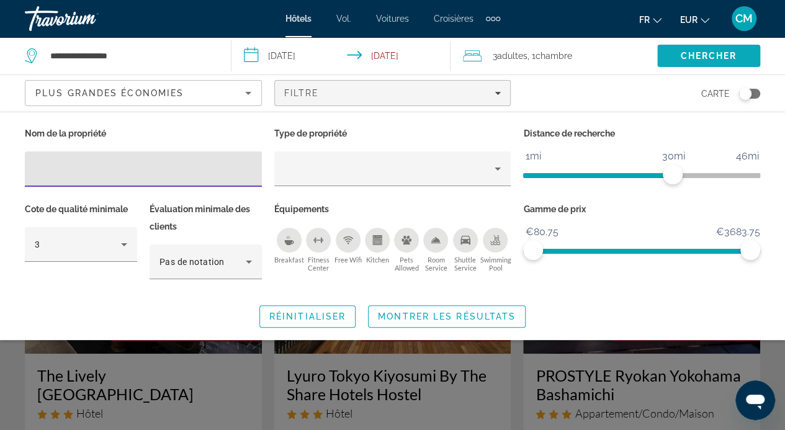
click at [669, 54] on span "Search" at bounding box center [708, 56] width 103 height 30
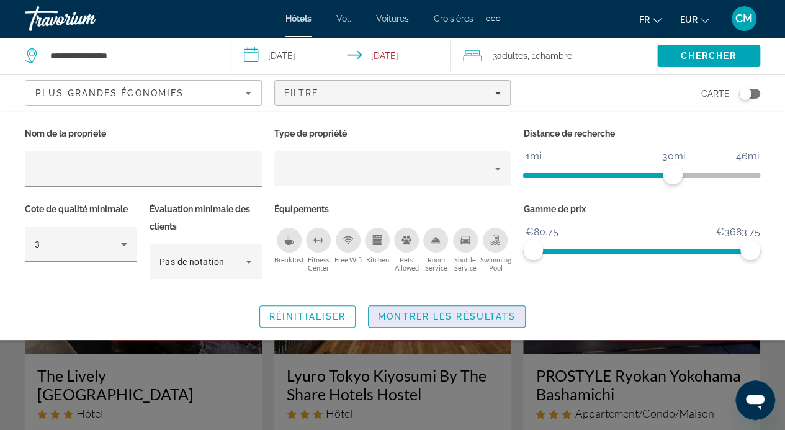
click at [428, 317] on span "Montrer les résultats" at bounding box center [447, 316] width 138 height 10
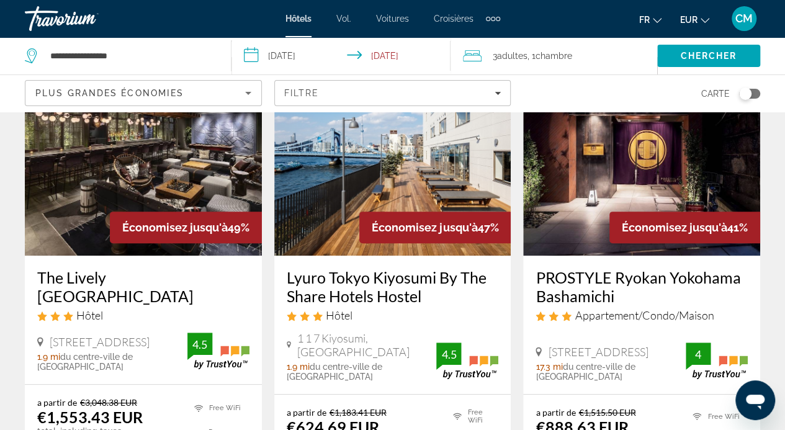
scroll to position [101, 0]
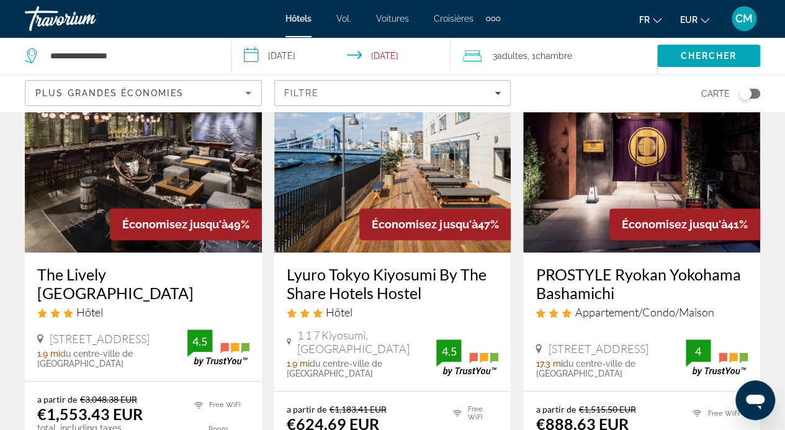
click at [746, 89] on div "Toggle map" at bounding box center [745, 93] width 12 height 12
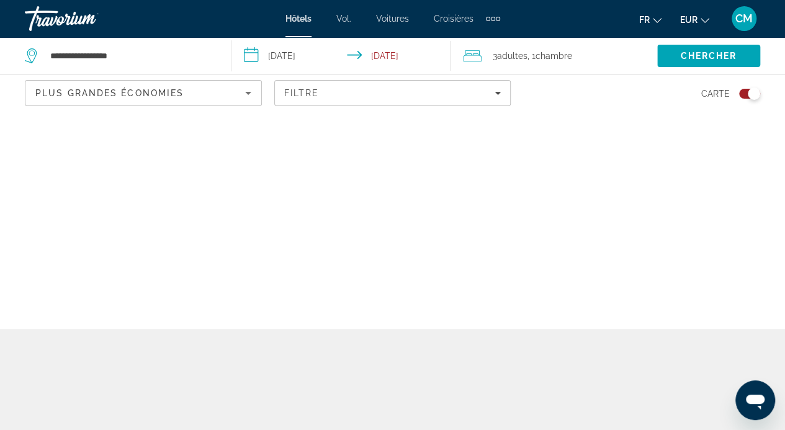
scroll to position [0, 0]
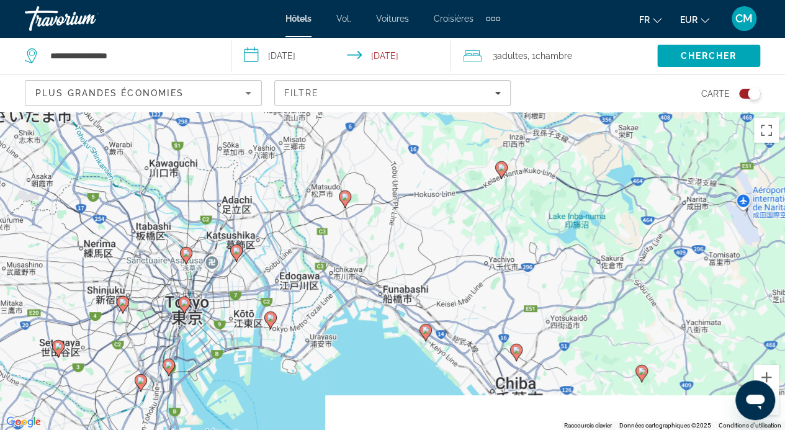
drag, startPoint x: 298, startPoint y: 388, endPoint x: 313, endPoint y: 290, distance: 99.2
click at [313, 290] on div "Pour activer le glissement avec le clavier, appuyez sur Alt+Entrée. Une fois ce…" at bounding box center [392, 271] width 785 height 318
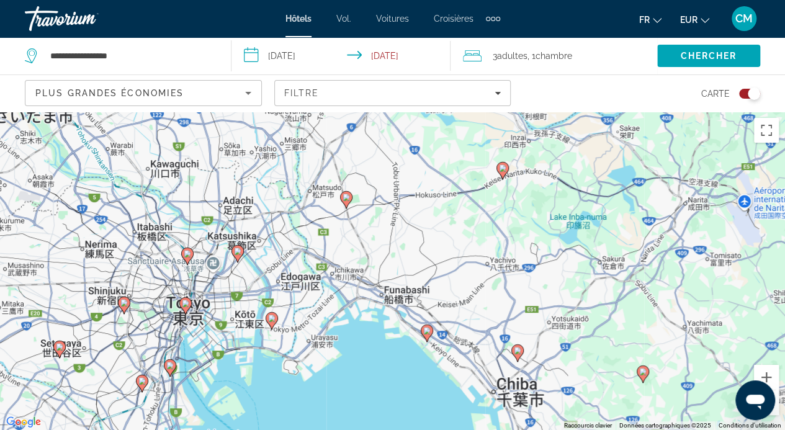
click at [236, 259] on icon "Contenu principal" at bounding box center [237, 252] width 12 height 17
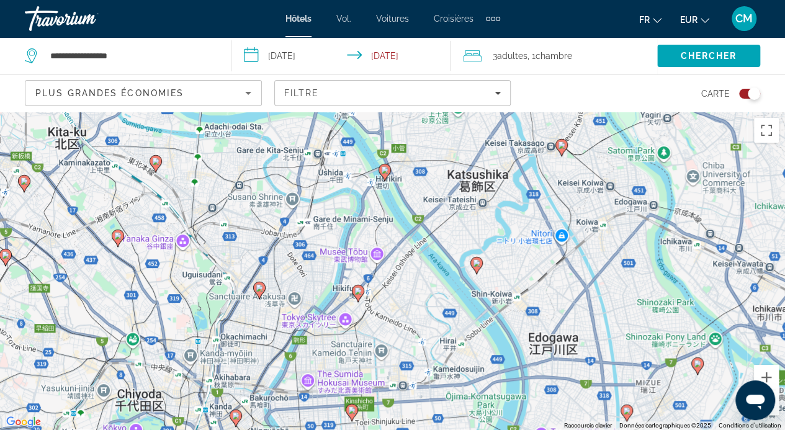
click at [357, 294] on image "Contenu principal" at bounding box center [357, 290] width 7 height 7
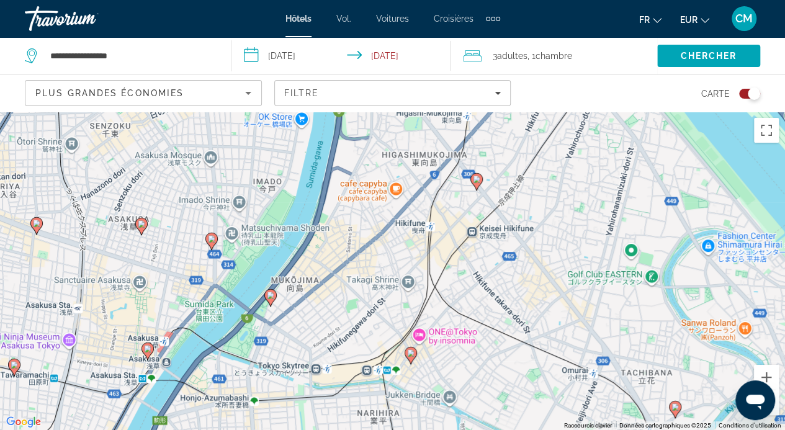
click at [410, 353] on image "Contenu principal" at bounding box center [410, 352] width 7 height 7
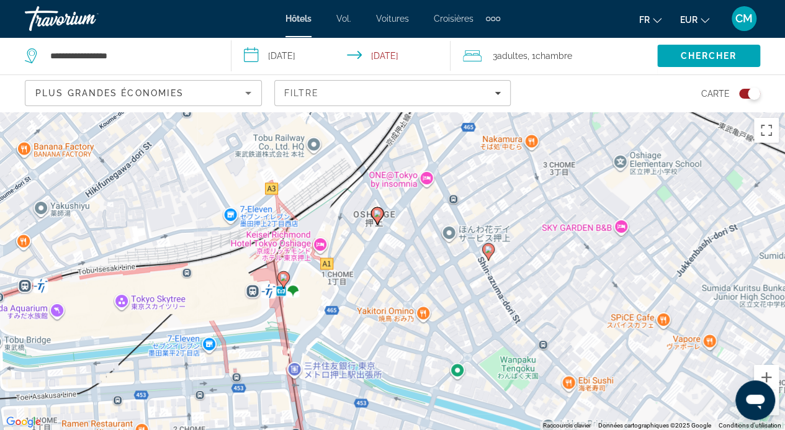
click at [379, 219] on icon "Contenu principal" at bounding box center [376, 215] width 11 height 16
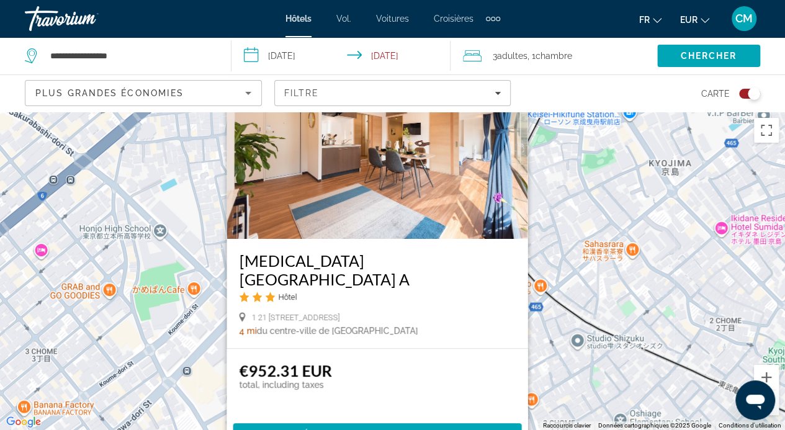
click at [561, 404] on div "Pour activer le glissement avec le clavier, appuyez sur Alt+Entrée. Une fois ce…" at bounding box center [392, 271] width 785 height 318
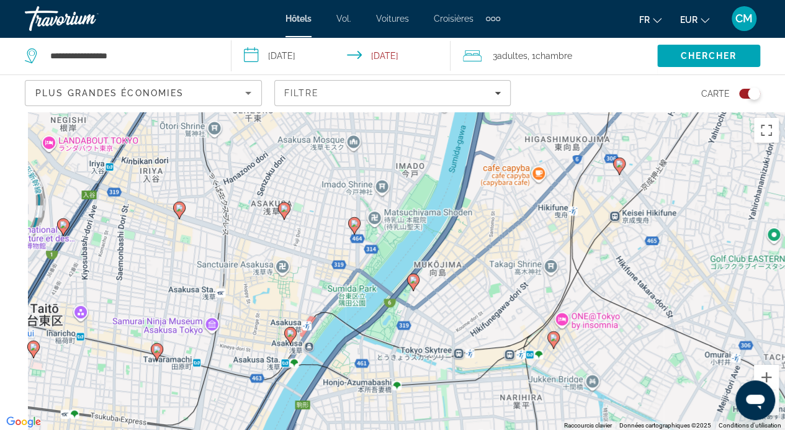
drag, startPoint x: 405, startPoint y: 396, endPoint x: 464, endPoint y: 258, distance: 150.6
click at [464, 258] on div "Pour activer le glissement avec le clavier, appuyez sur Alt+Entrée. Une fois ce…" at bounding box center [392, 271] width 785 height 318
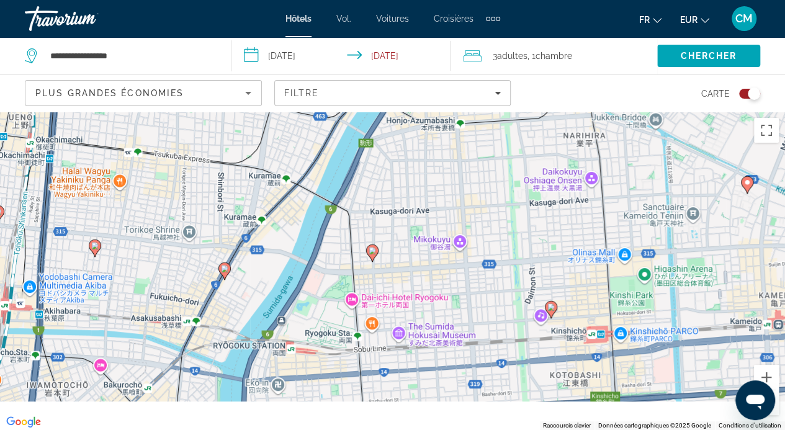
drag, startPoint x: 365, startPoint y: 361, endPoint x: 392, endPoint y: 159, distance: 203.5
click at [392, 159] on div "Pour activer le glissement avec le clavier, appuyez sur Alt+Entrée. Une fois ce…" at bounding box center [392, 271] width 785 height 318
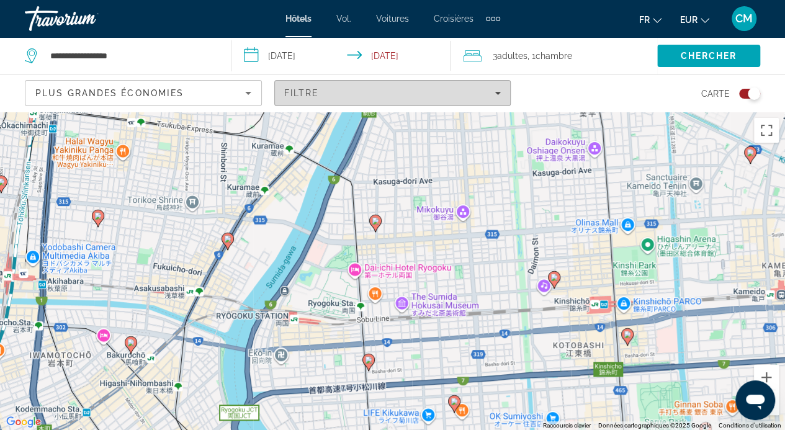
click at [367, 98] on span "Filters" at bounding box center [393, 93] width 236 height 30
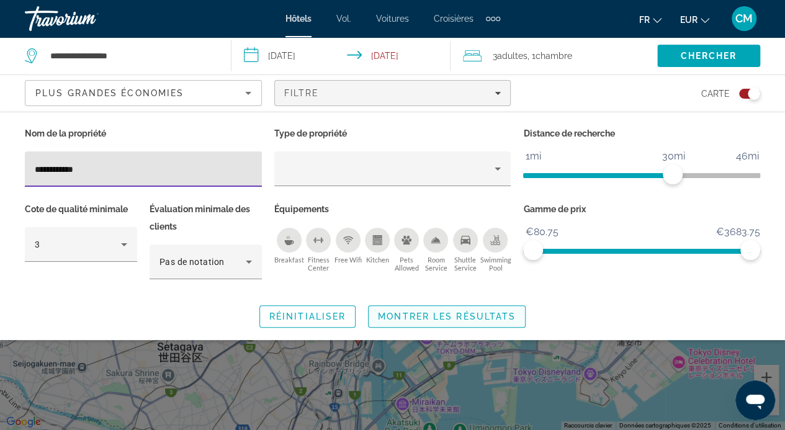
type input "**********"
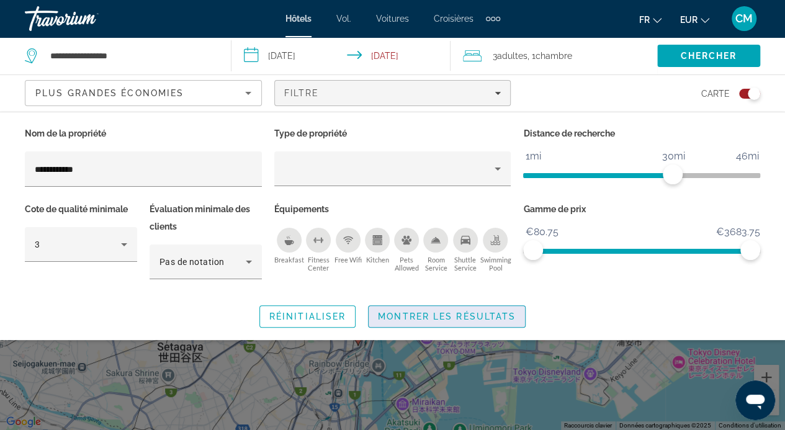
click at [423, 315] on span "Montrer les résultats" at bounding box center [447, 316] width 138 height 10
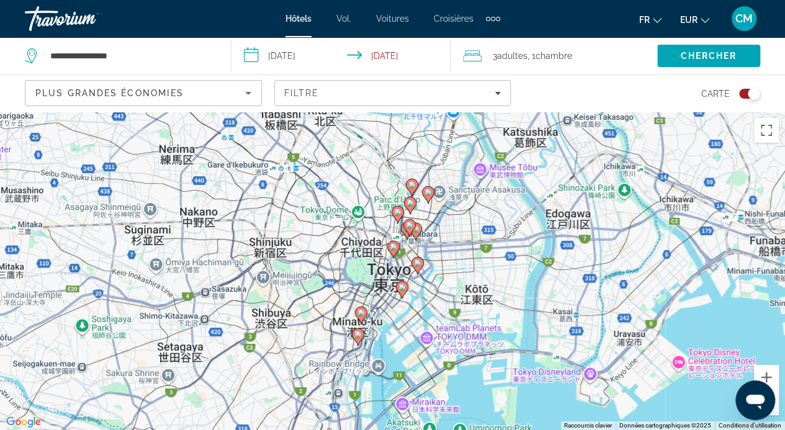
click at [746, 92] on div "Toggle map" at bounding box center [749, 94] width 21 height 10
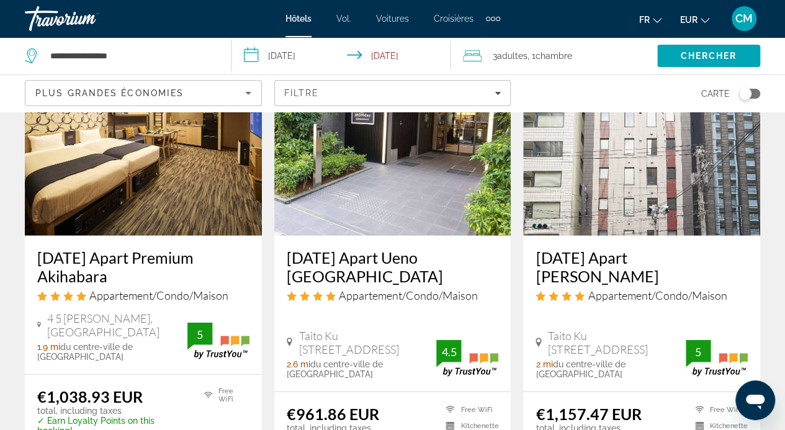
scroll to position [1533, 0]
click at [169, 248] on h3 "[DATE] Apart Premium Akihabara" at bounding box center [143, 266] width 212 height 37
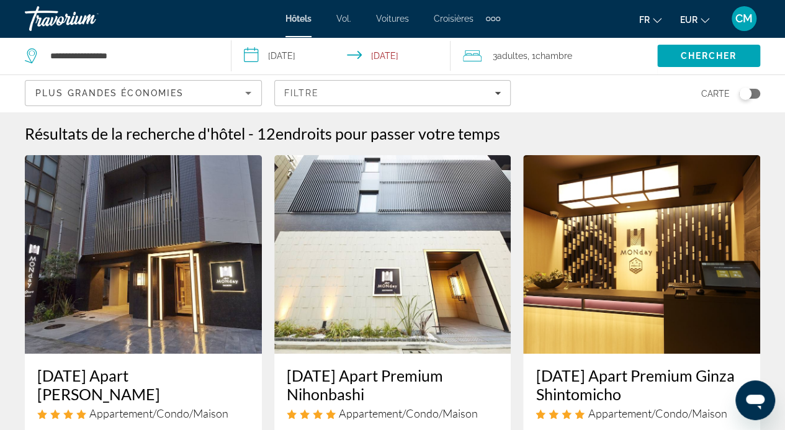
click at [505, 55] on span "Adultes" at bounding box center [512, 56] width 30 height 10
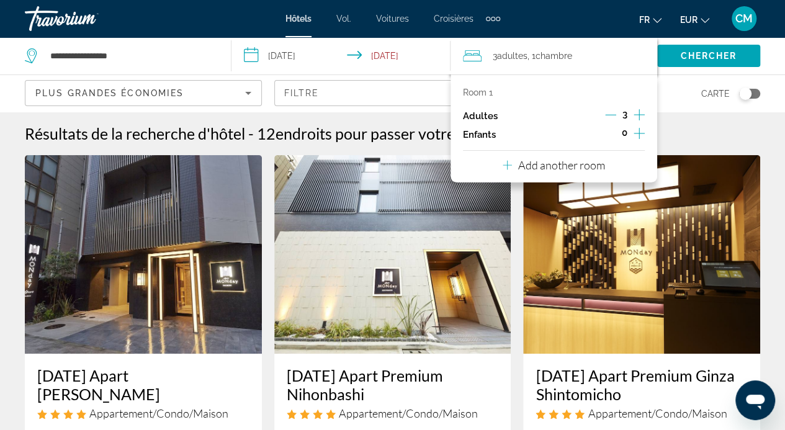
click at [638, 115] on icon "Increment adults" at bounding box center [639, 114] width 11 height 11
click at [712, 53] on span "Chercher" at bounding box center [708, 56] width 56 height 10
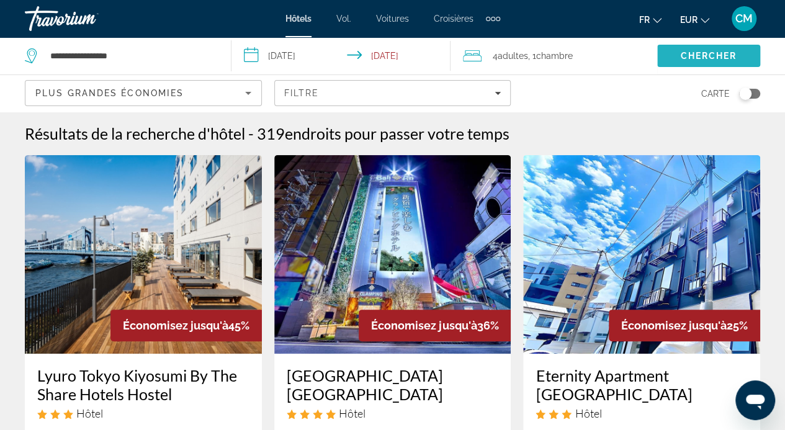
click at [712, 53] on span "Chercher" at bounding box center [708, 56] width 56 height 10
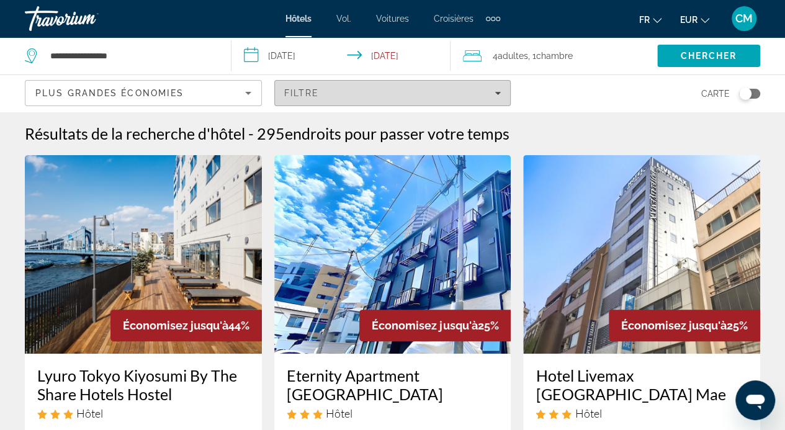
click at [449, 92] on div "Filtre" at bounding box center [392, 93] width 217 height 10
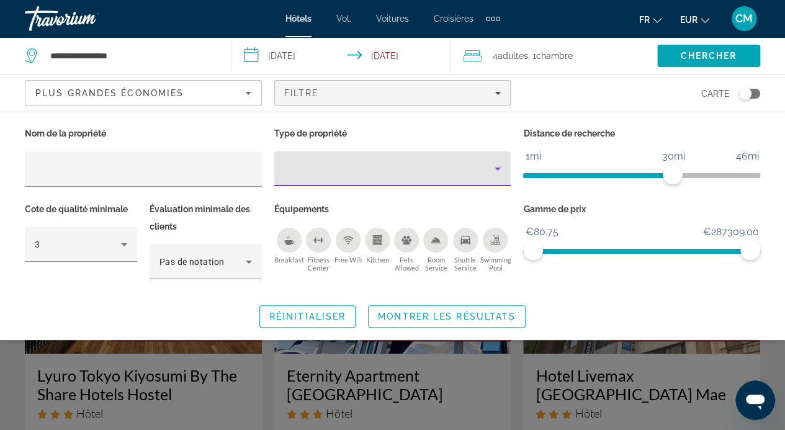
click at [503, 174] on icon "Property type" at bounding box center [497, 168] width 15 height 15
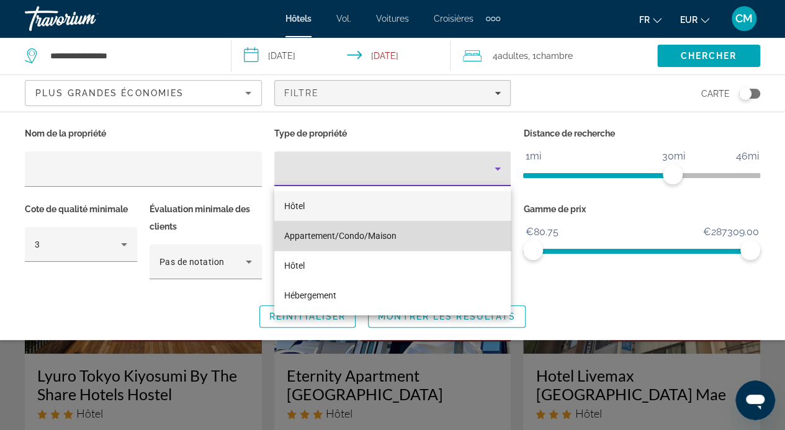
click at [453, 240] on mat-option "Appartement/Condo/Maison" at bounding box center [392, 236] width 237 height 30
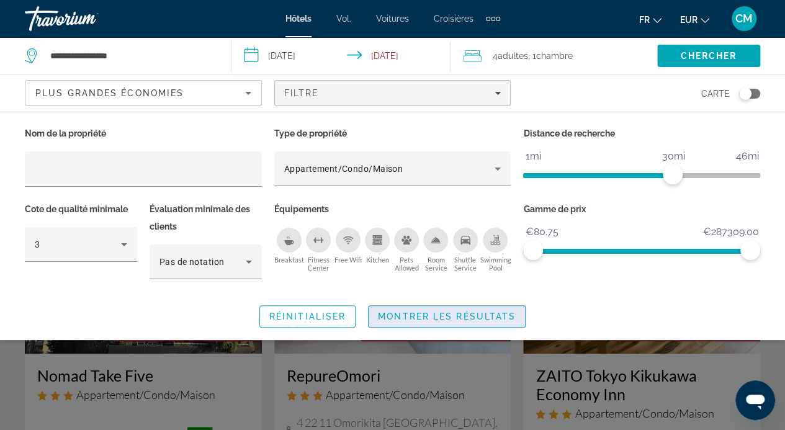
click at [447, 322] on span "Search widget" at bounding box center [447, 317] width 156 height 30
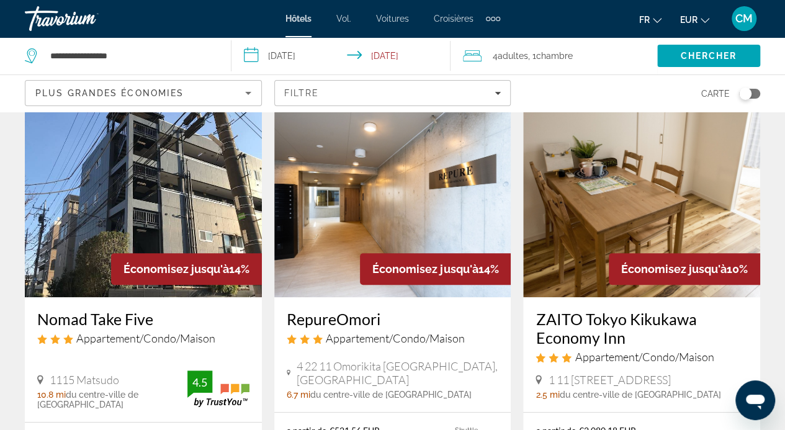
scroll to position [56, 0]
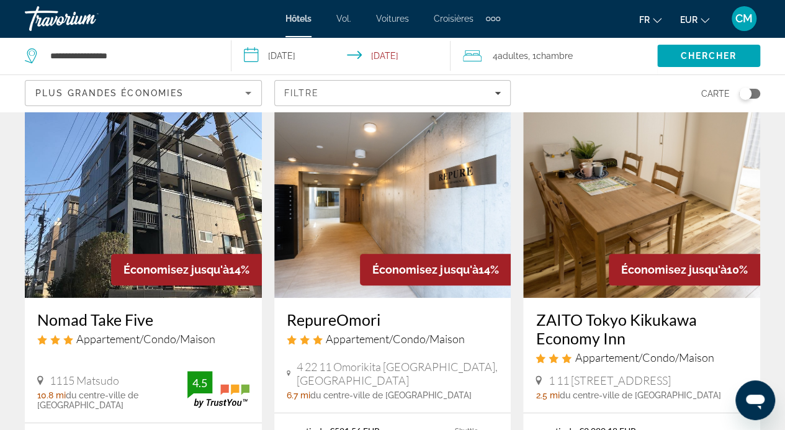
click at [400, 228] on img "Contenu principal" at bounding box center [392, 198] width 237 height 199
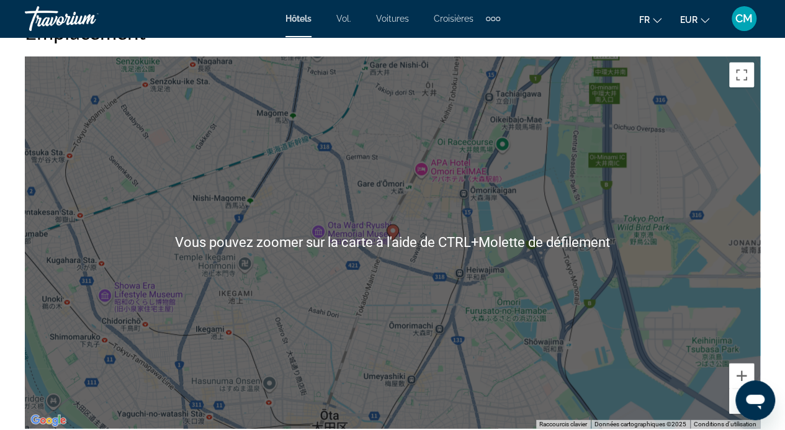
scroll to position [1408, 0]
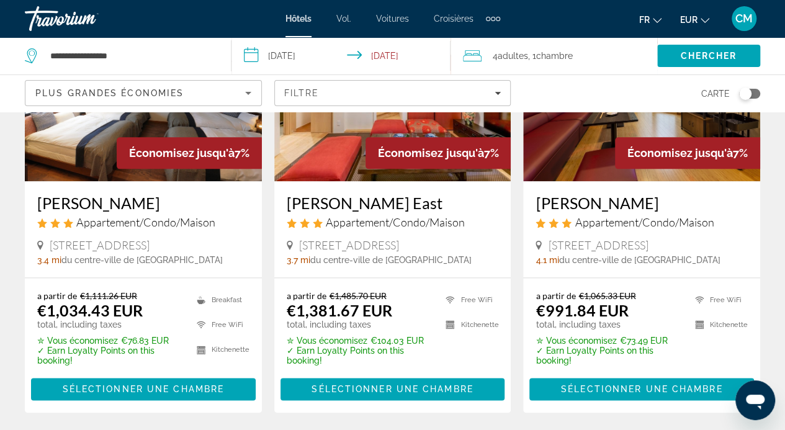
scroll to position [648, 0]
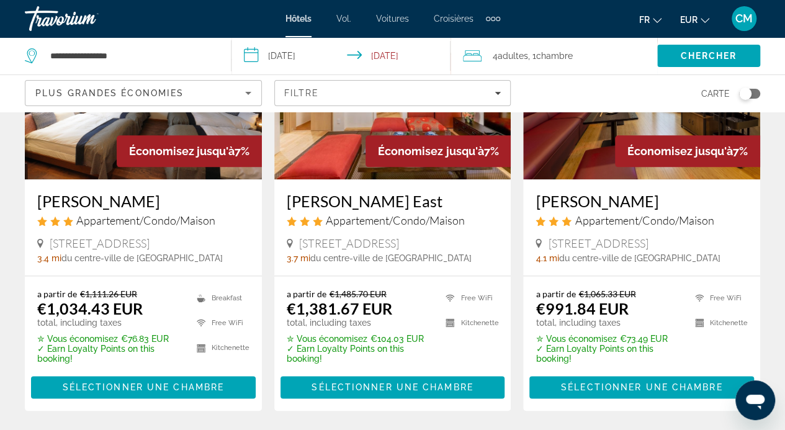
click at [746, 92] on div "Toggle map" at bounding box center [745, 93] width 12 height 12
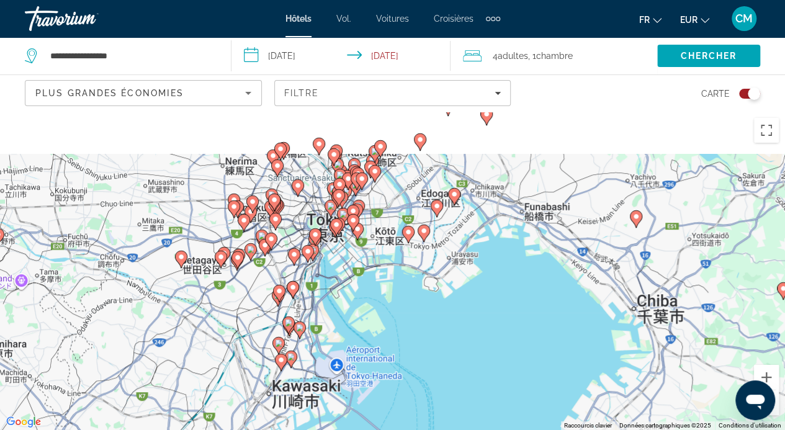
drag, startPoint x: 328, startPoint y: 188, endPoint x: 340, endPoint y: 261, distance: 74.2
click at [340, 261] on div "Pour activer le glissement avec le clavier, appuyez sur Alt+Entrée. Une fois ce…" at bounding box center [392, 271] width 785 height 318
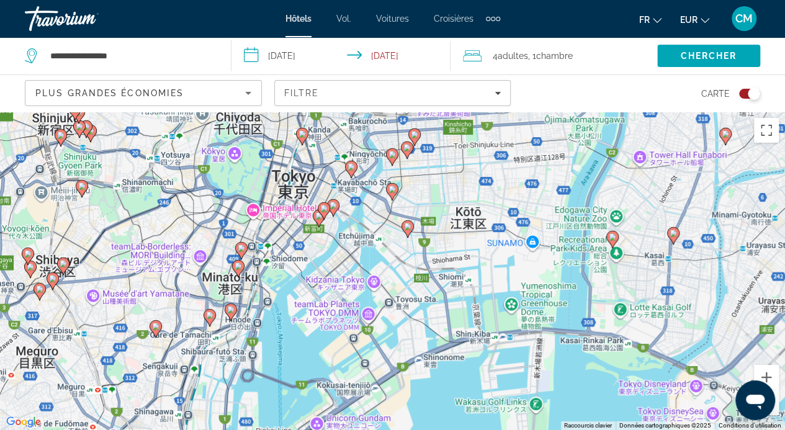
click at [351, 167] on image "Contenu principal" at bounding box center [350, 166] width 7 height 7
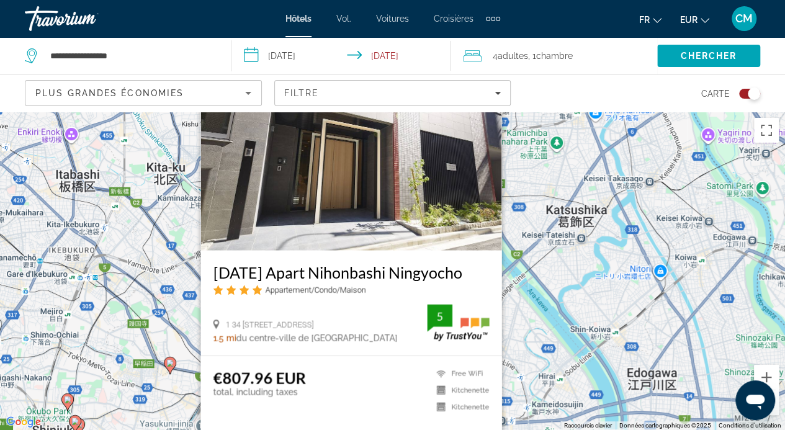
click at [153, 268] on div "Pour activer le glissement avec le clavier, appuyez sur Alt+Entrée. Une fois ce…" at bounding box center [392, 271] width 785 height 318
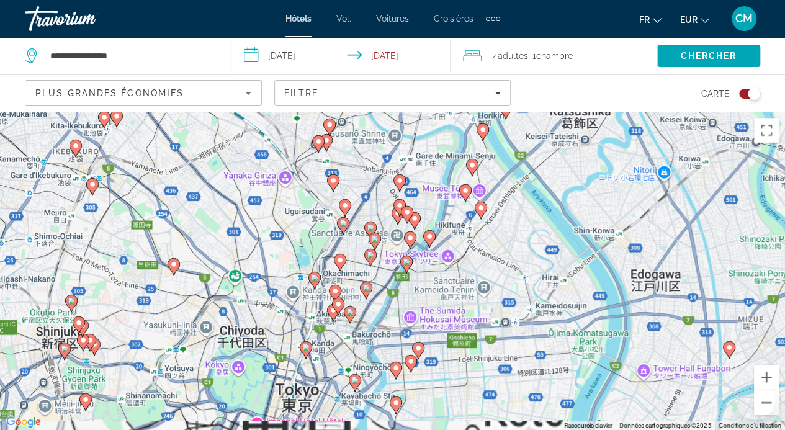
drag, startPoint x: 0, startPoint y: 0, endPoint x: 359, endPoint y: 256, distance: 440.8
click at [359, 256] on div "Pour activer le glissement avec le clavier, appuyez sur Alt+Entrée. Une fois ce…" at bounding box center [392, 271] width 785 height 318
